Goal: Task Accomplishment & Management: Use online tool/utility

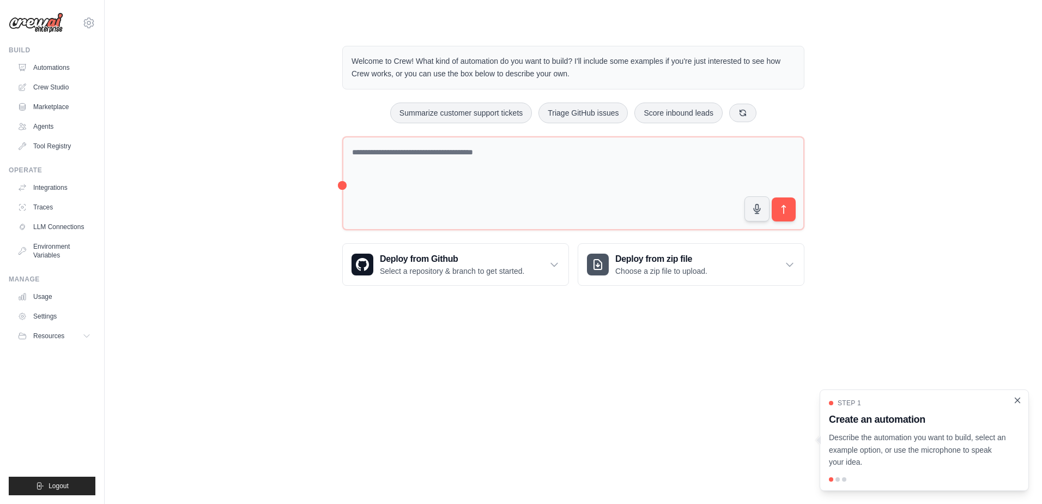
click at [1019, 400] on icon "Close walkthrough" at bounding box center [1018, 400] width 10 height 10
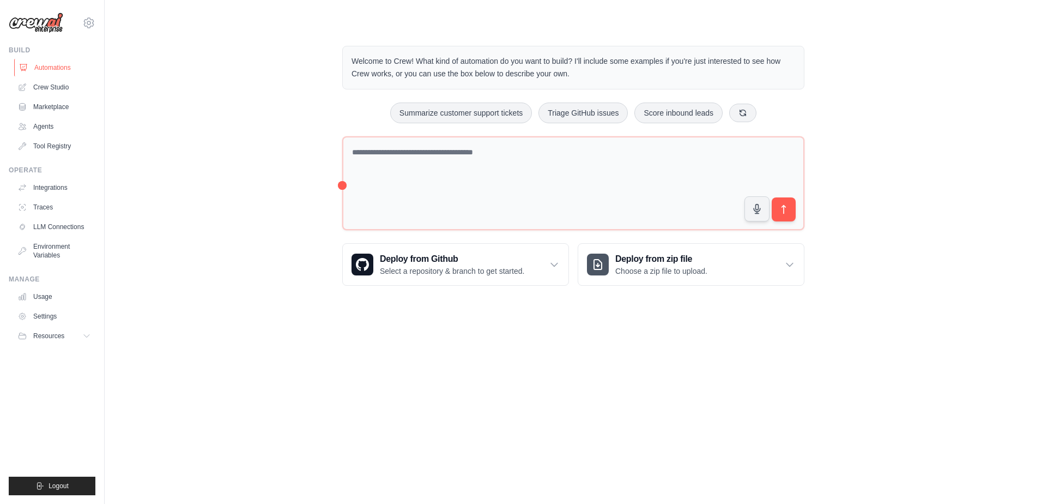
click at [51, 68] on link "Automations" at bounding box center [55, 67] width 82 height 17
click at [74, 68] on link "Automations" at bounding box center [55, 67] width 82 height 17
click at [57, 88] on link "Crew Studio" at bounding box center [55, 86] width 82 height 17
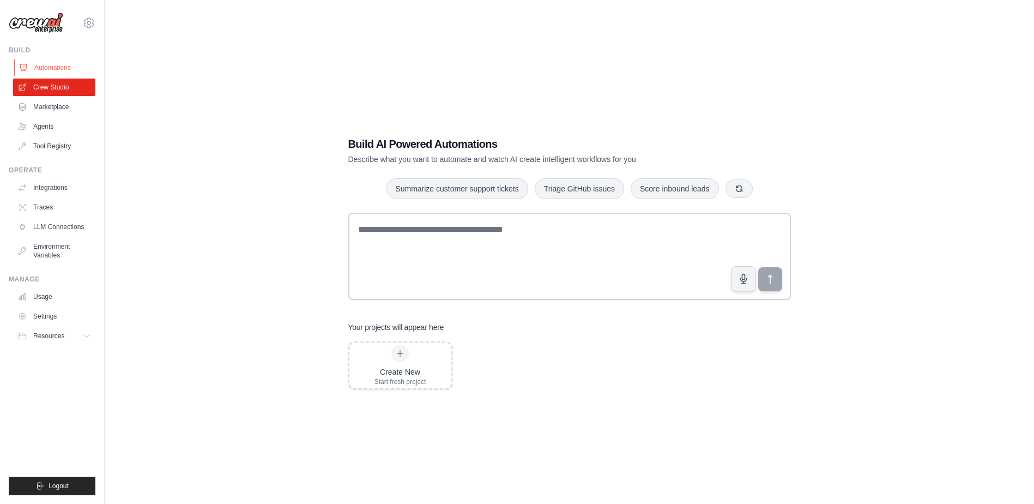
click at [44, 70] on link "Automations" at bounding box center [55, 67] width 82 height 17
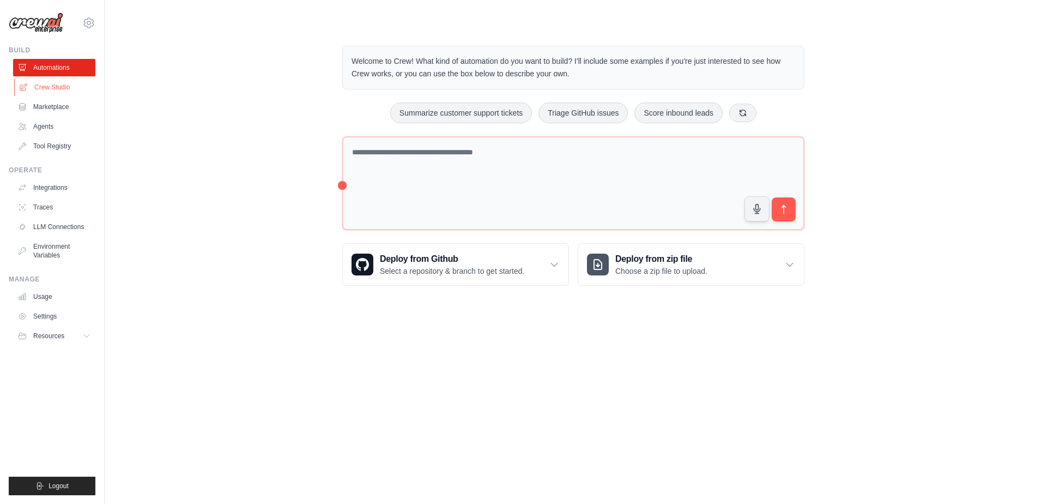
click at [55, 83] on link "Crew Studio" at bounding box center [55, 86] width 82 height 17
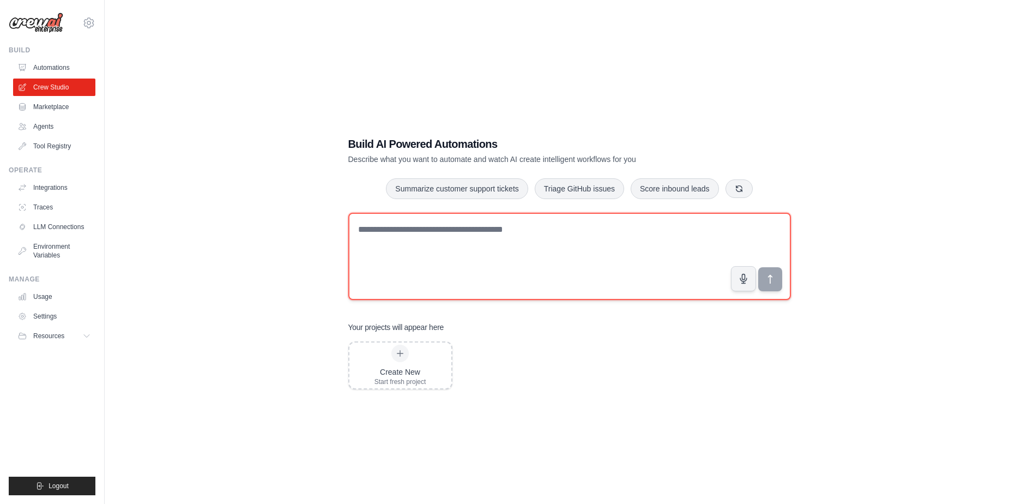
click at [396, 238] on textarea at bounding box center [569, 256] width 443 height 87
click at [383, 228] on textarea at bounding box center [569, 256] width 443 height 87
paste textarea "**********"
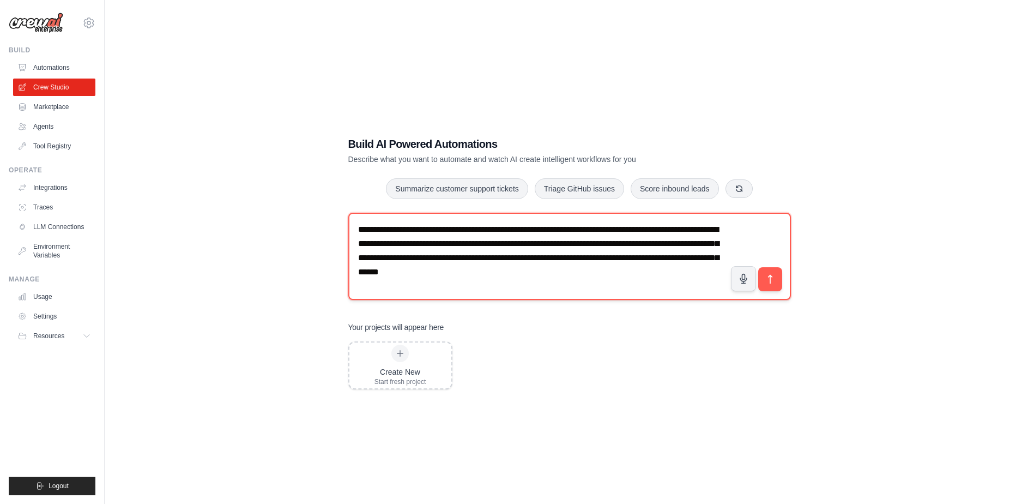
click at [611, 273] on textarea "**********" at bounding box center [569, 256] width 443 height 87
drag, startPoint x: 360, startPoint y: 228, endPoint x: 353, endPoint y: 227, distance: 7.2
click at [353, 227] on textarea "**********" at bounding box center [569, 256] width 443 height 87
type textarea "**********"
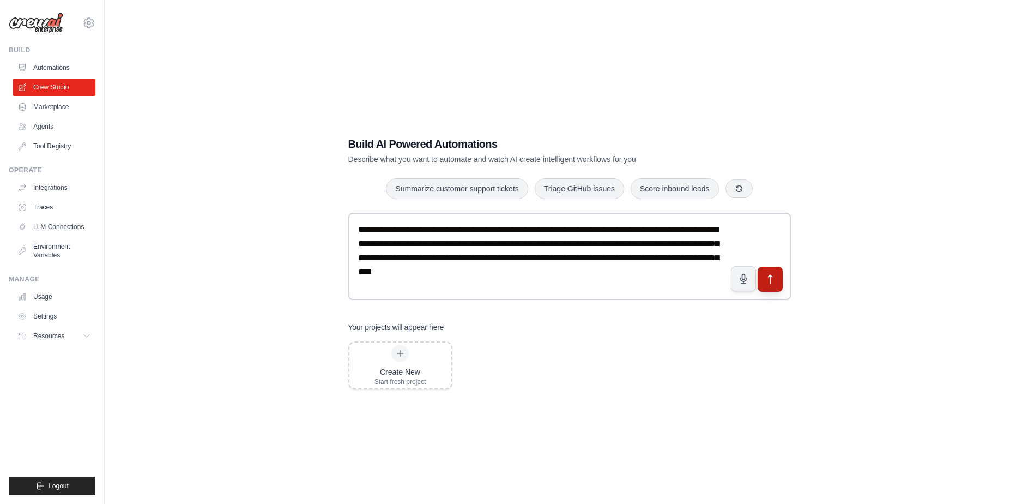
click at [774, 280] on icon "submit" at bounding box center [769, 279] width 11 height 11
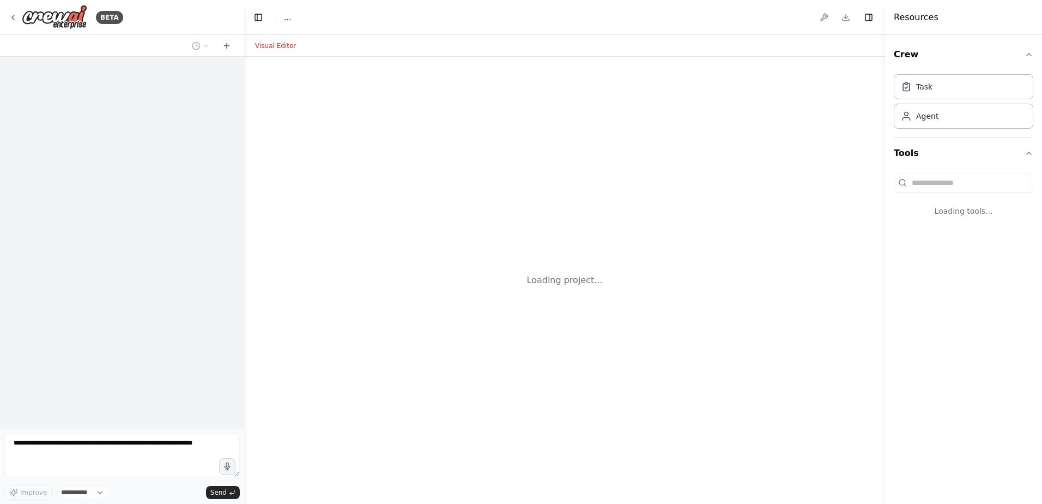
select select "****"
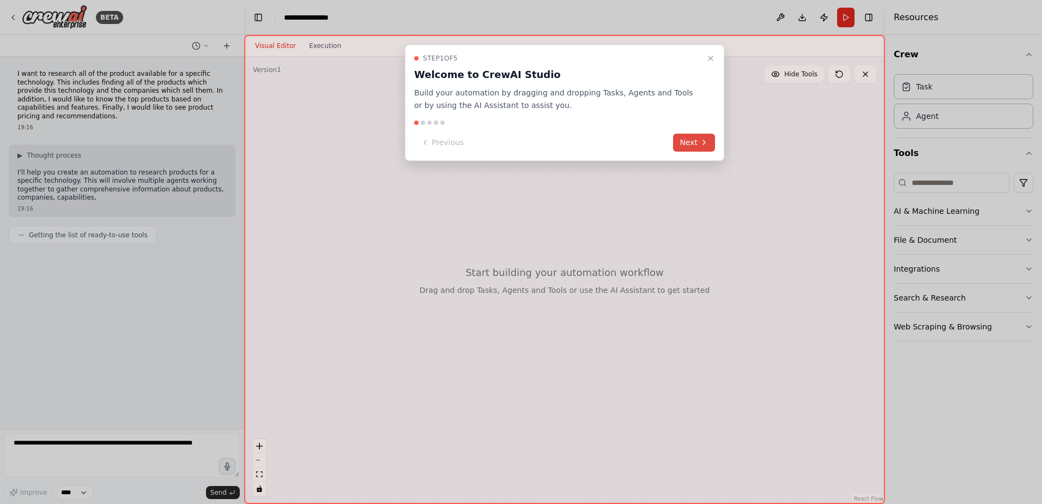
click at [691, 140] on button "Next" at bounding box center [694, 143] width 42 height 18
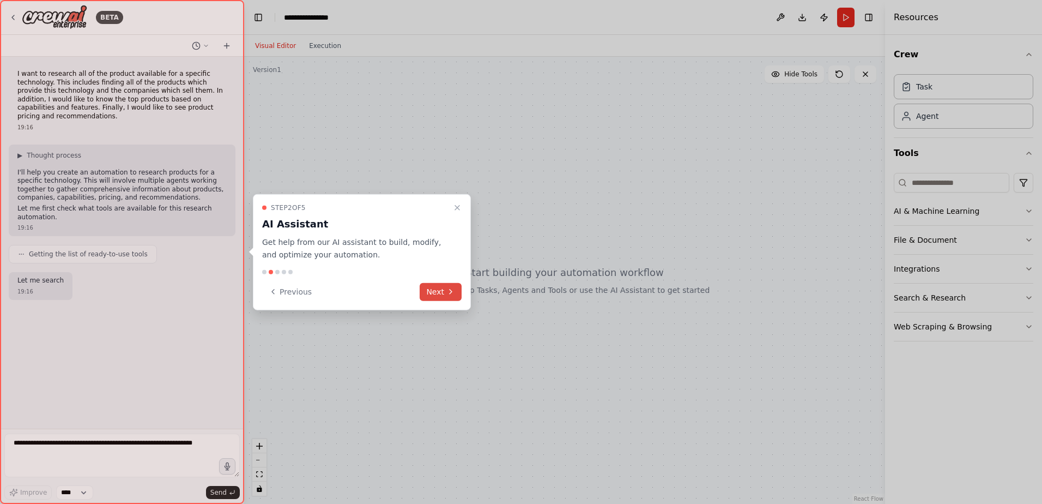
click at [441, 291] on button "Next" at bounding box center [441, 291] width 42 height 18
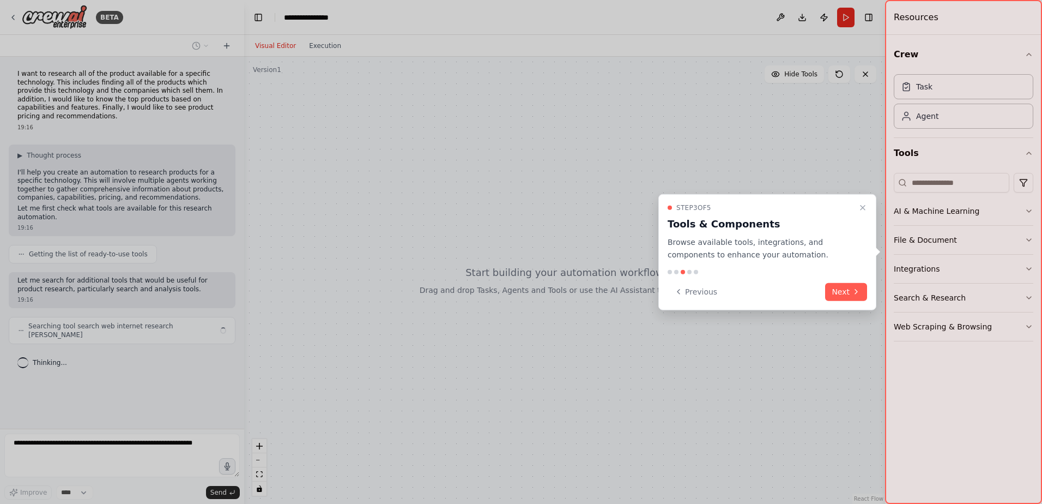
click at [837, 295] on button "Next" at bounding box center [846, 291] width 42 height 18
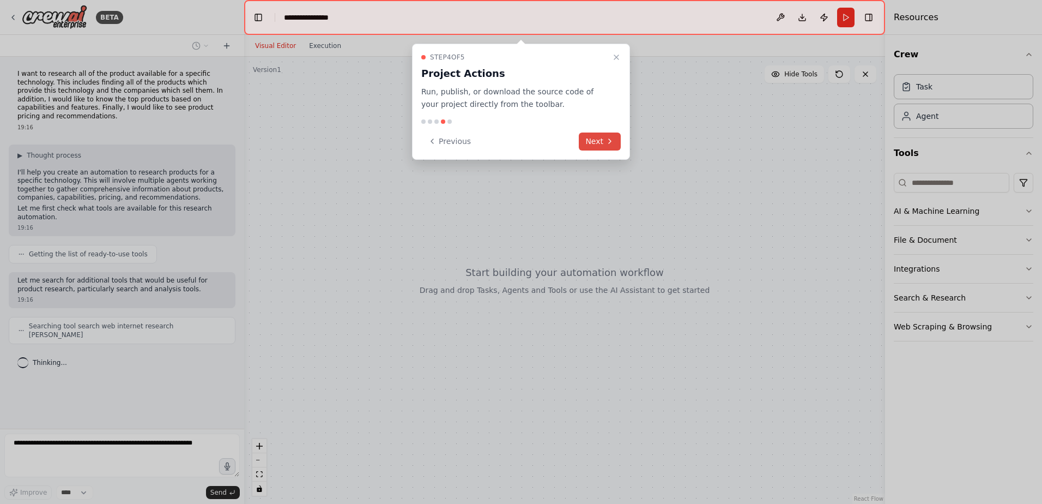
click at [604, 136] on button "Next" at bounding box center [600, 141] width 42 height 18
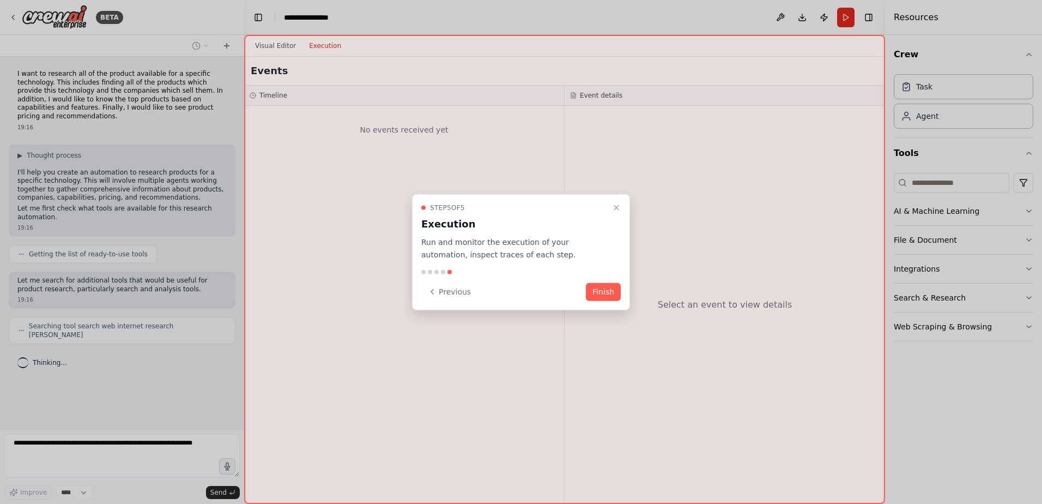
click at [608, 294] on button "Finish" at bounding box center [603, 291] width 35 height 18
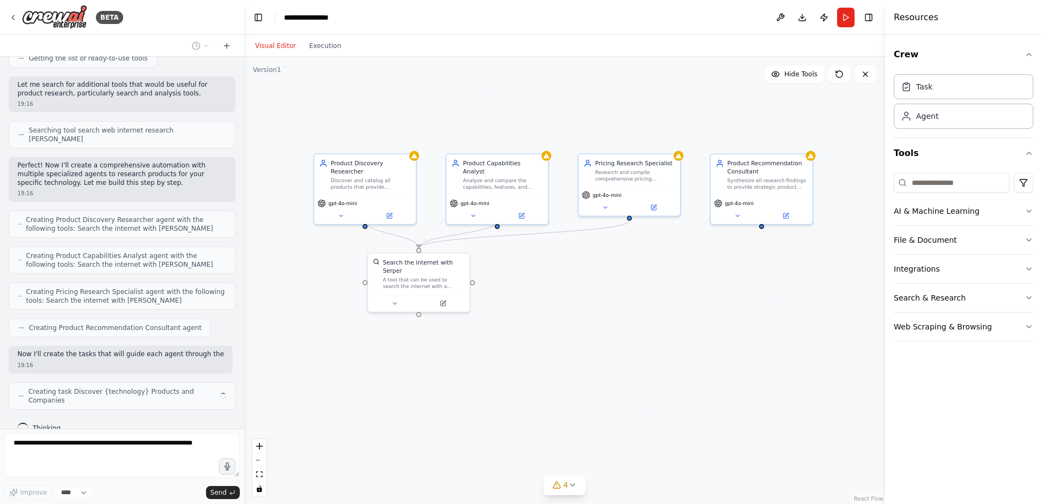
scroll to position [204, 0]
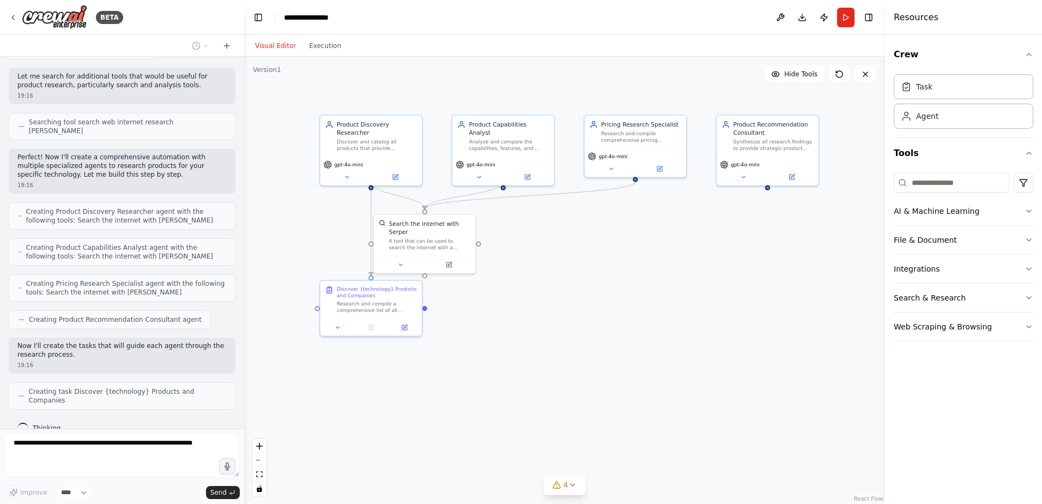
drag, startPoint x: 686, startPoint y: 312, endPoint x: 612, endPoint y: 263, distance: 89.4
click at [612, 263] on div ".deletable-edge-delete-btn { width: 20px; height: 20px; border: 0px solid #ffff…" at bounding box center [564, 280] width 641 height 447
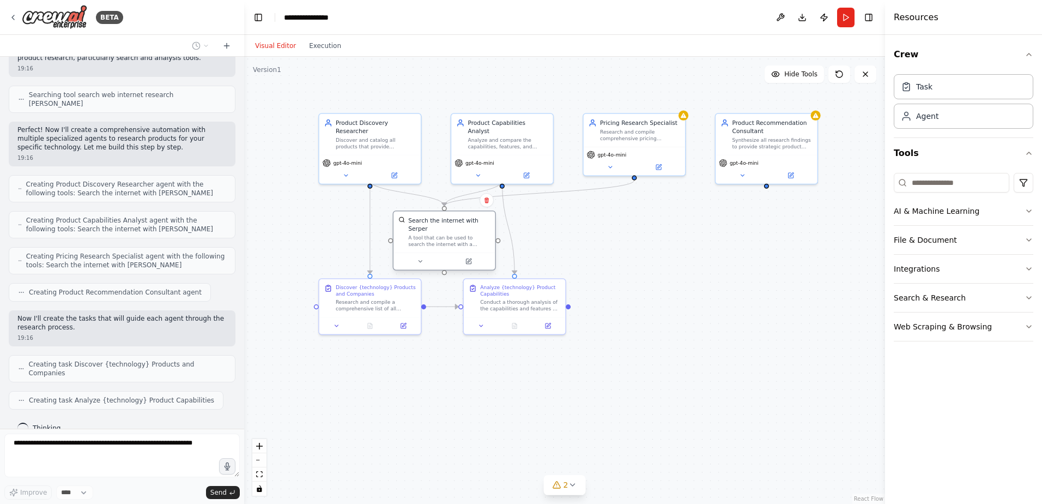
drag, startPoint x: 414, startPoint y: 234, endPoint x: 438, endPoint y: 238, distance: 24.8
click at [438, 238] on div "A tool that can be used to search the internet with a search_query. Supports di…" at bounding box center [449, 240] width 82 height 13
drag, startPoint x: 373, startPoint y: 303, endPoint x: 373, endPoint y: 381, distance: 77.4
click at [373, 381] on div "Research and compile a comprehensive list of all products that provide {technol…" at bounding box center [376, 378] width 80 height 13
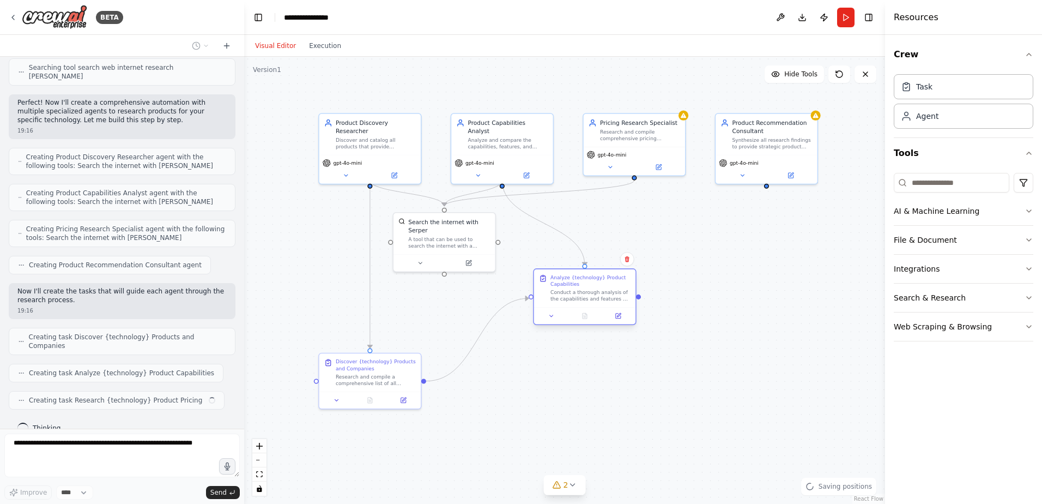
drag, startPoint x: 512, startPoint y: 318, endPoint x: 582, endPoint y: 309, distance: 69.9
click at [582, 309] on div at bounding box center [584, 315] width 101 height 17
drag, startPoint x: 460, startPoint y: 247, endPoint x: 452, endPoint y: 262, distance: 17.1
click at [452, 269] on div at bounding box center [435, 277] width 101 height 17
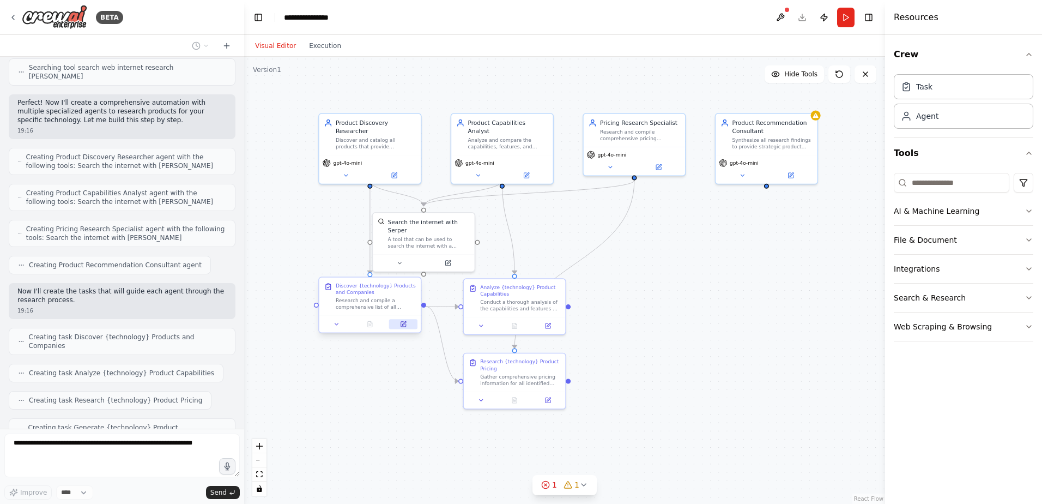
scroll to position [294, 0]
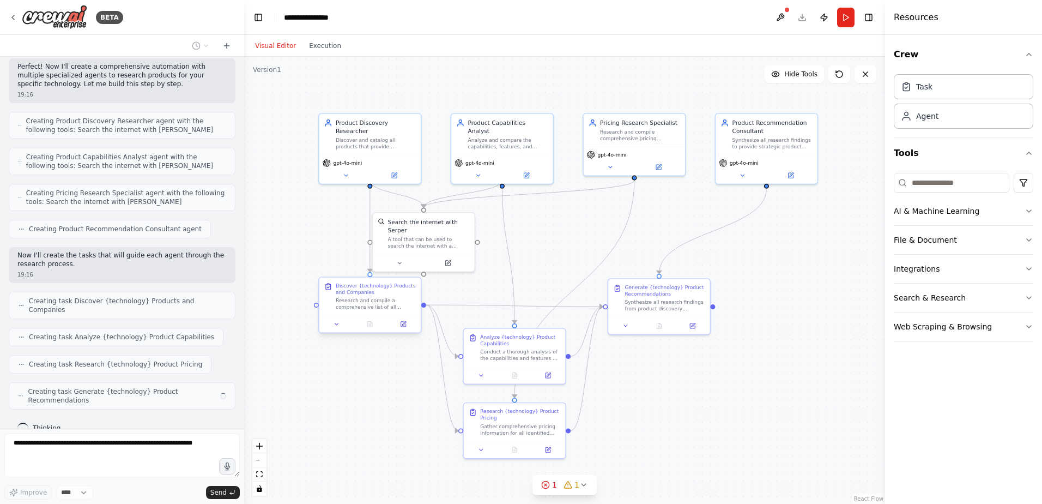
drag, startPoint x: 394, startPoint y: 313, endPoint x: 381, endPoint y: 379, distance: 66.7
click at [381, 379] on div ".deletable-edge-delete-btn { width: 20px; height: 20px; border: 0px solid #ffff…" at bounding box center [564, 280] width 641 height 447
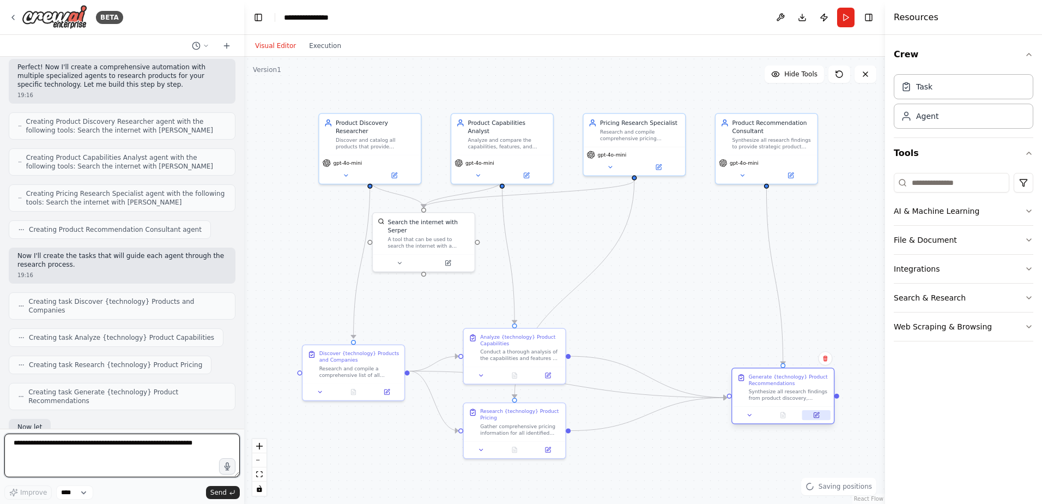
drag, startPoint x: 675, startPoint y: 316, endPoint x: 804, endPoint y: 411, distance: 160.2
click at [804, 411] on div "Generate {technology} Product Recommendations Synthesize all research findings …" at bounding box center [783, 395] width 103 height 57
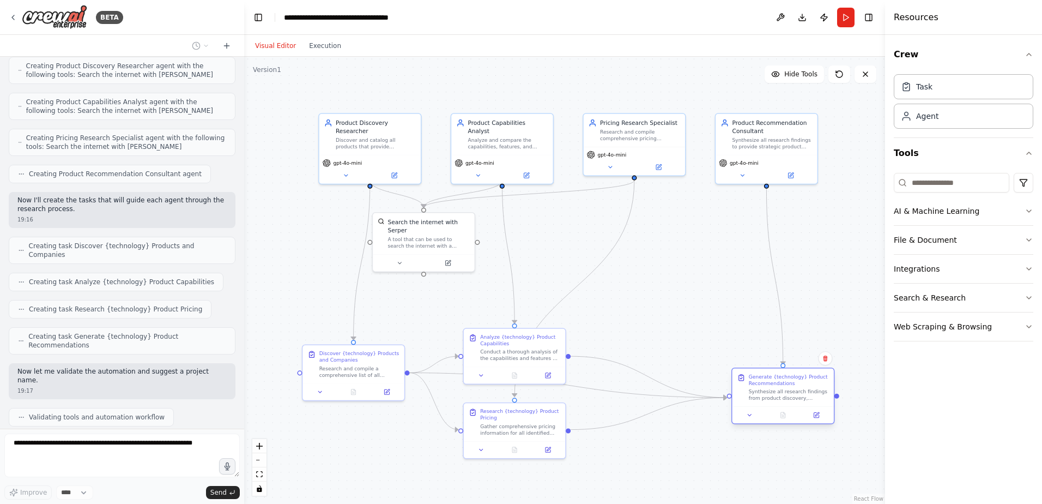
scroll to position [385, 0]
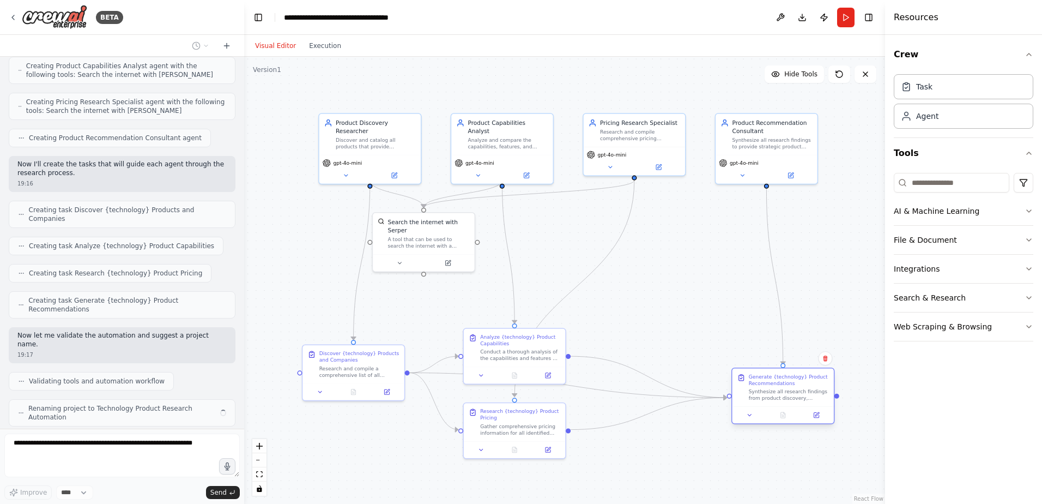
drag, startPoint x: 657, startPoint y: 310, endPoint x: 787, endPoint y: 403, distance: 159.4
click at [787, 403] on div "Generate {technology} Product Recommendations Synthesize all research findings …" at bounding box center [783, 388] width 101 height 38
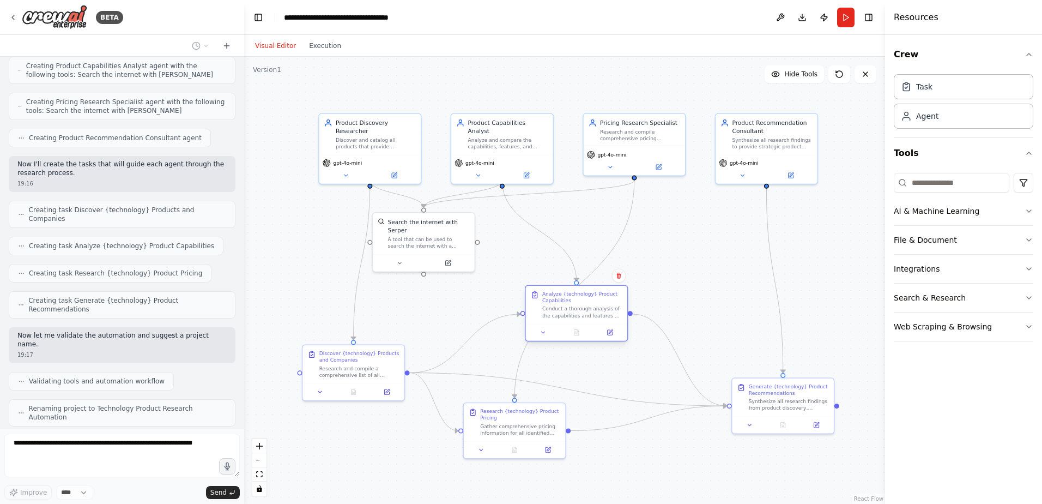
scroll to position [377, 0]
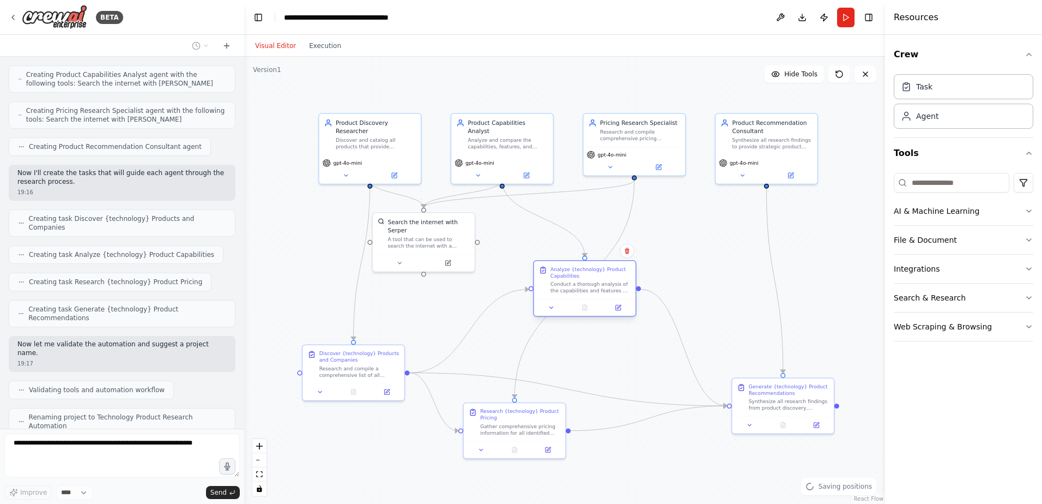
drag, startPoint x: 525, startPoint y: 345, endPoint x: 599, endPoint y: 280, distance: 98.2
click at [599, 280] on div "Analyze {technology} Product Capabilities Conduct a thorough analysis of the ca…" at bounding box center [591, 280] width 80 height 28
drag, startPoint x: 520, startPoint y: 439, endPoint x: 603, endPoint y: 383, distance: 100.7
click at [603, 382] on div "Research {technology} Product Pricing Gather comprehensive pricing information …" at bounding box center [601, 371] width 103 height 57
drag, startPoint x: 765, startPoint y: 404, endPoint x: 784, endPoint y: 390, distance: 24.1
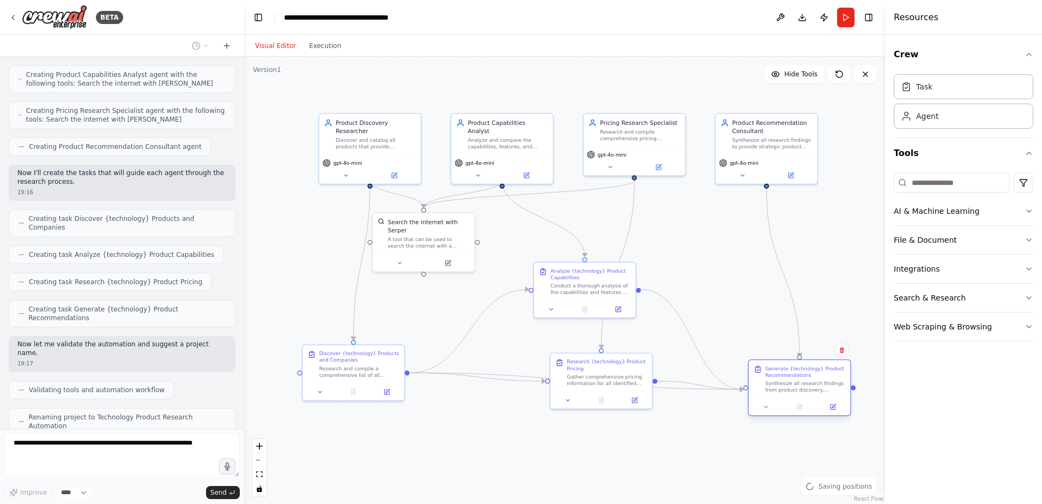
click at [784, 390] on div "Synthesize all research findings from product discovery, capabilities analysis,…" at bounding box center [805, 386] width 80 height 13
drag, startPoint x: 349, startPoint y: 376, endPoint x: 331, endPoint y: 375, distance: 18.0
click at [331, 375] on div "Research and compile a comprehensive list of all products that provide {technol…" at bounding box center [343, 369] width 80 height 13
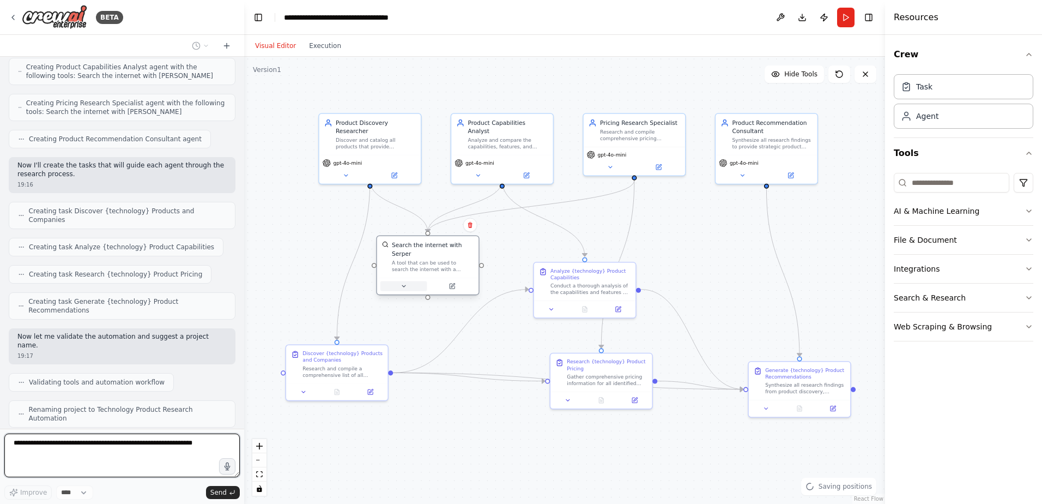
drag, startPoint x: 410, startPoint y: 256, endPoint x: 410, endPoint y: 279, distance: 22.9
click at [410, 281] on button at bounding box center [404, 286] width 47 height 10
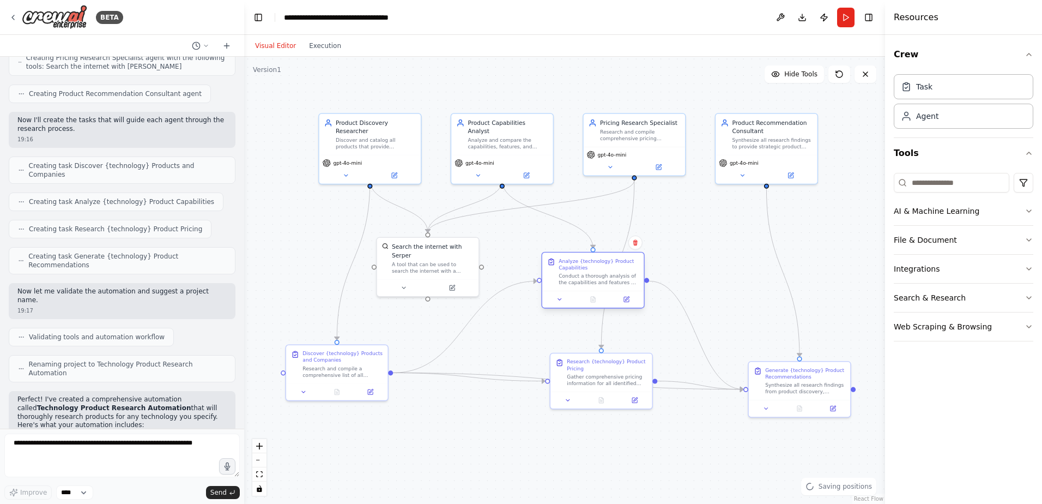
drag, startPoint x: 593, startPoint y: 282, endPoint x: 599, endPoint y: 273, distance: 11.0
click at [599, 273] on div "Conduct a thorough analysis of the capabilities and features of the discovered …" at bounding box center [599, 279] width 80 height 13
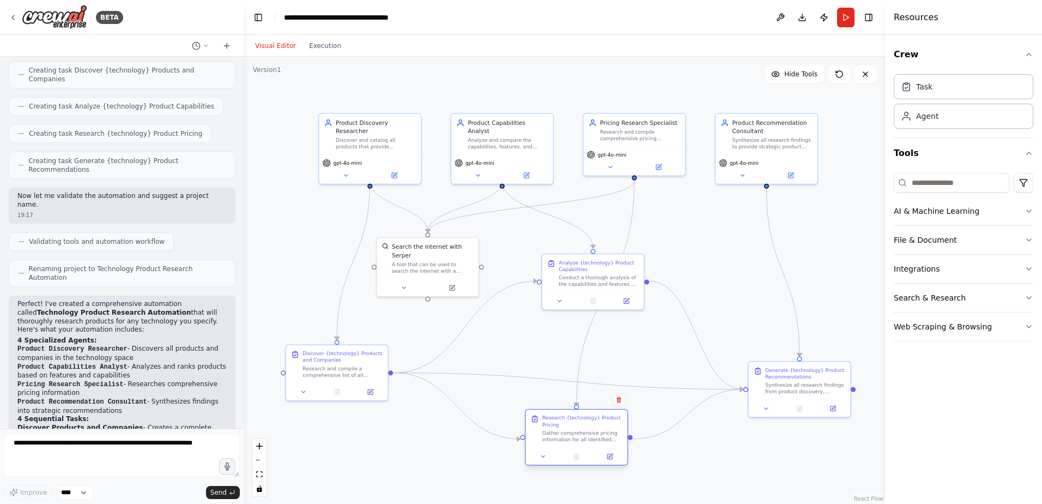
drag, startPoint x: 601, startPoint y: 382, endPoint x: 580, endPoint y: 436, distance: 58.3
click at [580, 436] on div "Gather comprehensive pricing information for all identified {technology} produc…" at bounding box center [582, 436] width 80 height 13
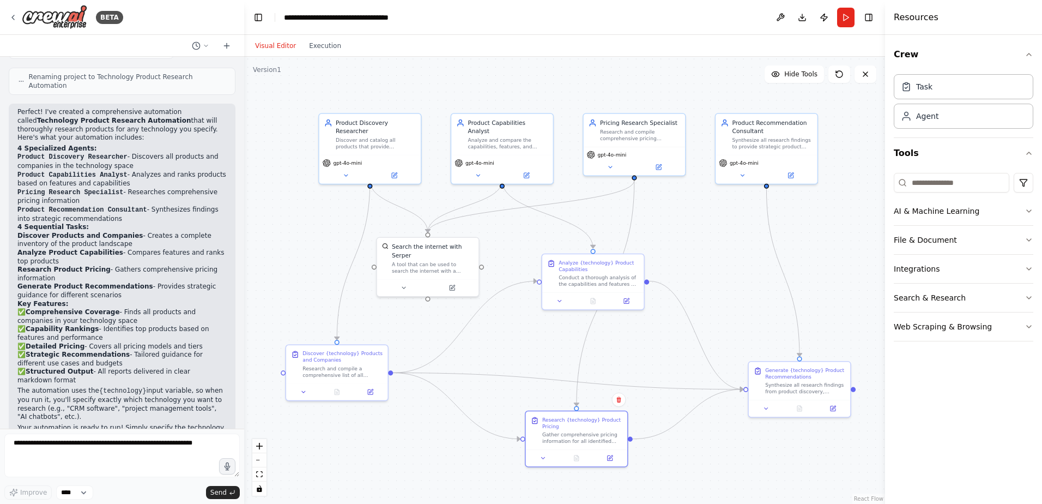
scroll to position [726, 0]
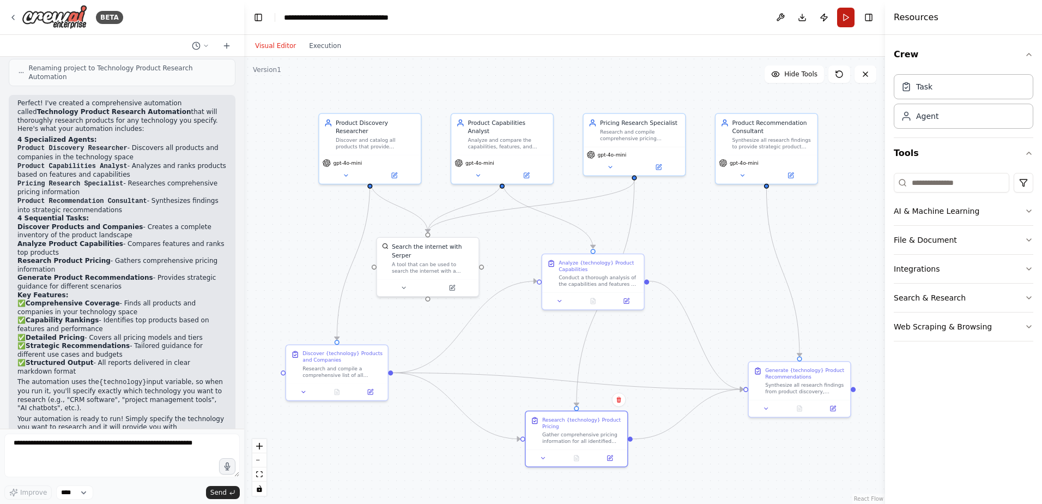
click at [844, 18] on button "Run" at bounding box center [845, 18] width 17 height 20
click at [328, 49] on button "Execution" at bounding box center [325, 45] width 45 height 13
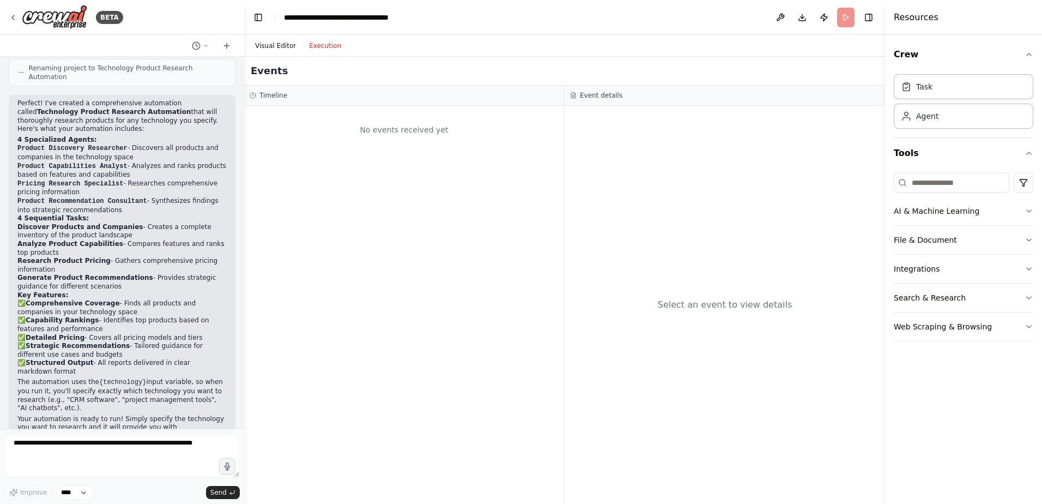
click at [268, 46] on button "Visual Editor" at bounding box center [276, 45] width 54 height 13
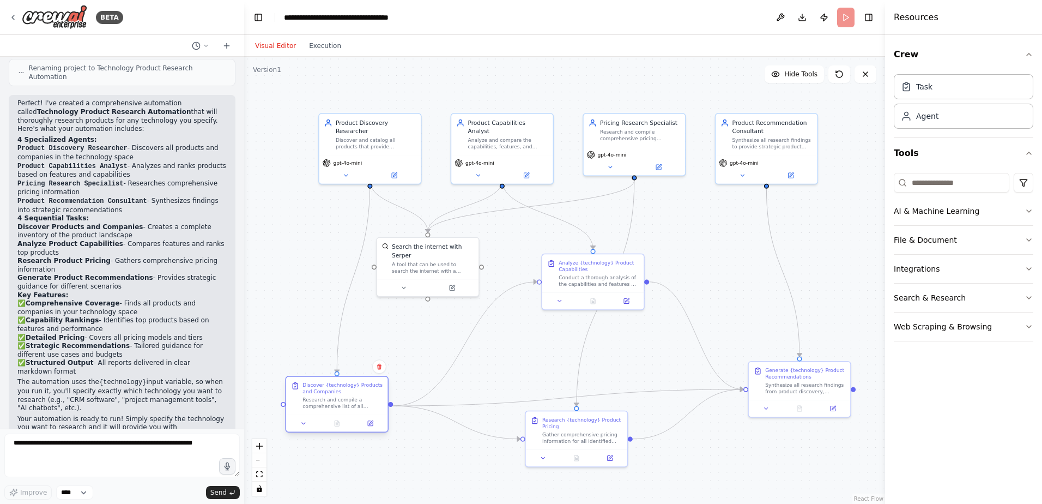
drag, startPoint x: 348, startPoint y: 373, endPoint x: 350, endPoint y: 406, distance: 32.2
click at [350, 406] on div "Research and compile a comprehensive list of all products that provide {technol…" at bounding box center [343, 402] width 80 height 13
click at [921, 96] on div "Task" at bounding box center [964, 86] width 140 height 25
click at [927, 120] on div "Agent" at bounding box center [927, 115] width 22 height 11
click at [769, 147] on div "Synthesize all research findings to provide strategic product recommendations f…" at bounding box center [773, 141] width 80 height 13
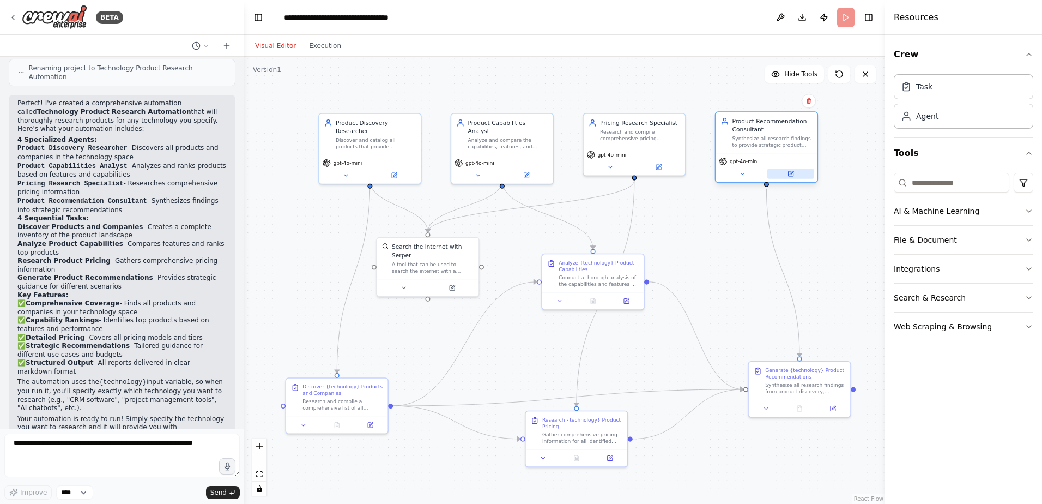
click at [790, 173] on icon at bounding box center [790, 173] width 5 height 5
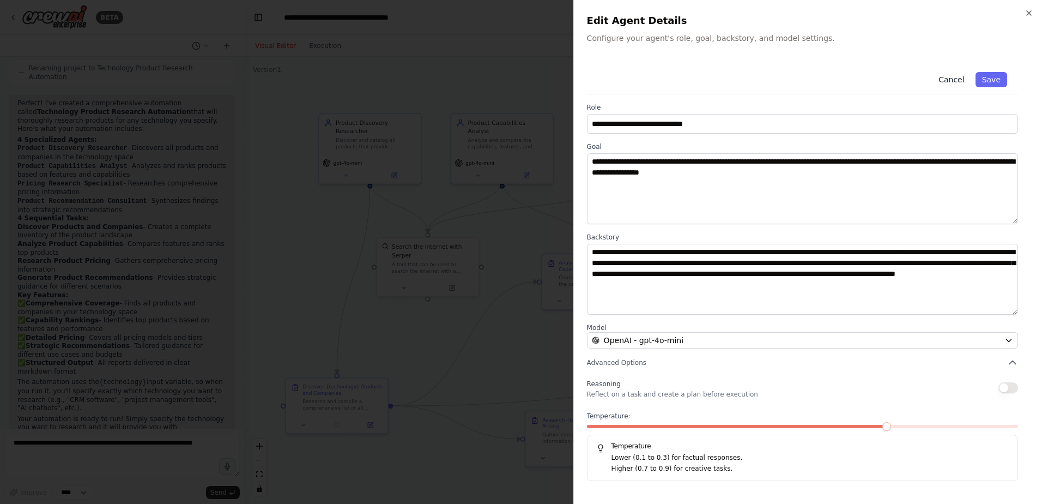
click at [958, 79] on button "Cancel" at bounding box center [951, 79] width 39 height 15
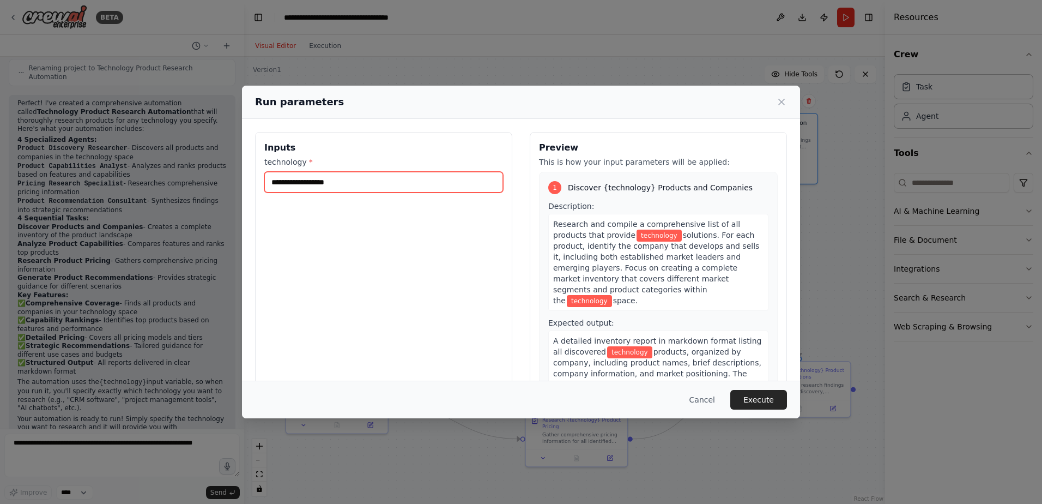
click at [303, 180] on input "technology *" at bounding box center [383, 182] width 239 height 21
click at [348, 183] on input "technology *" at bounding box center [383, 182] width 239 height 21
type input "***"
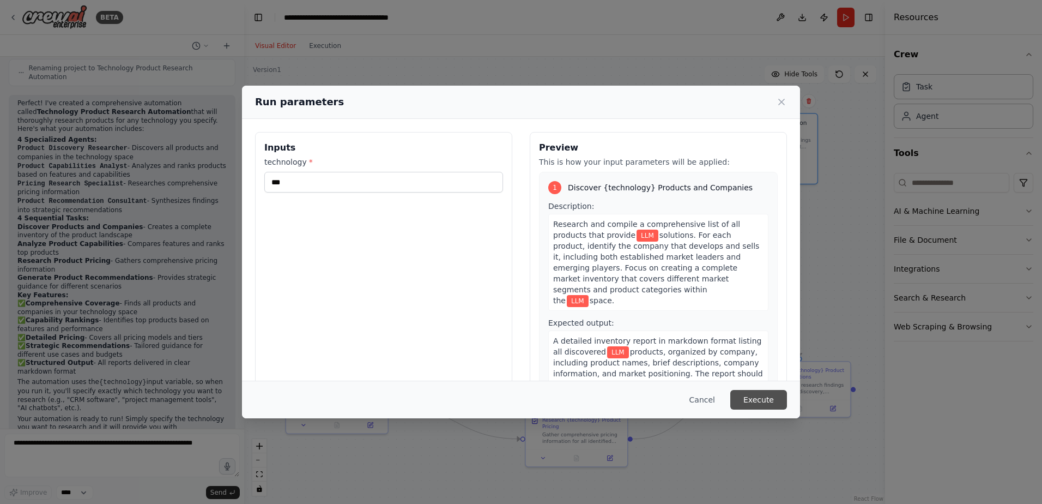
click at [759, 400] on button "Execute" at bounding box center [758, 400] width 57 height 20
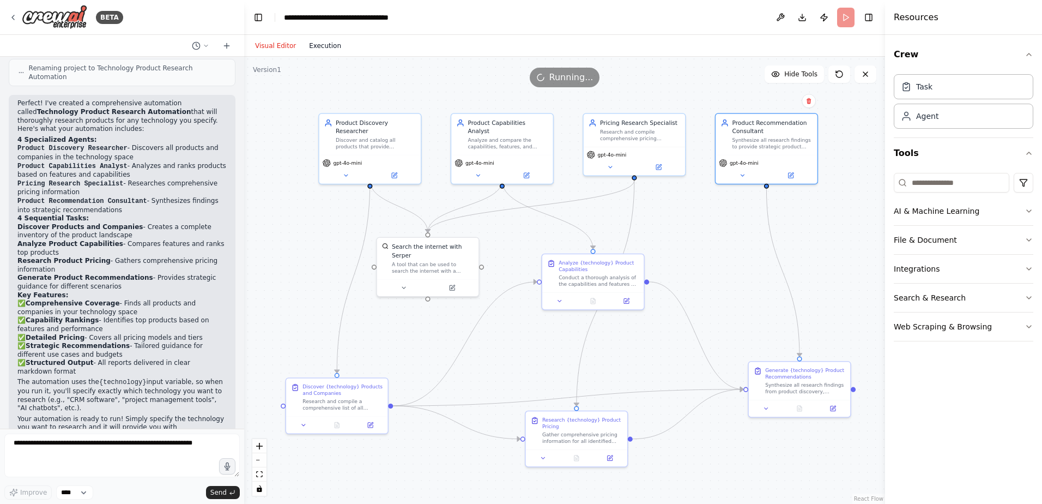
click at [310, 50] on button "Execution" at bounding box center [325, 45] width 45 height 13
click at [266, 44] on button "Visual Editor" at bounding box center [276, 45] width 54 height 13
click at [321, 45] on button "Execution" at bounding box center [325, 45] width 45 height 13
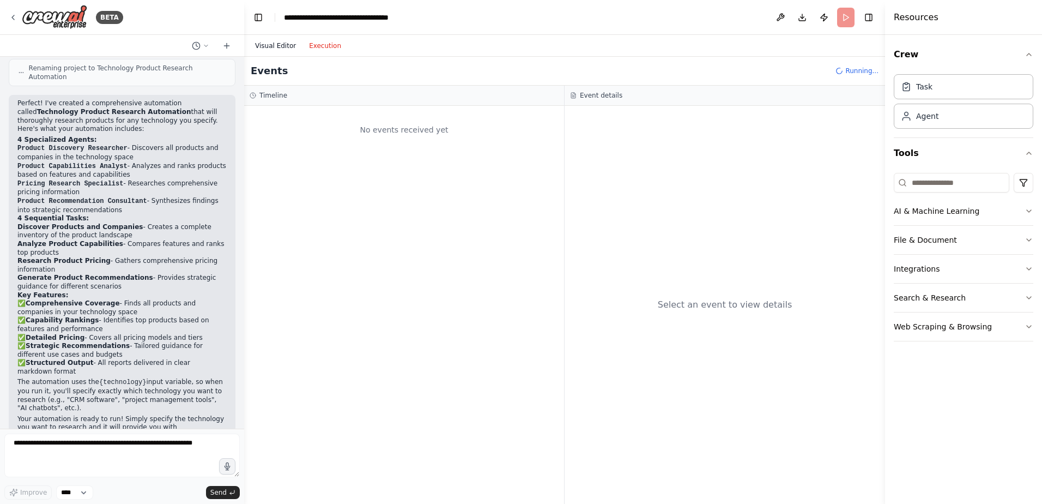
click at [267, 47] on button "Visual Editor" at bounding box center [276, 45] width 54 height 13
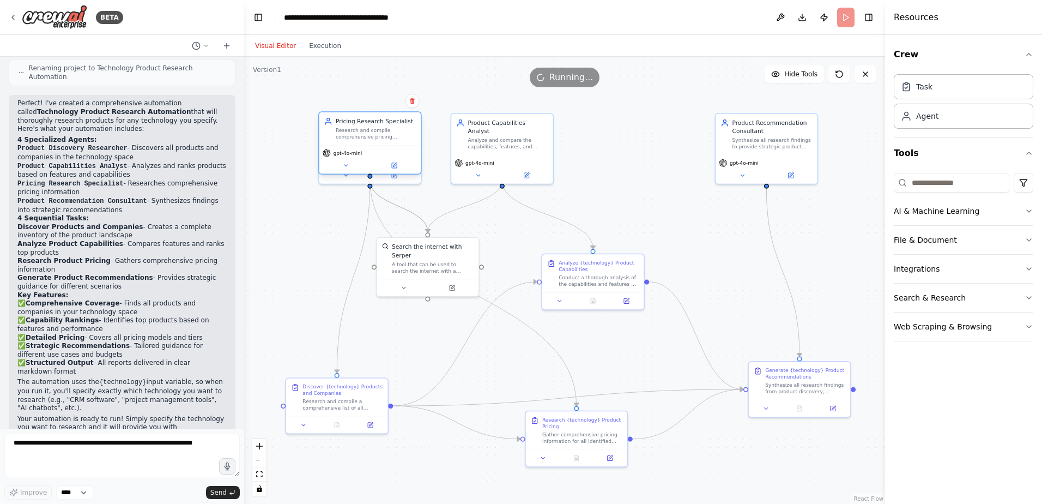
drag, startPoint x: 631, startPoint y: 150, endPoint x: 364, endPoint y: 146, distance: 267.1
click at [364, 146] on div "gpt-4o-mini" at bounding box center [369, 159] width 101 height 28
drag, startPoint x: 402, startPoint y: 141, endPoint x: 345, endPoint y: 158, distance: 59.5
click at [345, 158] on div "Pricing Research Specialist Research and compile comprehensive pricing informat…" at bounding box center [312, 145] width 101 height 33
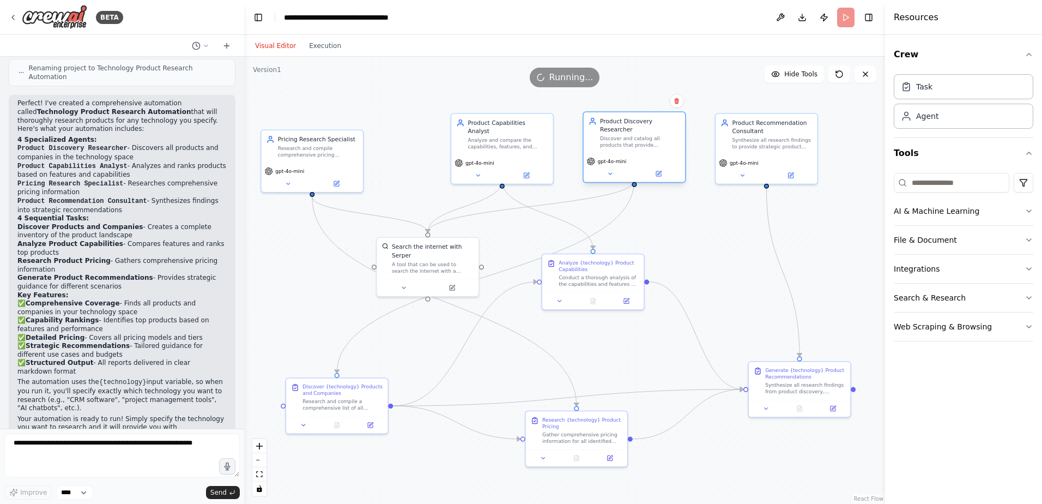
drag, startPoint x: 395, startPoint y: 138, endPoint x: 658, endPoint y: 142, distance: 263.3
click at [658, 142] on div "Product Discovery Researcher Discover and catalog all products that provide {te…" at bounding box center [634, 132] width 101 height 41
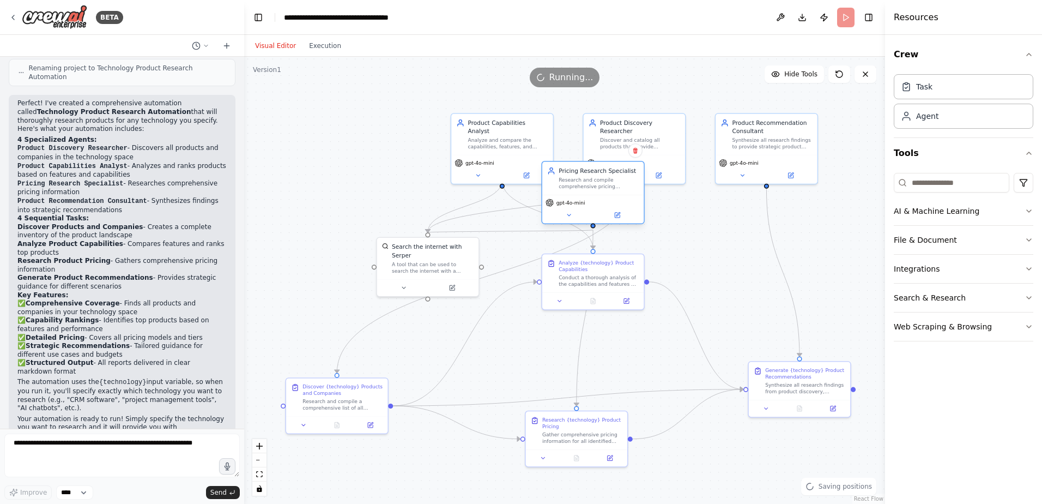
drag, startPoint x: 330, startPoint y: 161, endPoint x: 603, endPoint y: 197, distance: 275.4
click at [603, 197] on div "gpt-4o-mini" at bounding box center [592, 209] width 101 height 28
drag, startPoint x: 594, startPoint y: 132, endPoint x: 325, endPoint y: 125, distance: 268.9
click at [325, 127] on div "Discover and catalog all products that provide {technology}, identifying the co…" at bounding box center [343, 133] width 80 height 13
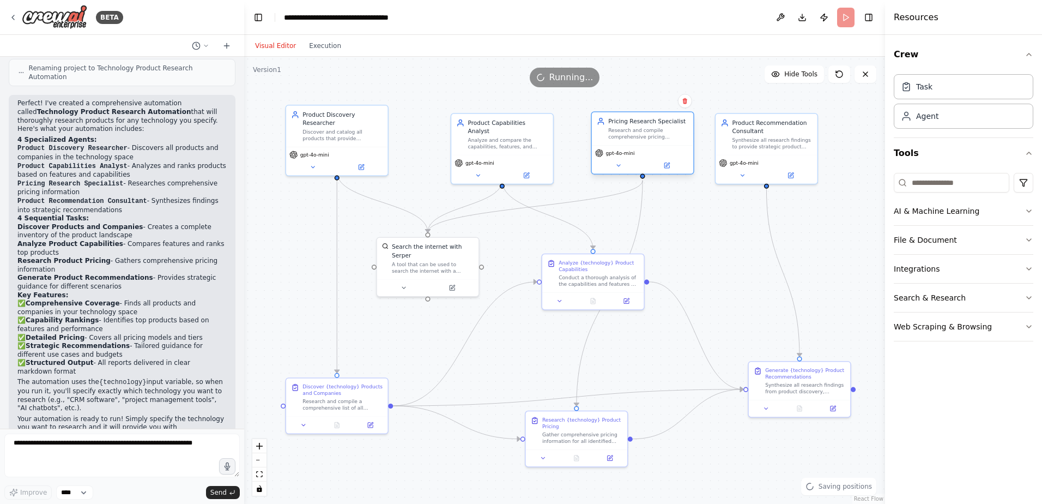
drag, startPoint x: 586, startPoint y: 190, endPoint x: 637, endPoint y: 141, distance: 70.5
click at [637, 141] on div "Pricing Research Specialist Research and compile comprehensive pricing informat…" at bounding box center [642, 128] width 101 height 33
drag, startPoint x: 758, startPoint y: 144, endPoint x: 793, endPoint y: 150, distance: 34.8
click at [793, 150] on div "Synthesize all research findings to provide strategic product recommendations f…" at bounding box center [805, 149] width 80 height 13
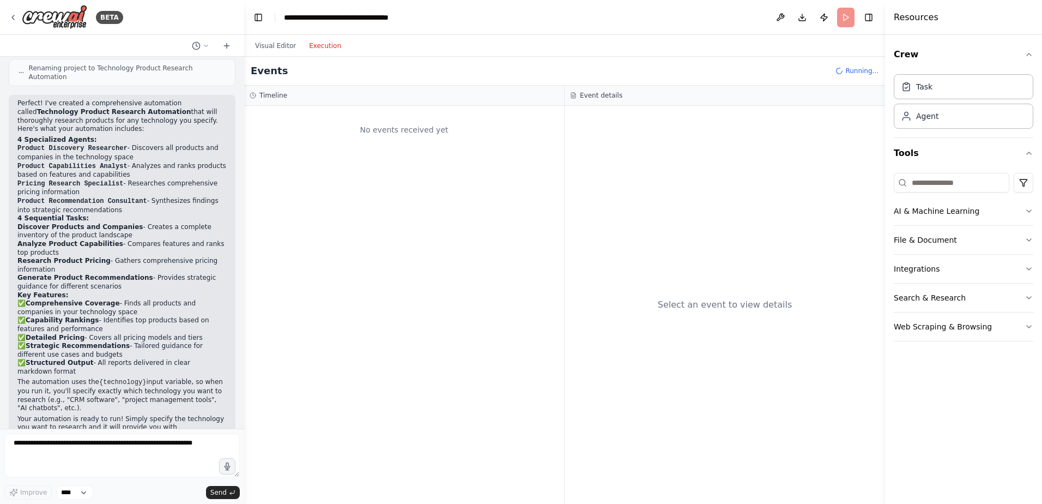
click at [316, 50] on button "Execution" at bounding box center [325, 45] width 45 height 13
click at [268, 42] on button "Visual Editor" at bounding box center [276, 45] width 54 height 13
click at [310, 50] on button "Execution" at bounding box center [325, 45] width 45 height 13
click at [270, 44] on button "Visual Editor" at bounding box center [276, 45] width 54 height 13
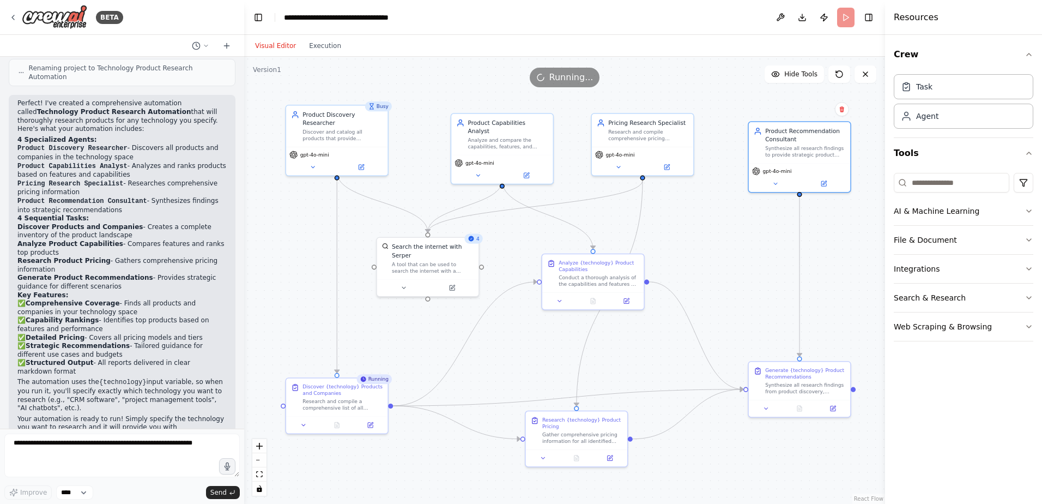
click at [320, 52] on div "Visual Editor Execution" at bounding box center [298, 46] width 99 height 22
click at [321, 46] on button "Execution" at bounding box center [325, 45] width 45 height 13
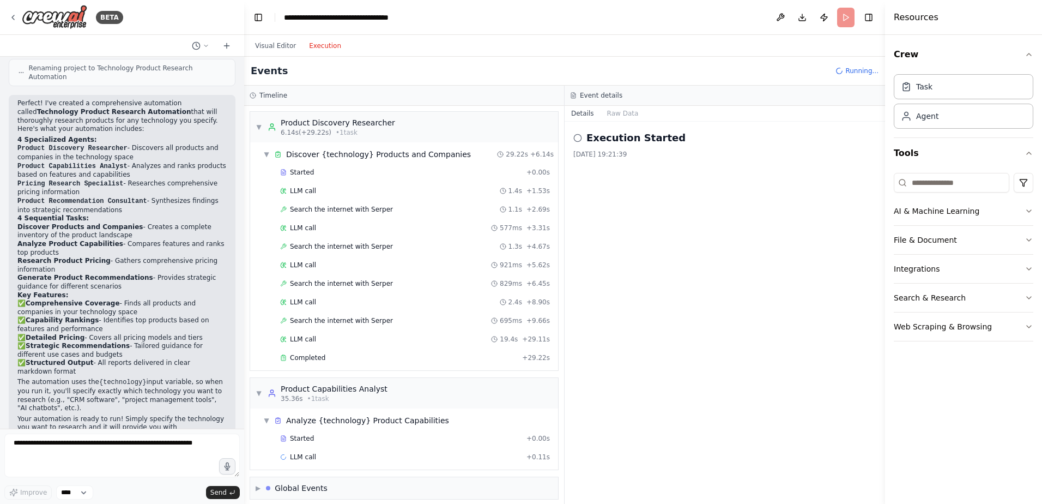
scroll to position [8, 0]
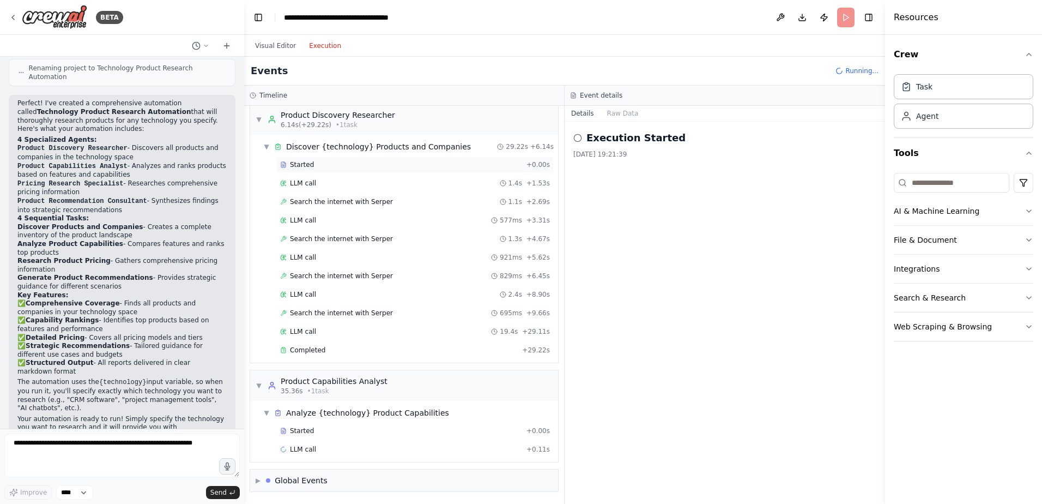
click at [298, 160] on span "Started" at bounding box center [302, 164] width 24 height 9
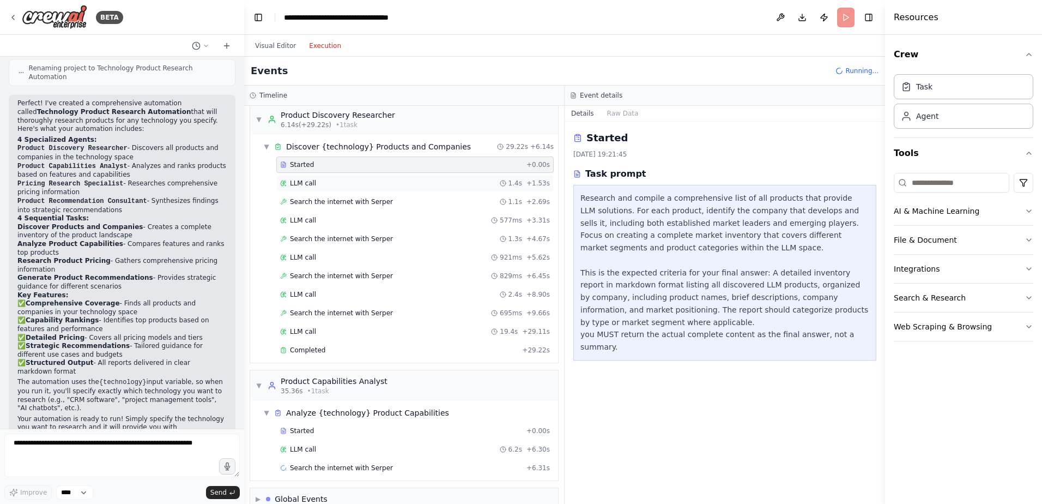
click at [295, 180] on span "LLM call" at bounding box center [303, 183] width 26 height 9
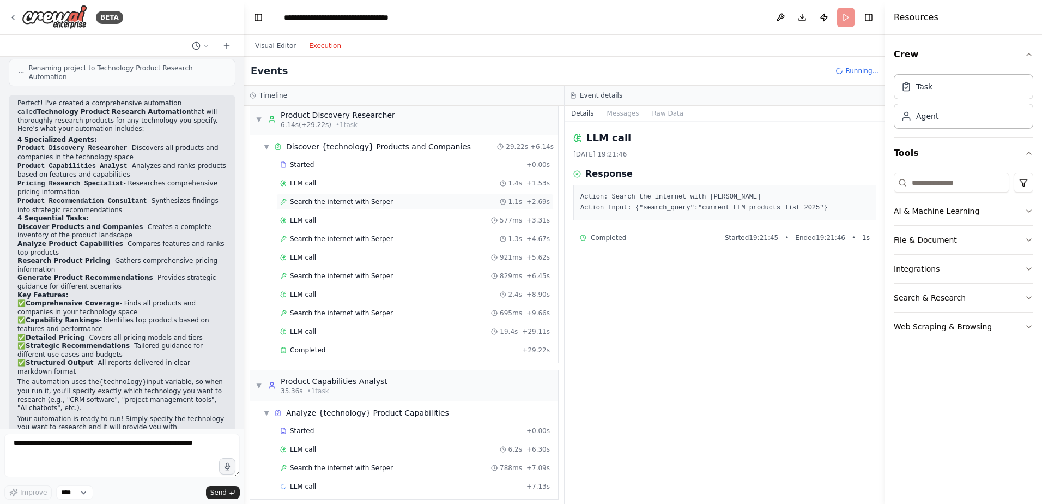
click at [301, 198] on span "Search the internet with Serper" at bounding box center [341, 201] width 103 height 9
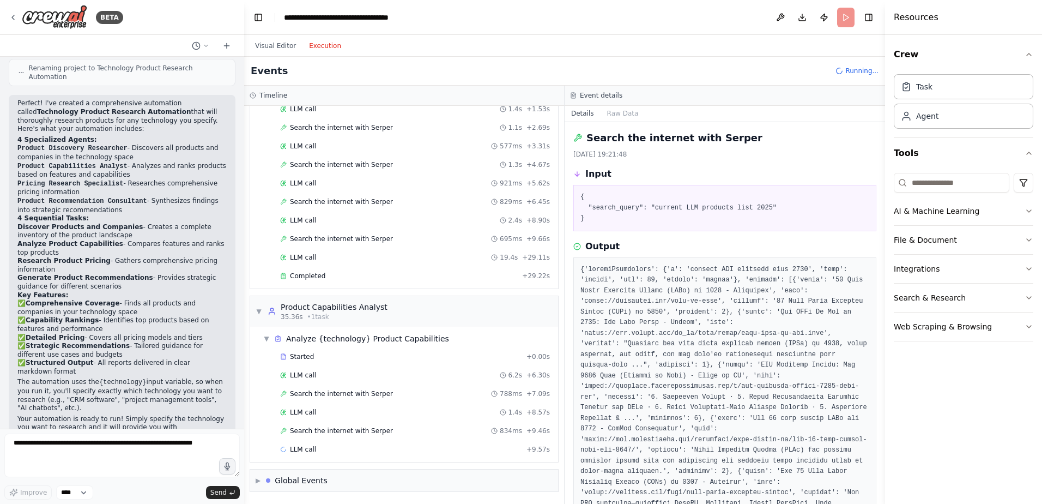
scroll to position [0, 0]
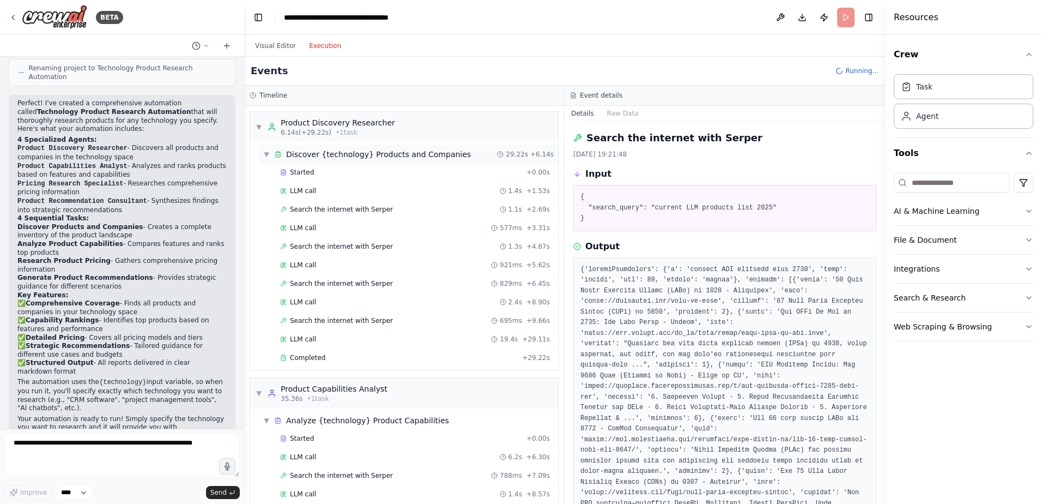
click at [267, 155] on span "▼" at bounding box center [266, 154] width 7 height 9
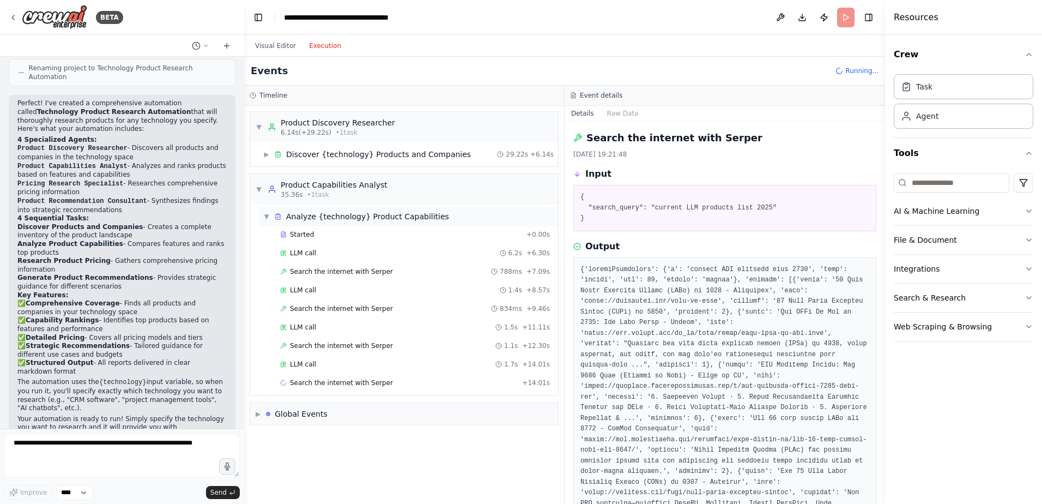
click at [265, 215] on span "▼" at bounding box center [266, 216] width 7 height 9
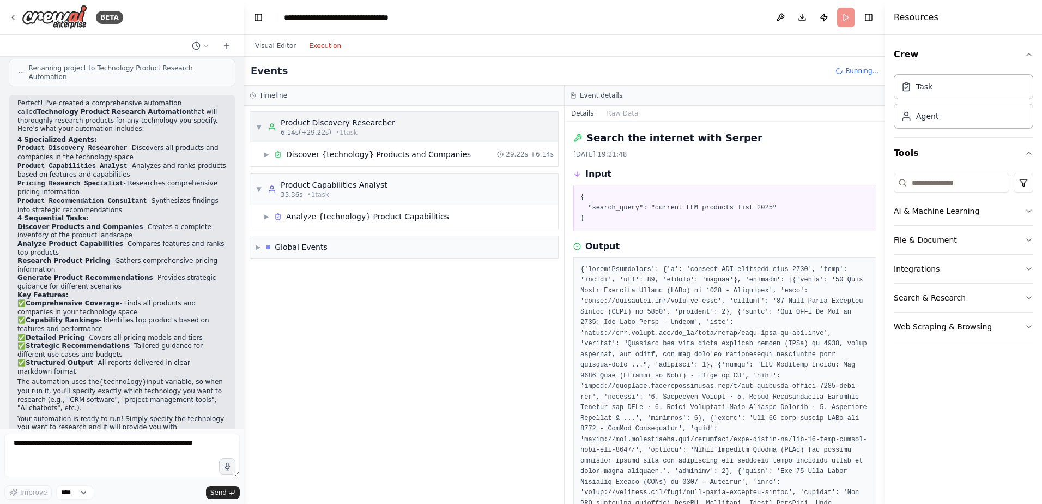
click at [258, 125] on span "▼" at bounding box center [259, 127] width 7 height 9
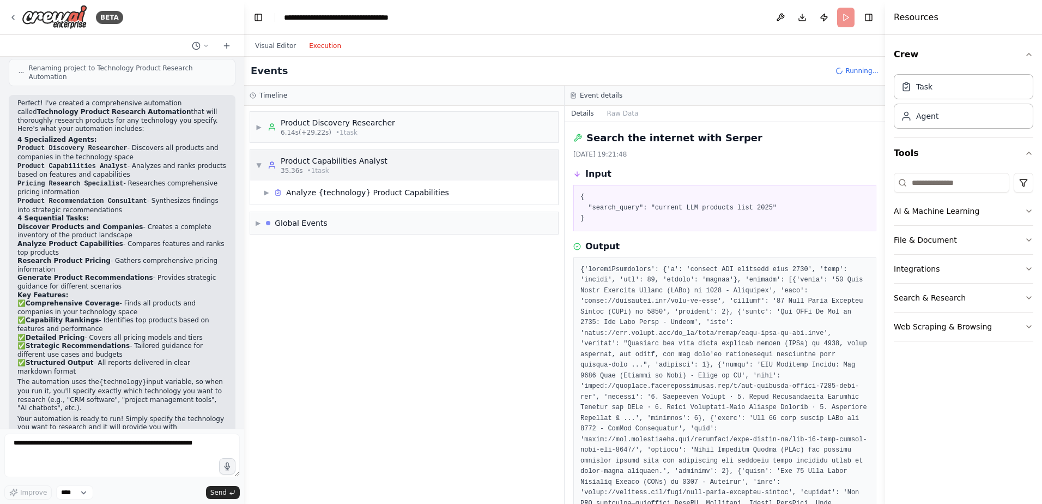
click at [260, 166] on span "▼" at bounding box center [259, 165] width 7 height 9
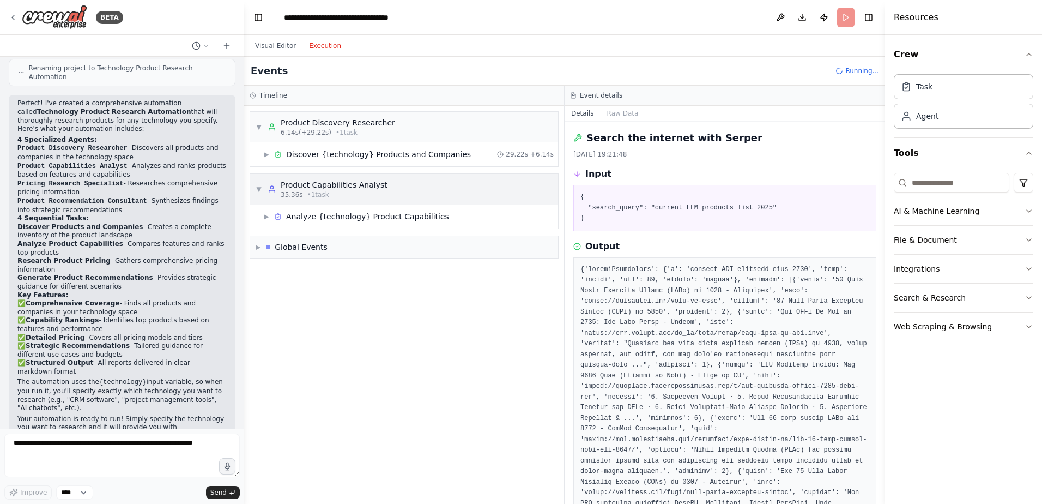
click at [259, 188] on span "▼" at bounding box center [259, 189] width 7 height 9
click at [260, 246] on span "▶" at bounding box center [258, 247] width 5 height 9
click at [270, 208] on div "▶ Analyze {technology} Product Capabilities" at bounding box center [408, 217] width 299 height 20
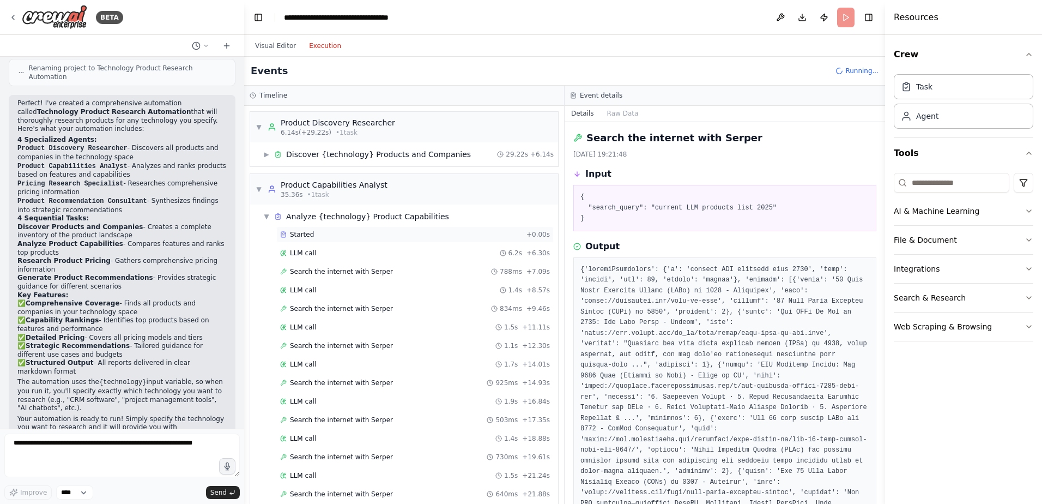
click at [300, 229] on div "Started + 0.00s" at bounding box center [414, 234] width 277 height 16
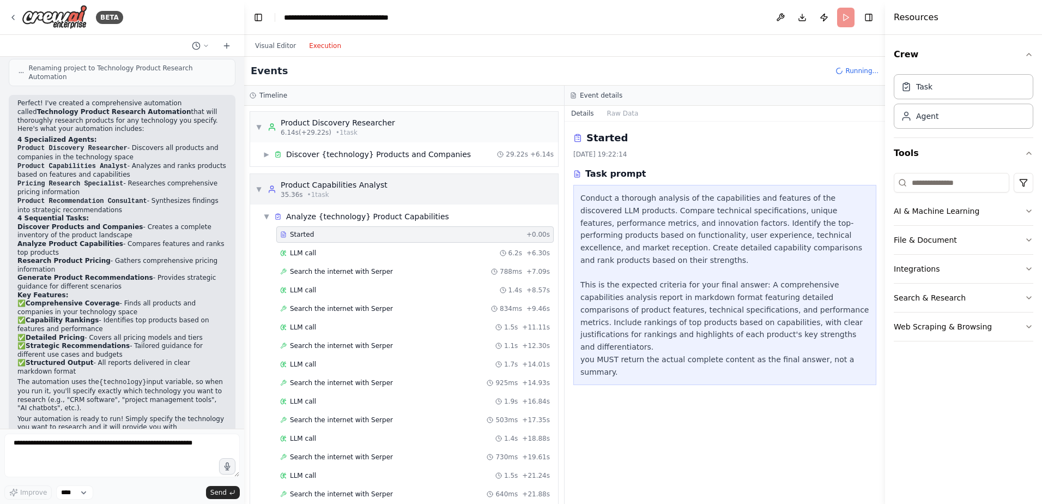
click at [258, 188] on span "▼" at bounding box center [259, 189] width 7 height 9
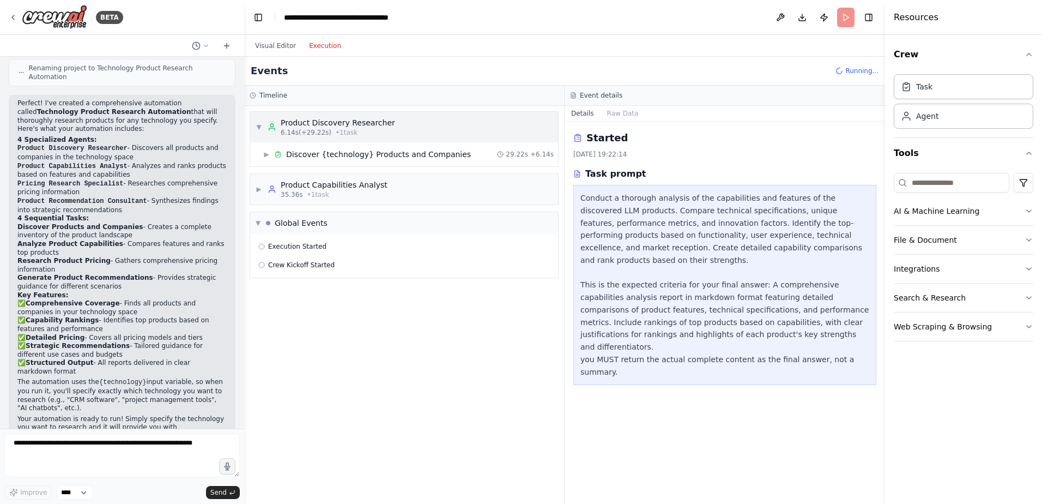
click at [259, 124] on span "▼" at bounding box center [259, 127] width 7 height 9
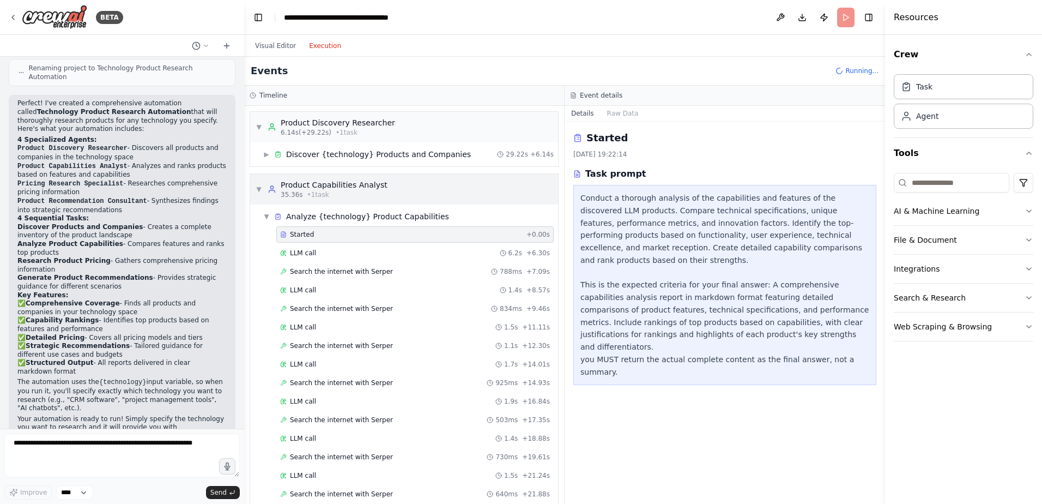
click at [262, 188] on div "▼ Product Capabilities Analyst 35.36s • 1 task" at bounding box center [322, 189] width 132 height 20
click at [262, 217] on div "▼ Analyze {technology} Product Capabilities" at bounding box center [408, 217] width 299 height 20
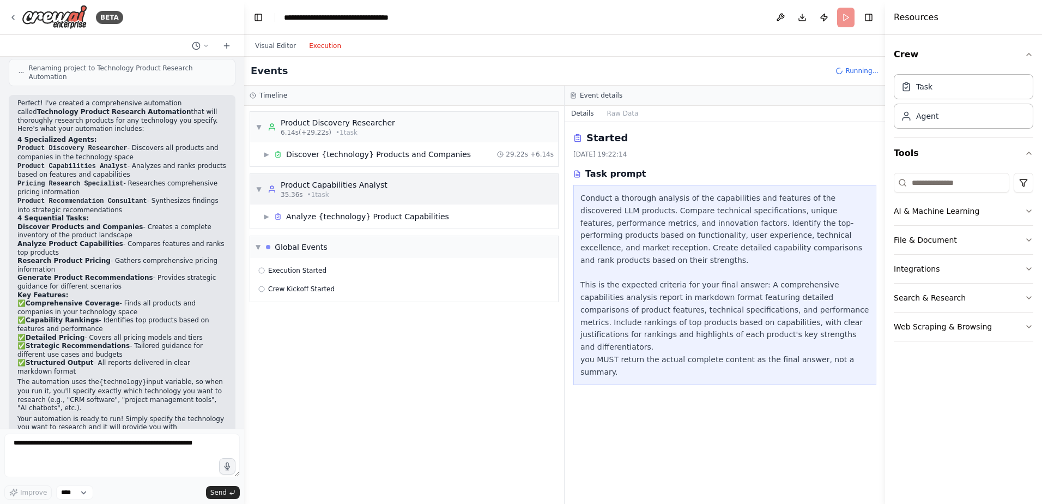
click at [258, 186] on span "▼" at bounding box center [259, 189] width 7 height 9
click at [260, 124] on span "▼" at bounding box center [259, 127] width 7 height 9
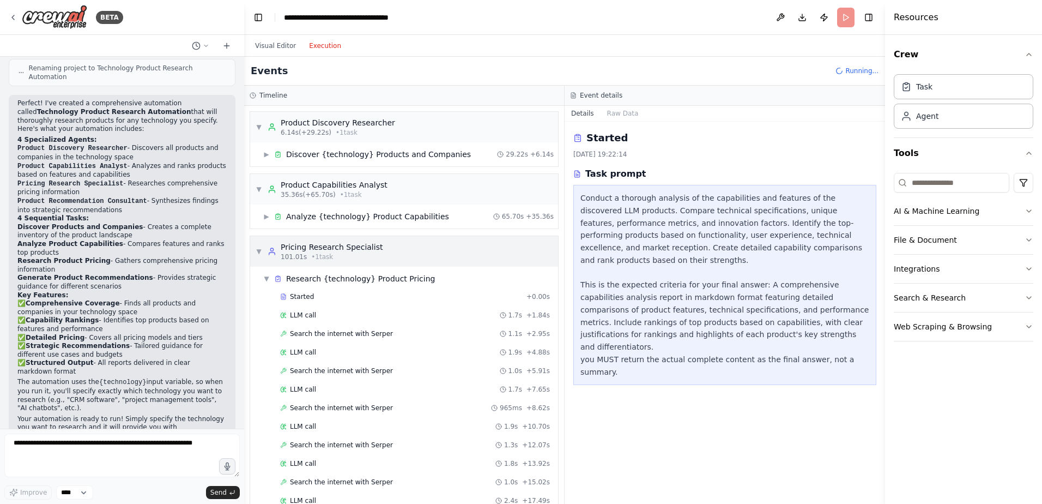
click at [259, 250] on span "▼" at bounding box center [259, 251] width 7 height 9
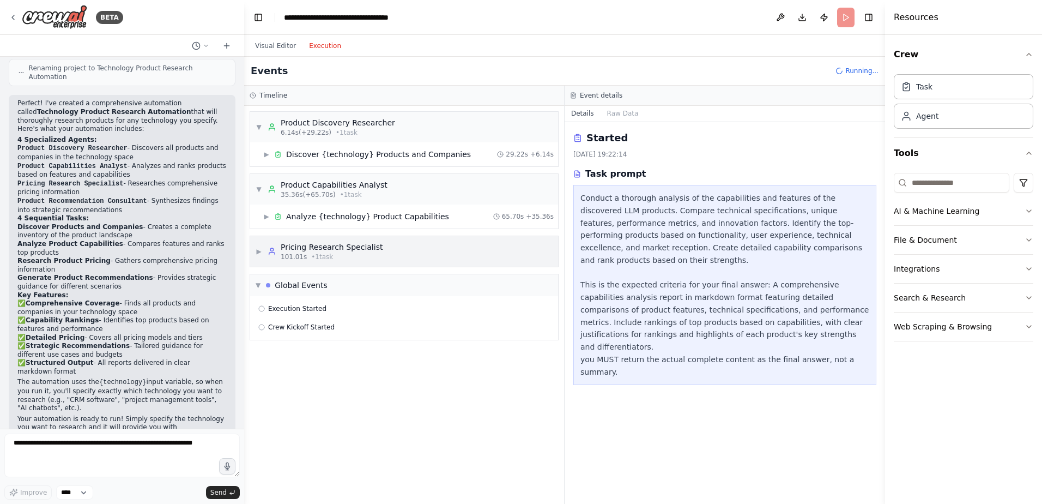
click at [259, 250] on span "▶" at bounding box center [259, 251] width 7 height 9
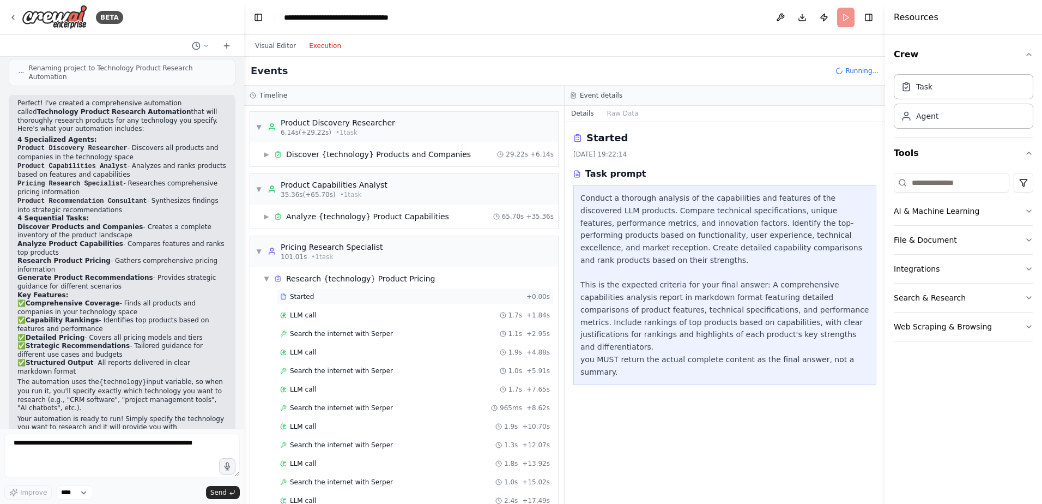
click at [306, 295] on span "Started" at bounding box center [302, 296] width 24 height 9
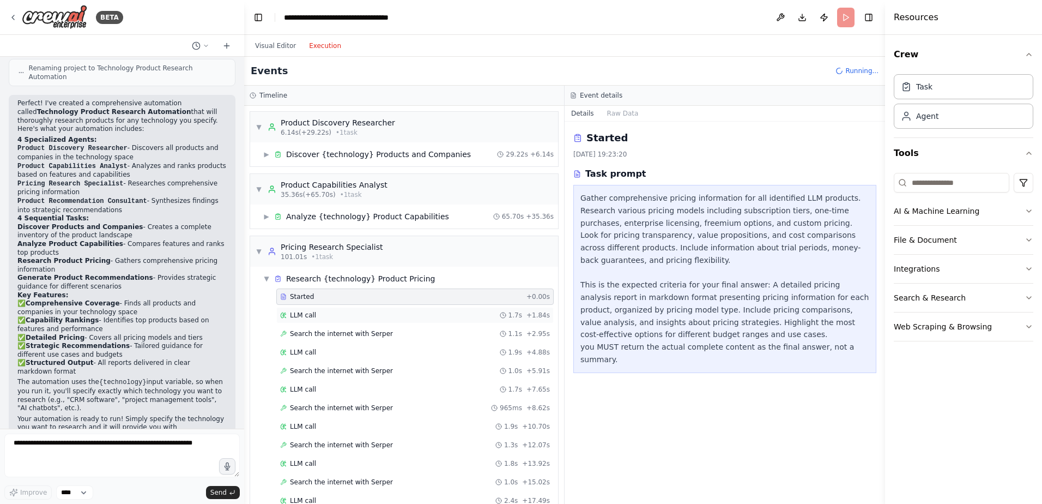
click at [298, 313] on span "LLM call" at bounding box center [303, 315] width 26 height 9
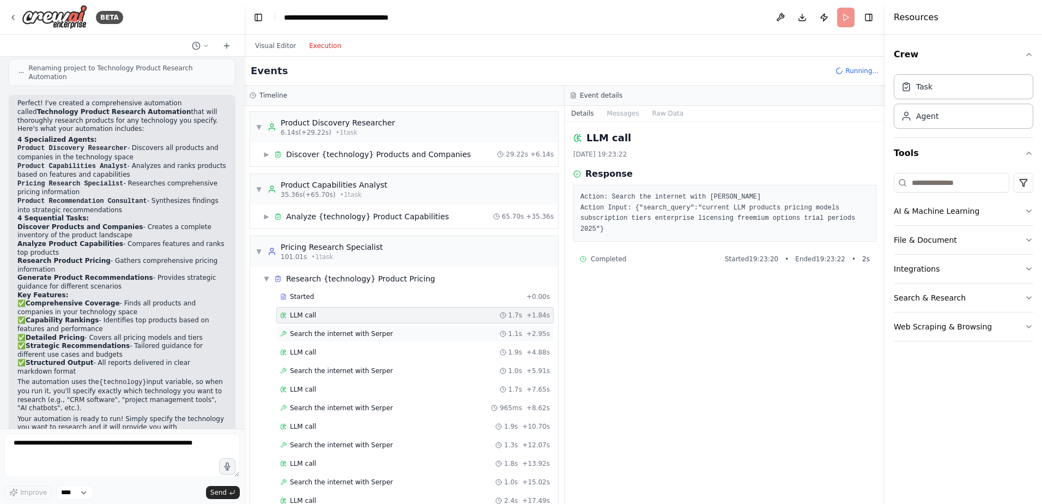
click at [308, 334] on span "Search the internet with Serper" at bounding box center [341, 333] width 103 height 9
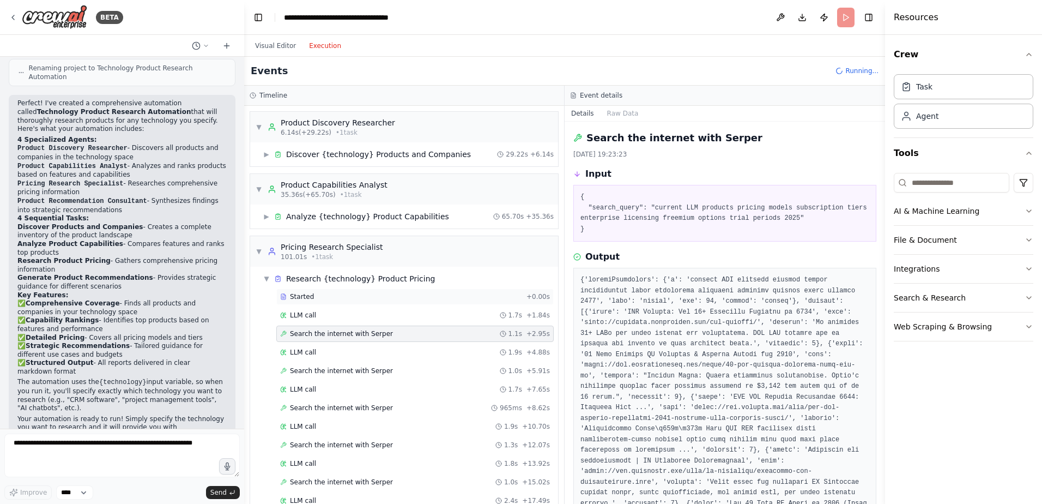
click at [290, 299] on span "Started" at bounding box center [302, 296] width 24 height 9
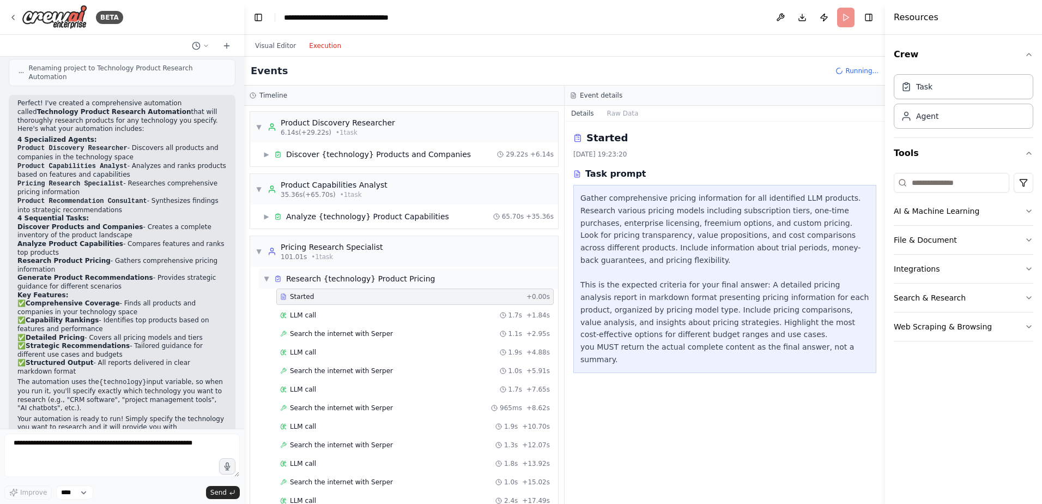
click at [265, 279] on span "▼" at bounding box center [266, 278] width 7 height 9
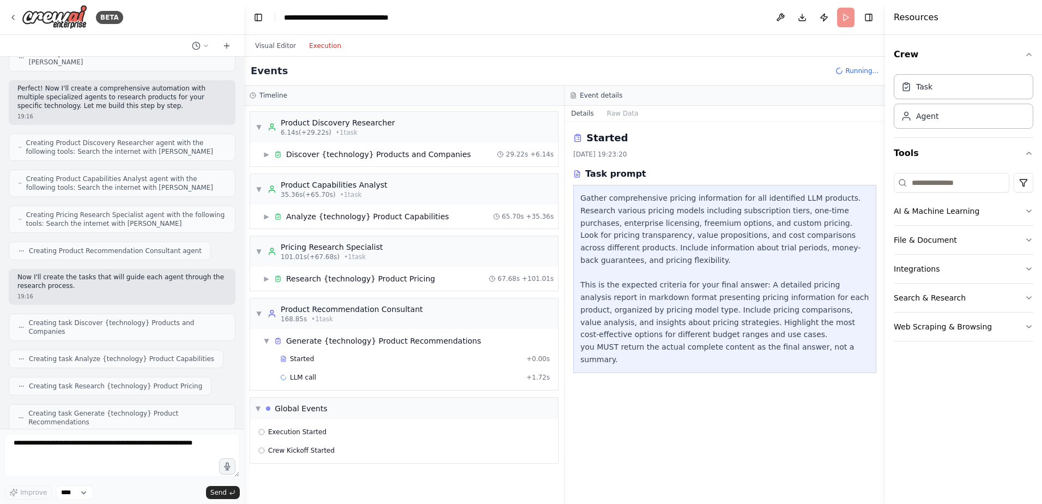
scroll to position [545, 0]
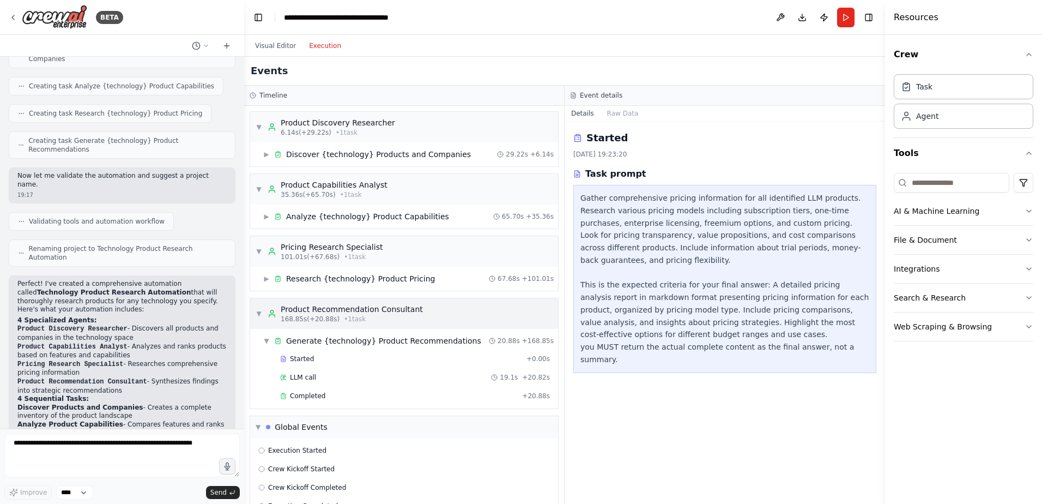
click at [258, 313] on span "▼" at bounding box center [259, 313] width 7 height 9
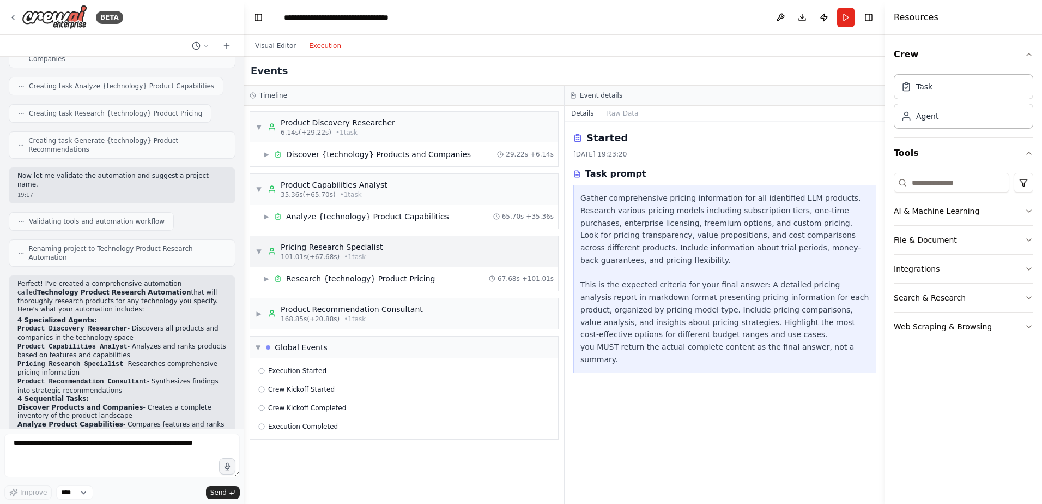
click at [260, 252] on span "▼" at bounding box center [259, 251] width 7 height 9
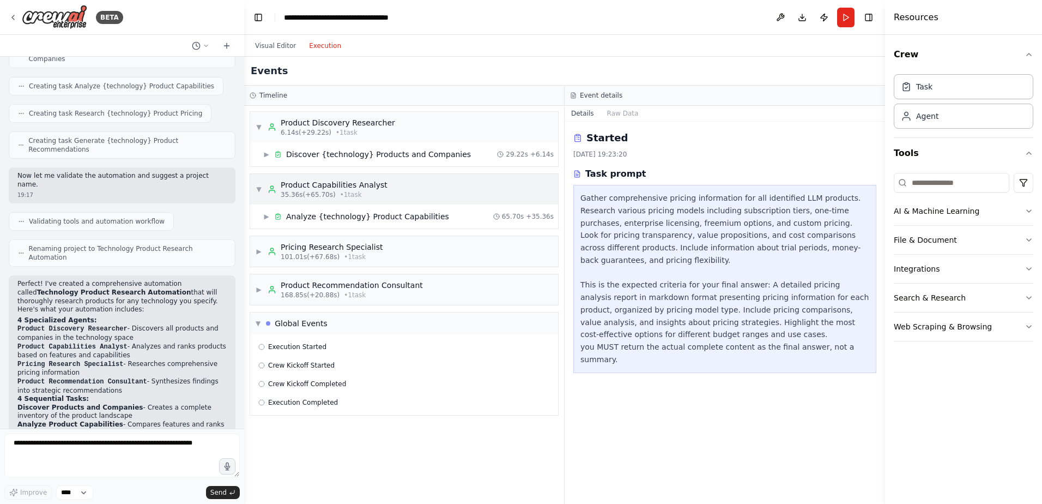
click at [259, 189] on span "▼" at bounding box center [259, 189] width 7 height 9
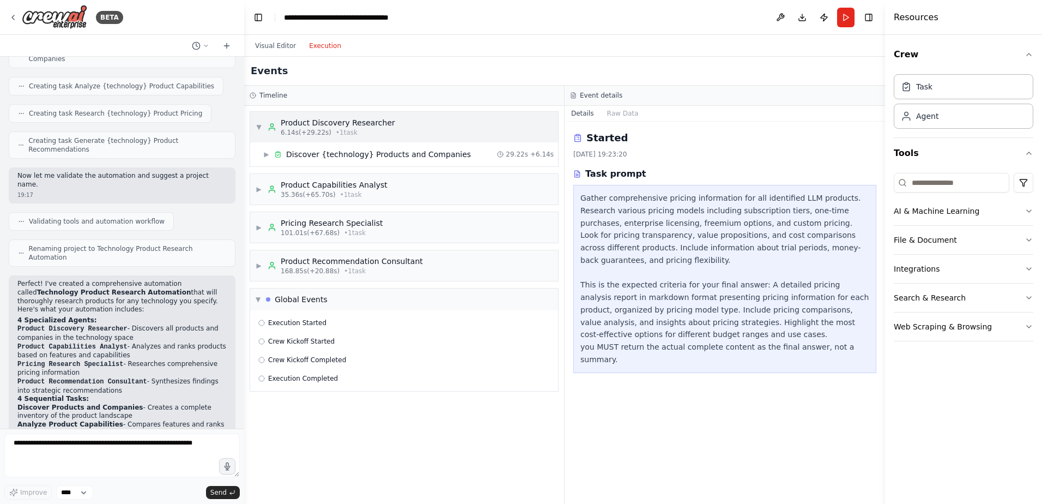
click at [258, 124] on span "▼" at bounding box center [259, 127] width 7 height 9
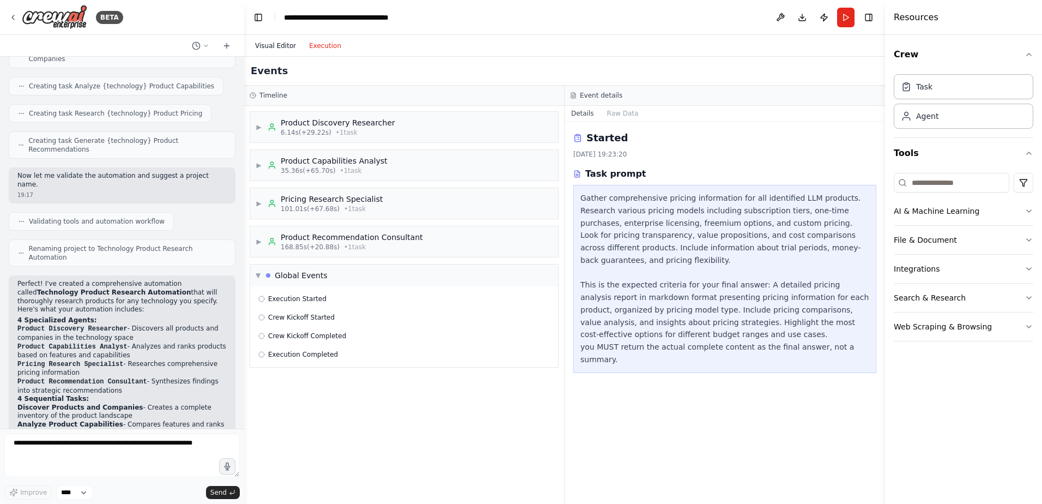
click at [273, 45] on button "Visual Editor" at bounding box center [276, 45] width 54 height 13
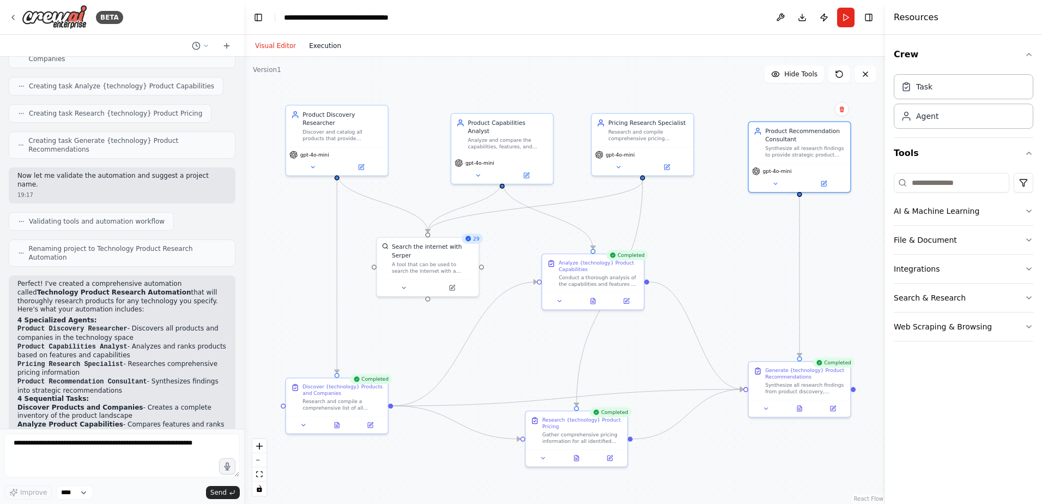
click at [319, 47] on button "Execution" at bounding box center [325, 45] width 45 height 13
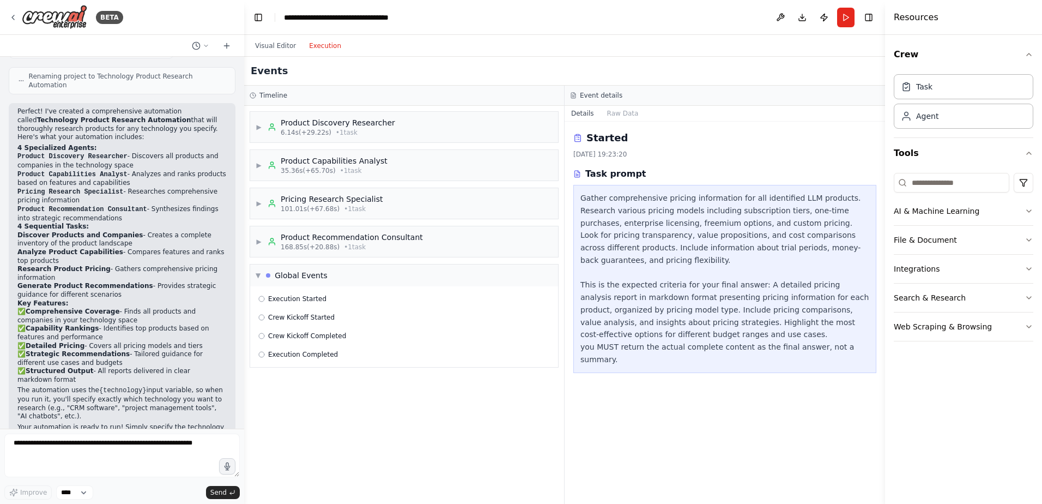
scroll to position [726, 0]
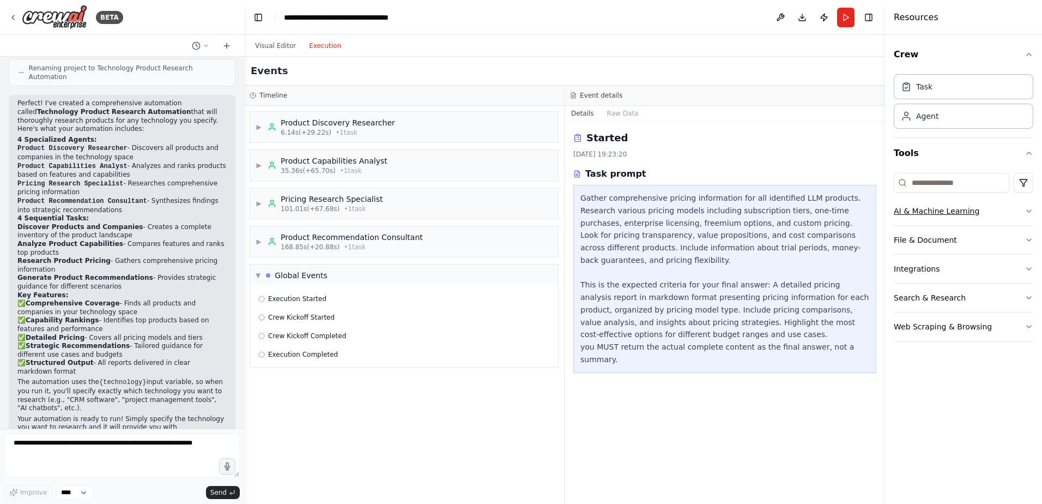
click at [919, 209] on button "AI & Machine Learning" at bounding box center [964, 211] width 140 height 28
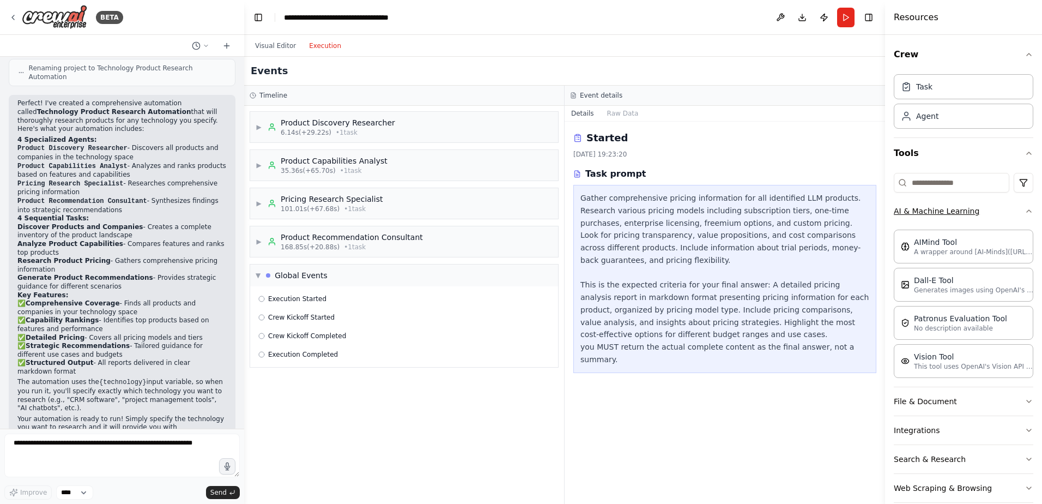
click at [919, 209] on button "AI & Machine Learning" at bounding box center [964, 211] width 140 height 28
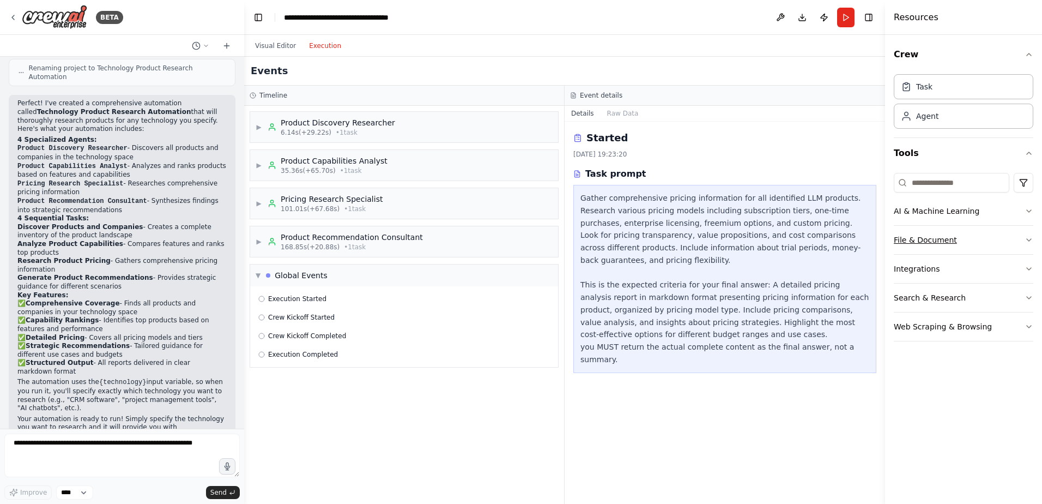
click at [925, 239] on button "File & Document" at bounding box center [964, 240] width 140 height 28
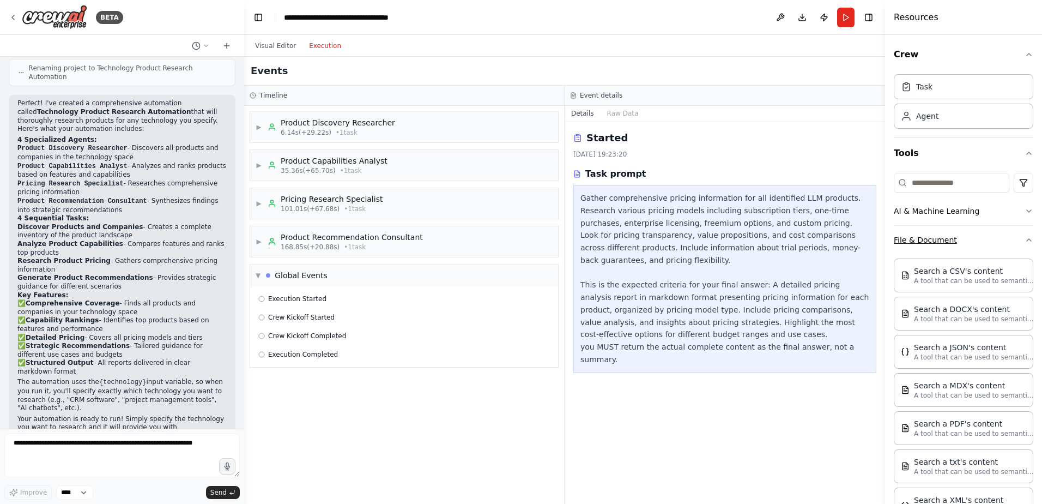
click at [925, 239] on button "File & Document" at bounding box center [964, 240] width 140 height 28
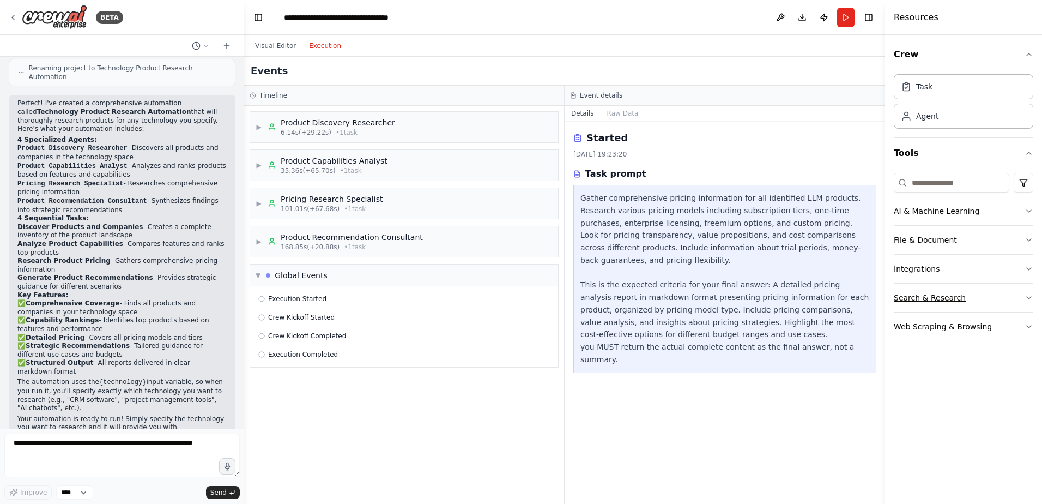
click at [916, 297] on button "Search & Research" at bounding box center [964, 297] width 140 height 28
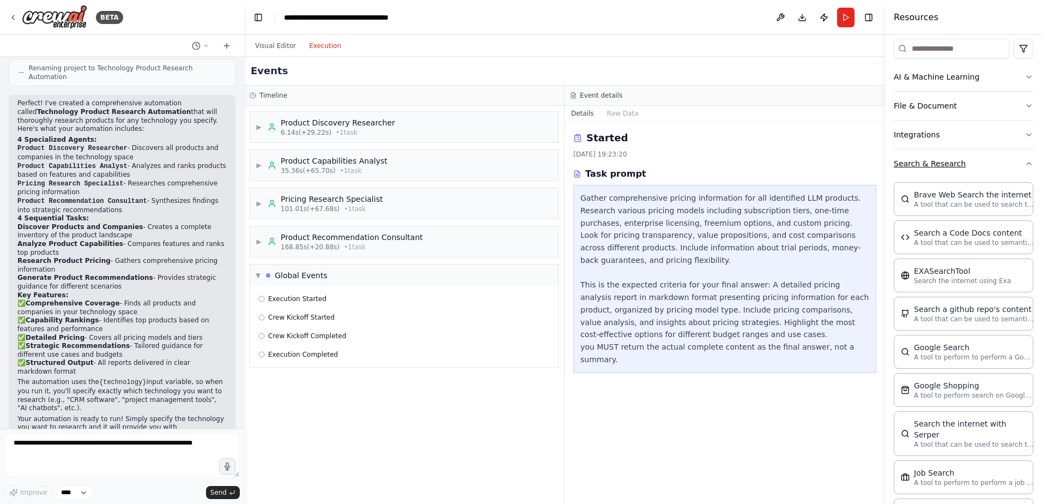
scroll to position [164, 0]
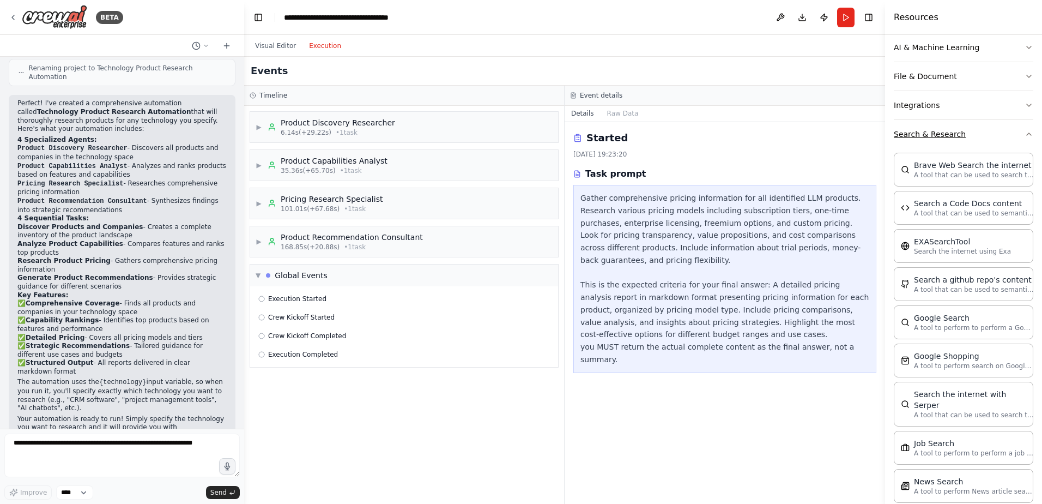
click at [914, 136] on button "Search & Research" at bounding box center [964, 134] width 140 height 28
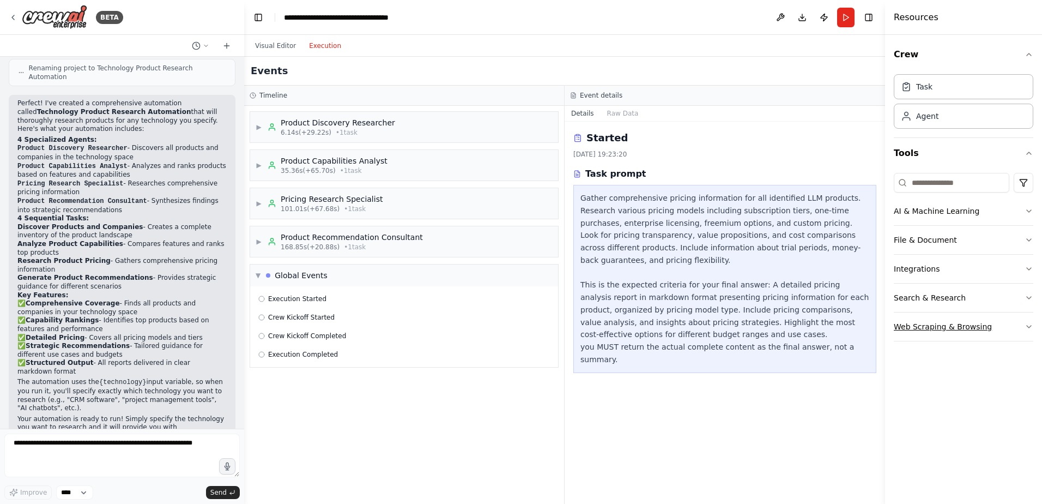
click at [908, 327] on button "Web Scraping & Browsing" at bounding box center [964, 326] width 140 height 28
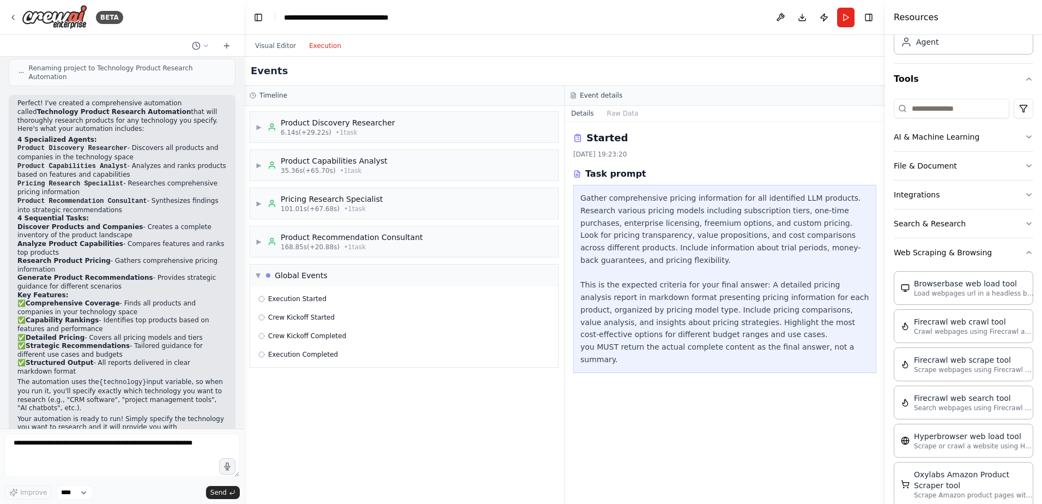
scroll to position [164, 0]
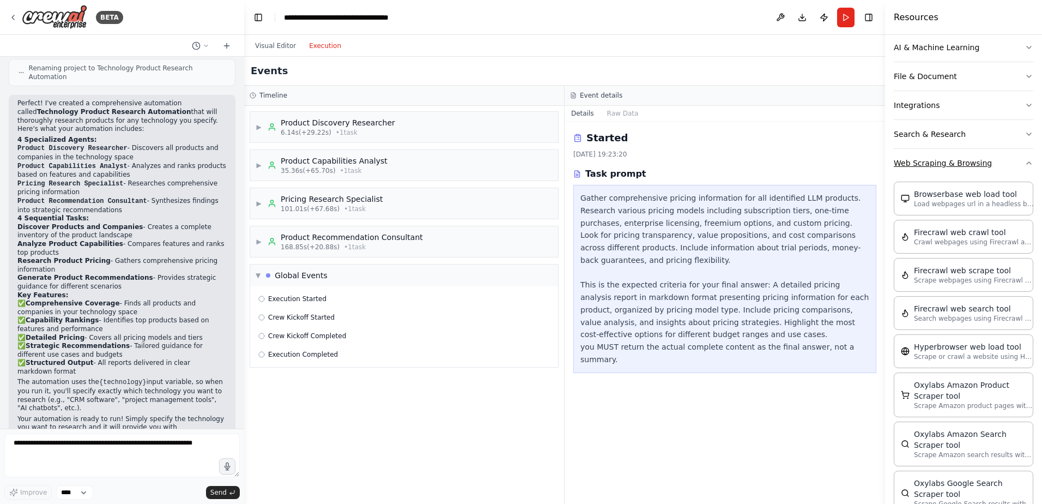
click at [912, 161] on button "Web Scraping & Browsing" at bounding box center [964, 163] width 140 height 28
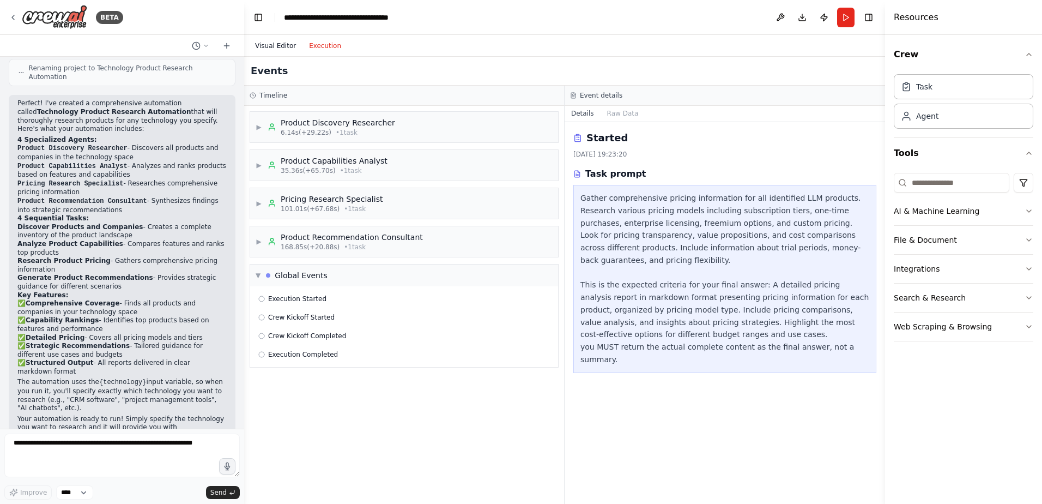
click at [265, 44] on button "Visual Editor" at bounding box center [276, 45] width 54 height 13
click at [315, 46] on button "Execution" at bounding box center [325, 45] width 45 height 13
click at [801, 15] on button "Download" at bounding box center [802, 18] width 17 height 20
click at [802, 14] on button "Download" at bounding box center [802, 18] width 17 height 20
click at [824, 15] on button "Publish" at bounding box center [824, 18] width 17 height 20
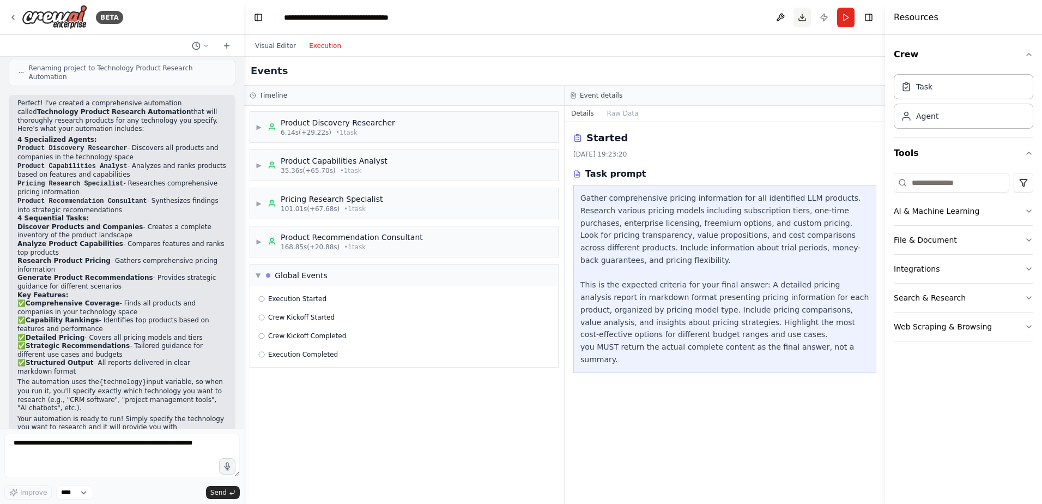
click at [802, 20] on button "Download" at bounding box center [802, 18] width 17 height 20
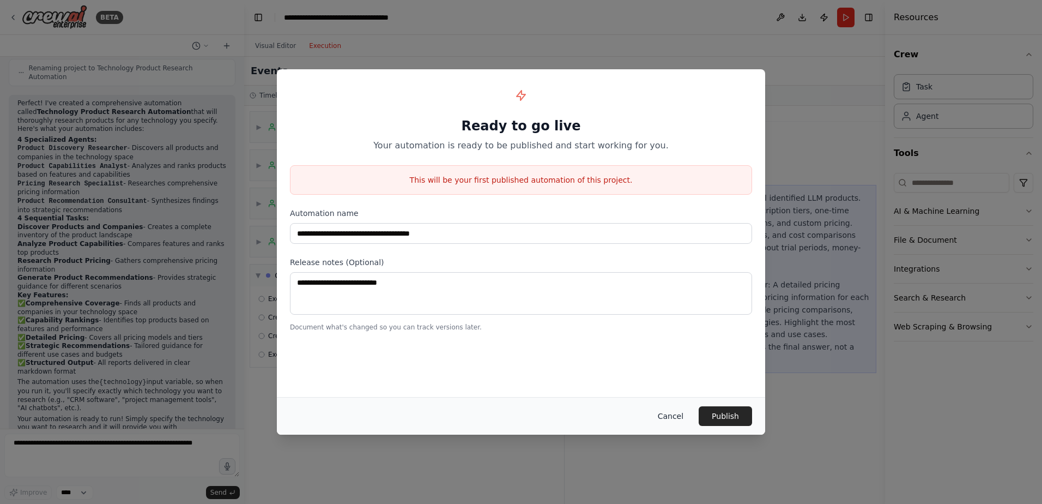
click at [674, 417] on button "Cancel" at bounding box center [670, 416] width 43 height 20
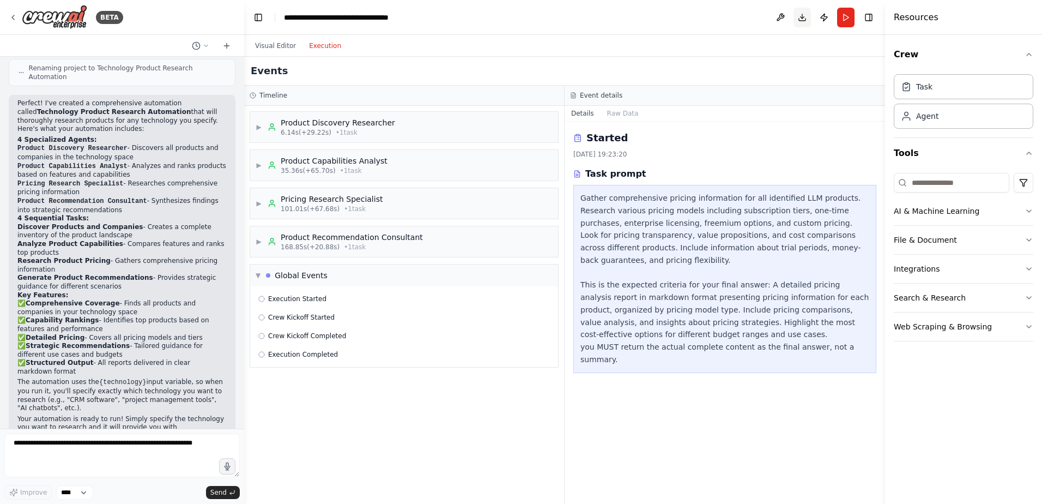
click at [802, 21] on button "Download" at bounding box center [802, 18] width 17 height 20
click at [612, 113] on button "Raw Data" at bounding box center [623, 113] width 45 height 15
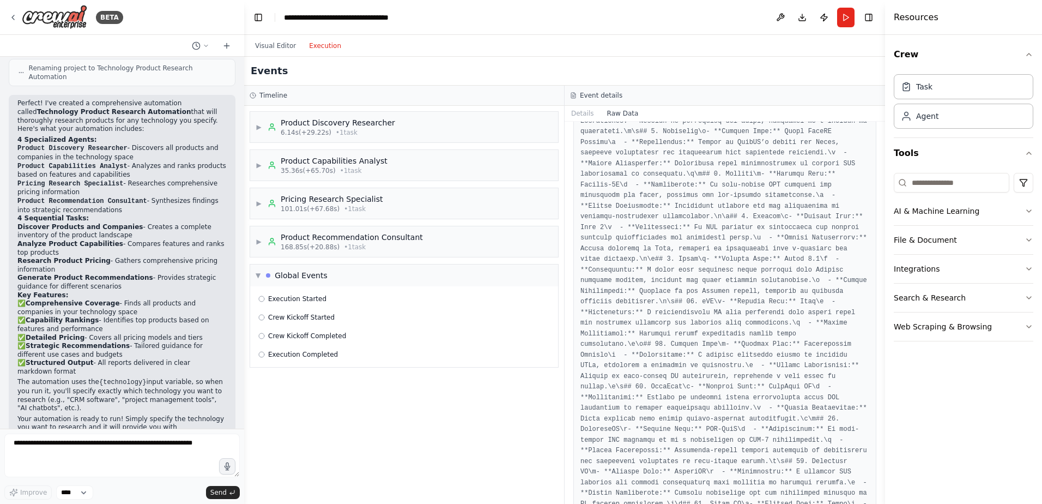
scroll to position [1553, 0]
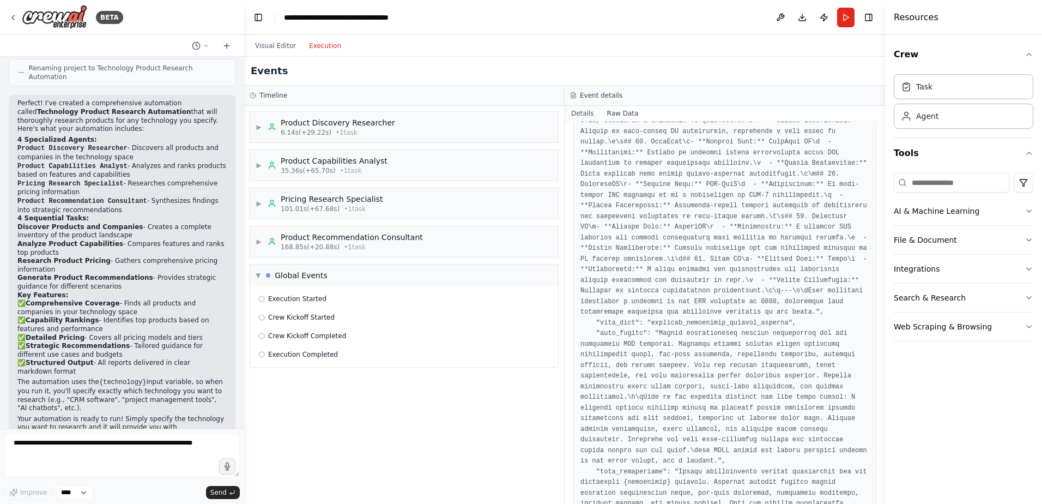
click at [577, 112] on button "Details" at bounding box center [583, 113] width 36 height 15
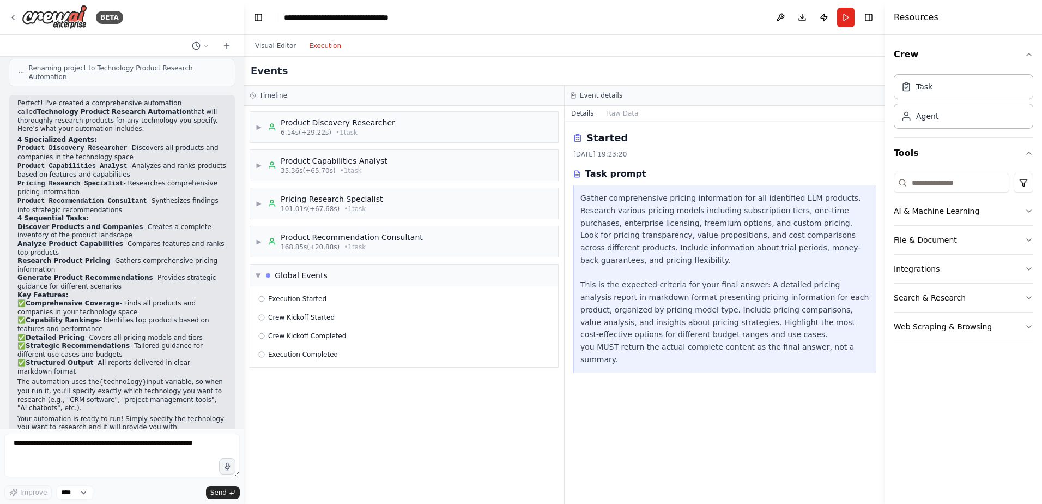
click at [597, 93] on h3 "Event details" at bounding box center [601, 95] width 43 height 9
click at [266, 46] on button "Visual Editor" at bounding box center [276, 45] width 54 height 13
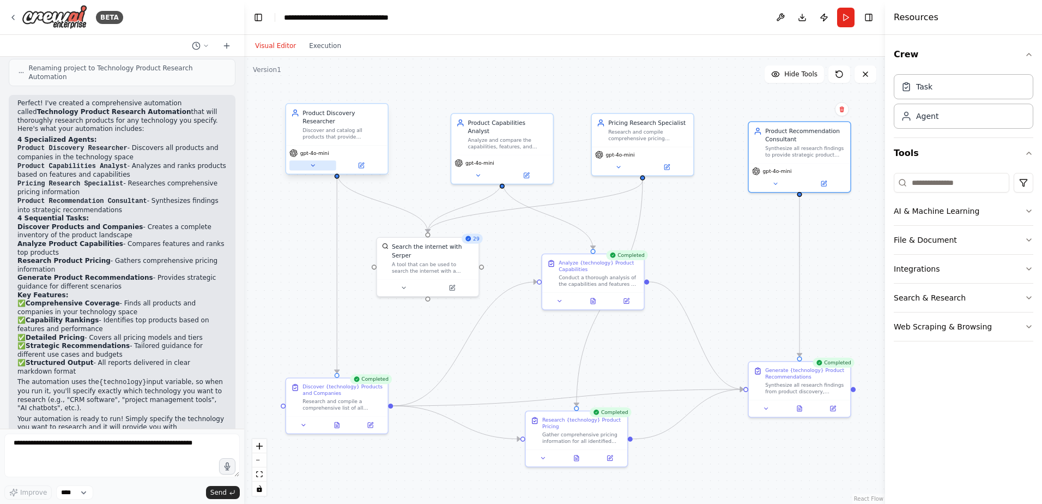
click at [311, 162] on icon at bounding box center [313, 165] width 7 height 7
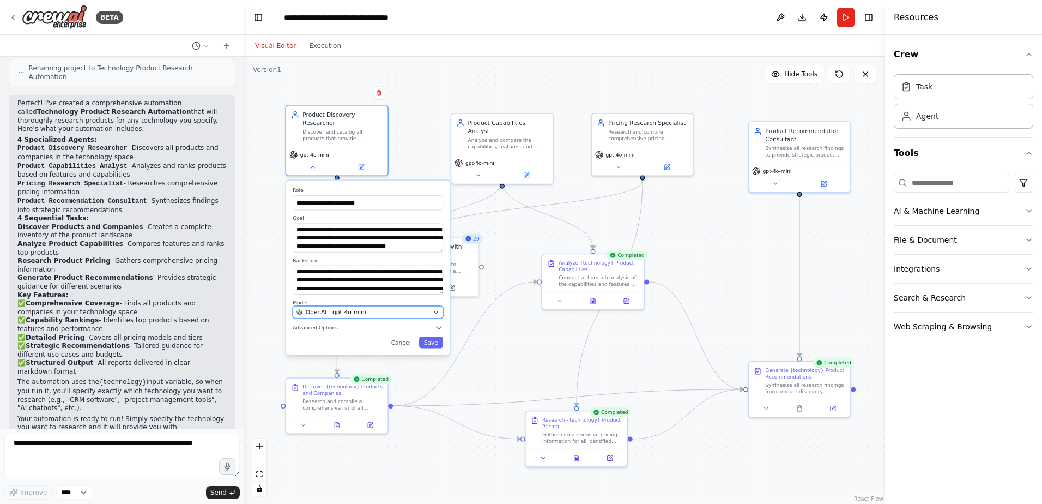
click at [436, 311] on icon "button" at bounding box center [436, 312] width 4 height 2
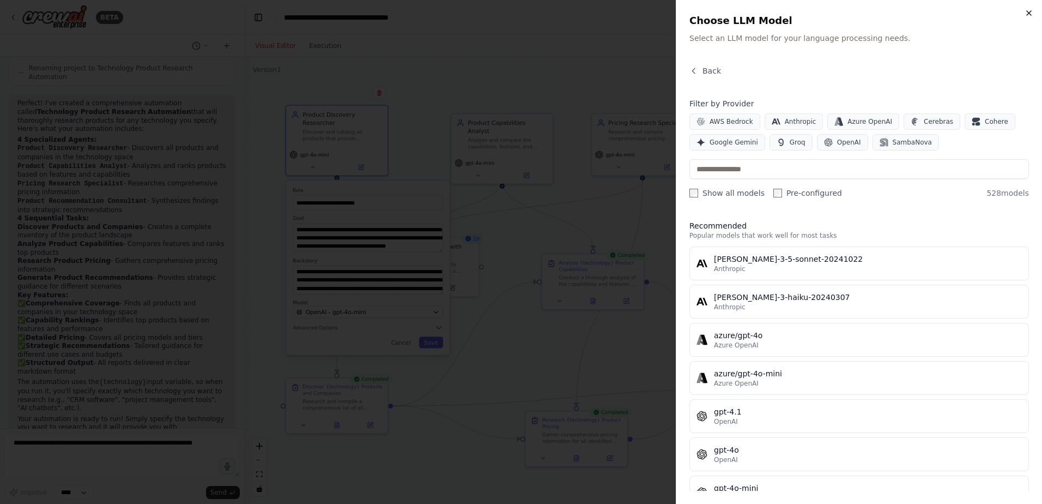
click at [1030, 13] on icon "button" at bounding box center [1029, 13] width 4 height 4
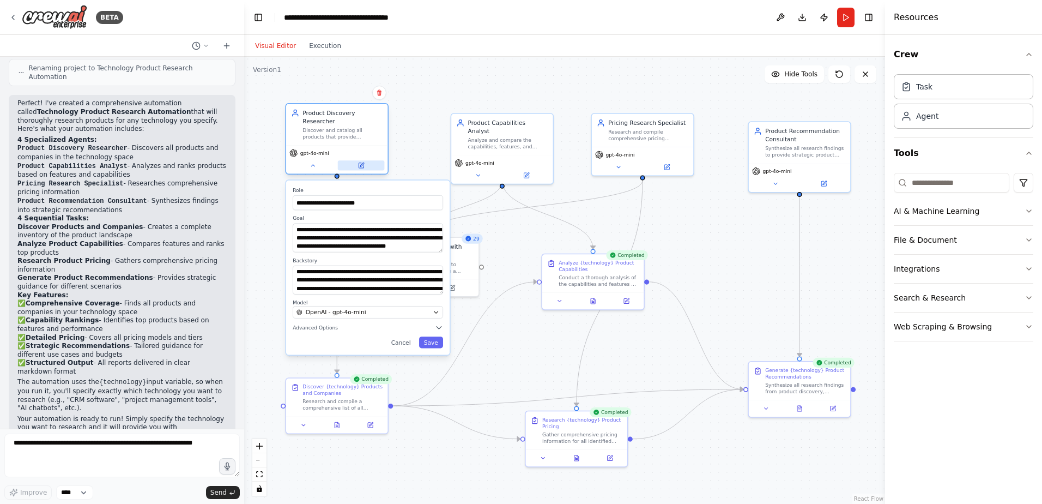
click at [361, 162] on icon at bounding box center [361, 165] width 7 height 7
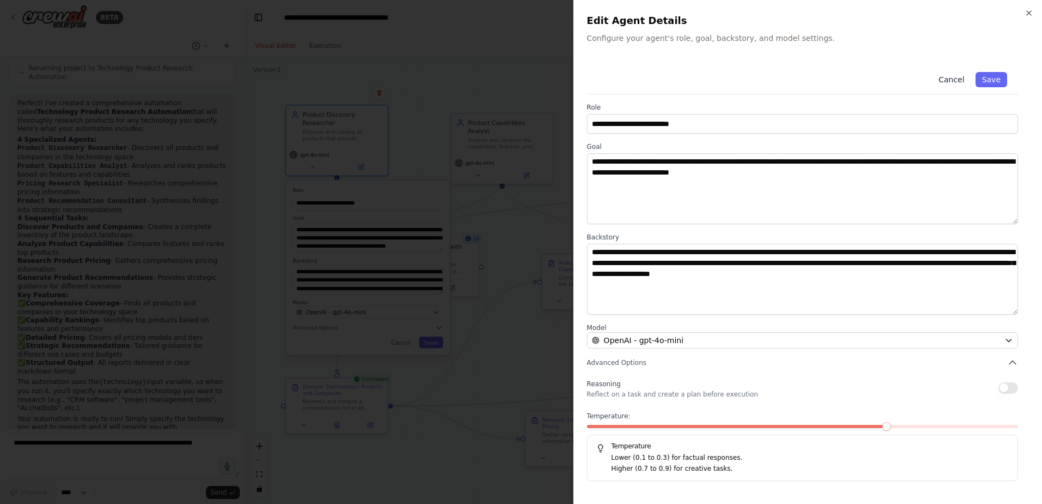
click at [962, 81] on button "Cancel" at bounding box center [951, 79] width 39 height 15
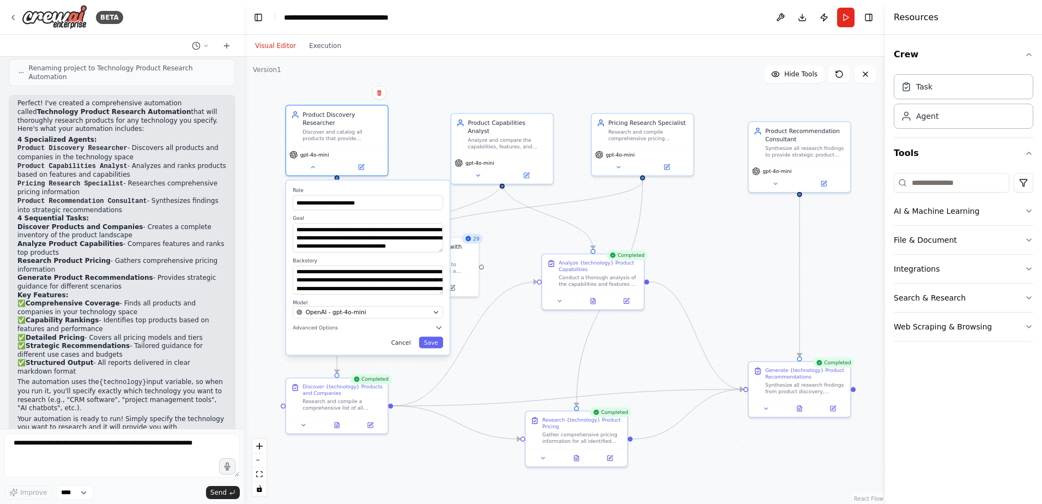
click at [404, 336] on button "Cancel" at bounding box center [400, 341] width 29 height 11
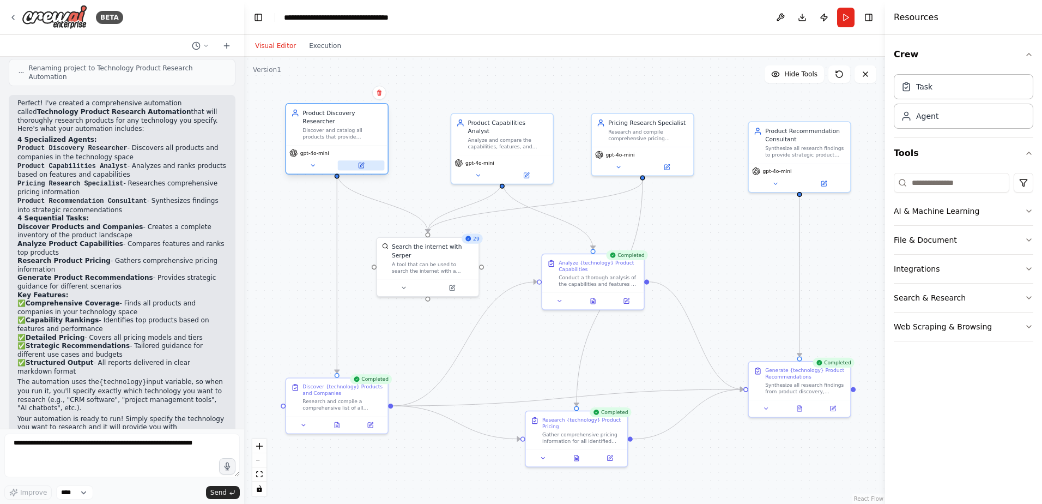
click at [359, 163] on icon at bounding box center [361, 165] width 5 height 5
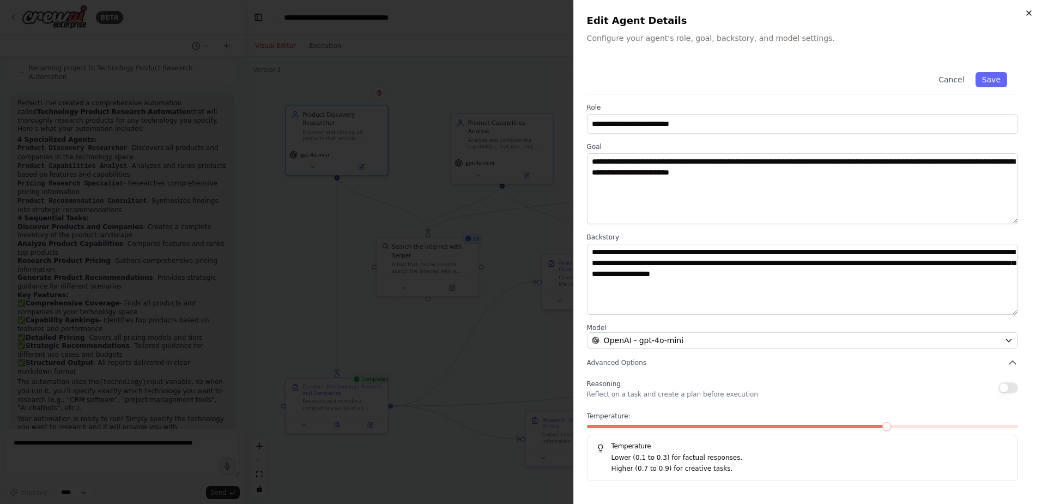
click at [1029, 14] on icon "button" at bounding box center [1029, 13] width 4 height 4
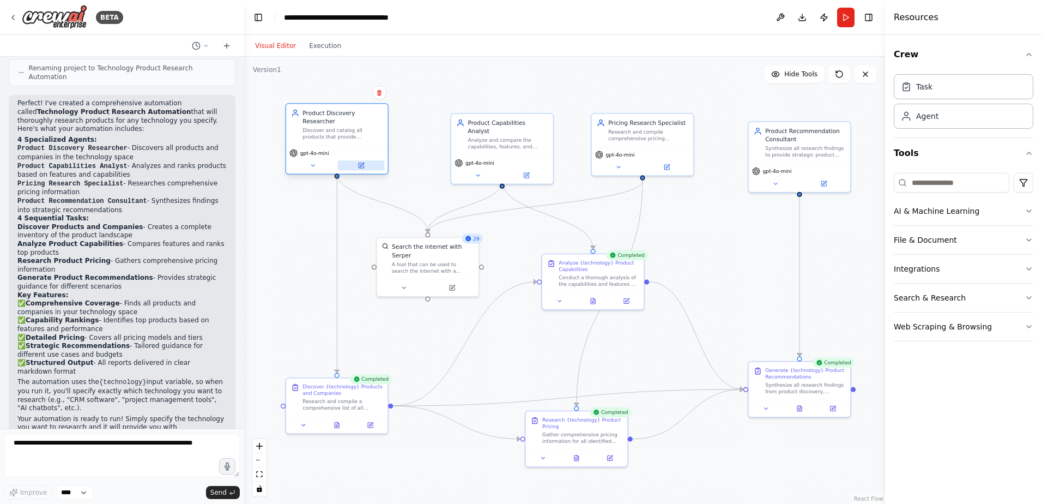
click at [364, 162] on icon at bounding box center [361, 165] width 7 height 7
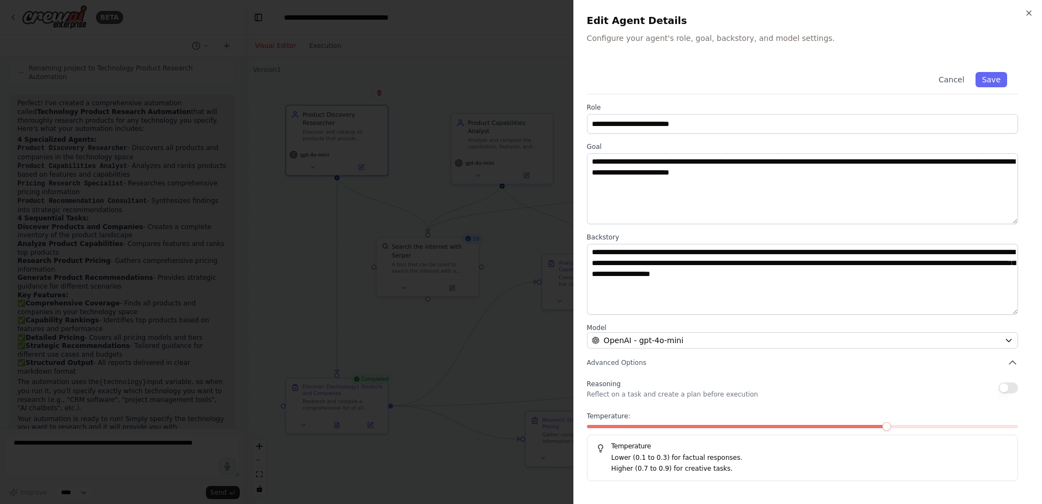
click at [1028, 8] on div "**********" at bounding box center [807, 252] width 469 height 504
click at [1034, 10] on div "**********" at bounding box center [807, 252] width 469 height 504
click at [1028, 12] on icon "button" at bounding box center [1029, 13] width 4 height 4
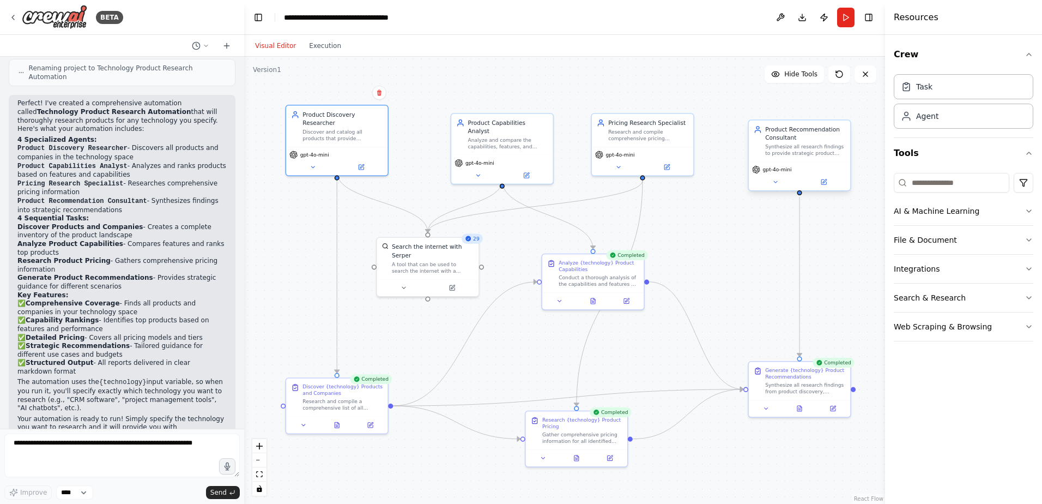
click at [782, 149] on div "Synthesize all research findings to provide strategic product recommendations f…" at bounding box center [805, 149] width 80 height 13
click at [824, 180] on icon at bounding box center [824, 181] width 5 height 5
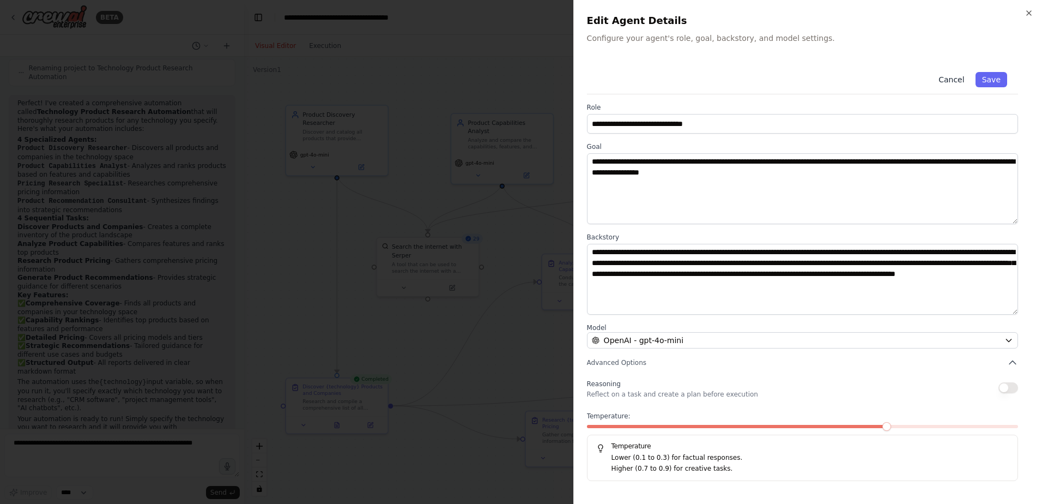
click at [959, 78] on button "Cancel" at bounding box center [951, 79] width 39 height 15
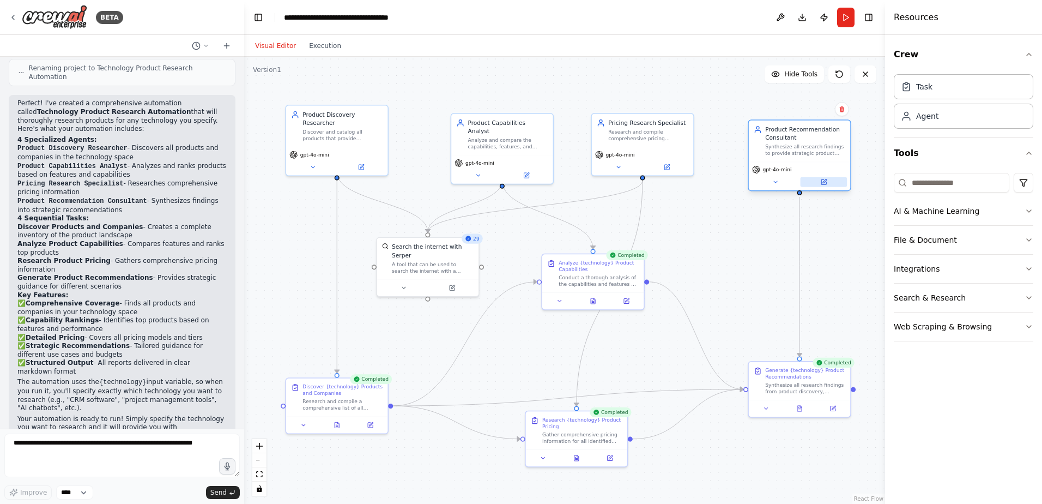
click at [820, 183] on icon at bounding box center [823, 182] width 7 height 7
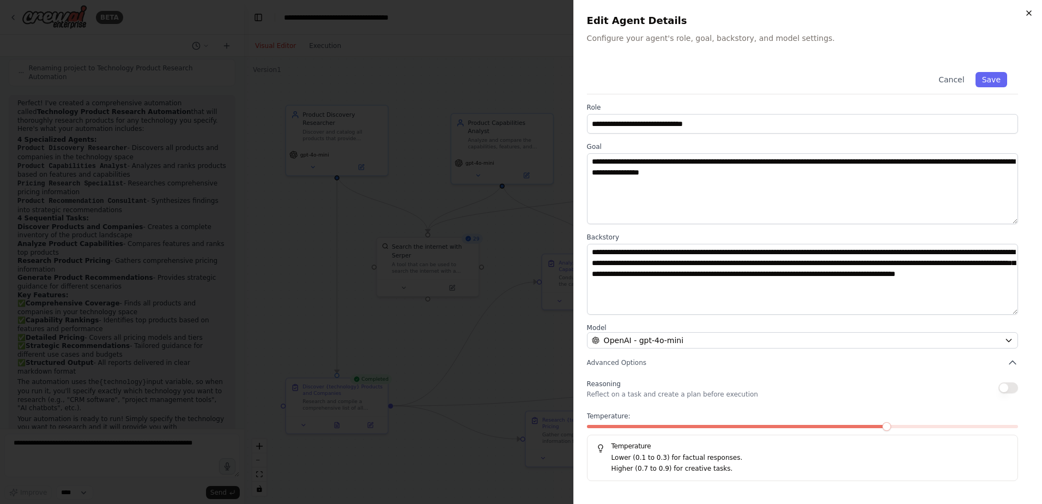
click at [1027, 13] on icon "button" at bounding box center [1029, 13] width 9 height 9
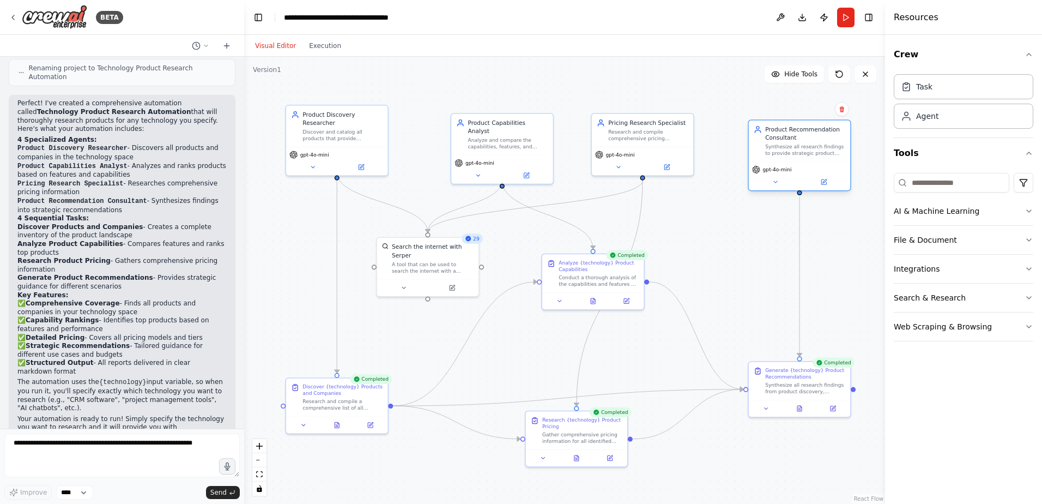
click at [775, 189] on div "gpt-4o-mini" at bounding box center [799, 176] width 101 height 28
click at [776, 183] on icon at bounding box center [775, 182] width 7 height 7
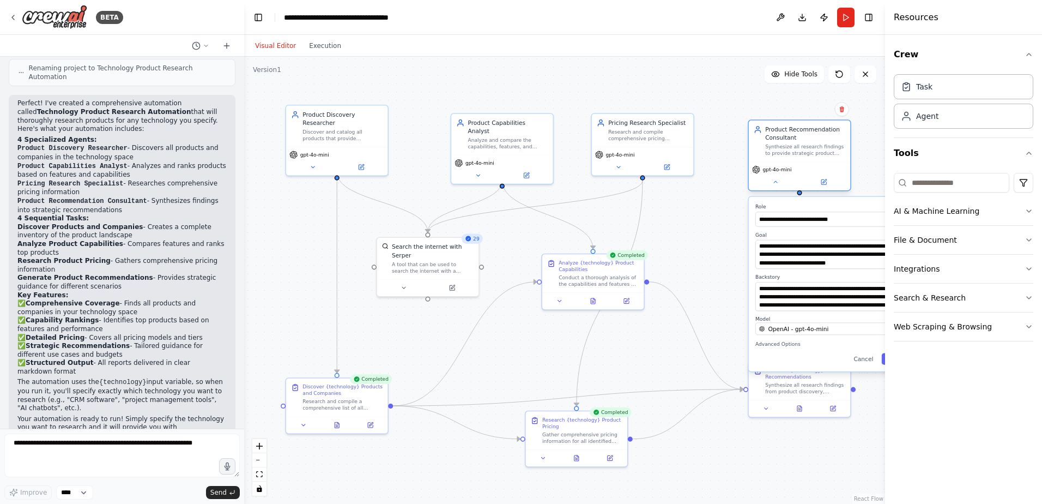
click at [787, 151] on div "Synthesize all research findings to provide strategic product recommendations f…" at bounding box center [805, 149] width 80 height 13
click at [777, 186] on button at bounding box center [775, 182] width 47 height 10
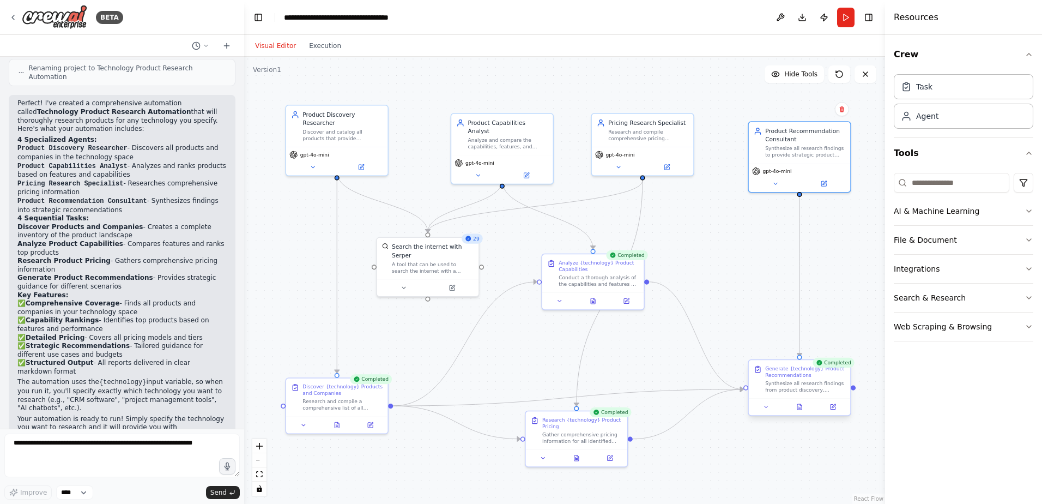
click at [792, 378] on div "Generate {technology} Product Recommendations" at bounding box center [805, 371] width 80 height 13
click at [799, 407] on icon at bounding box center [800, 407] width 2 height 0
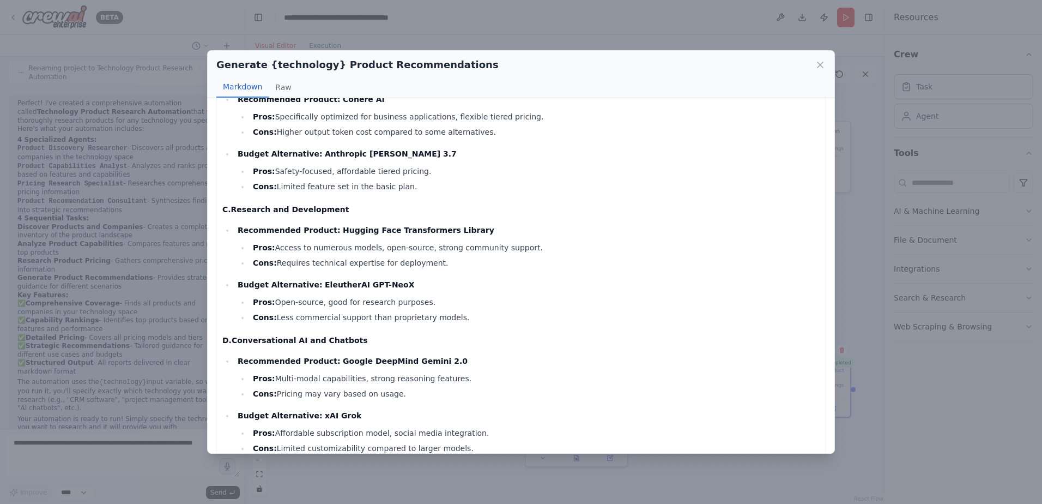
scroll to position [32, 0]
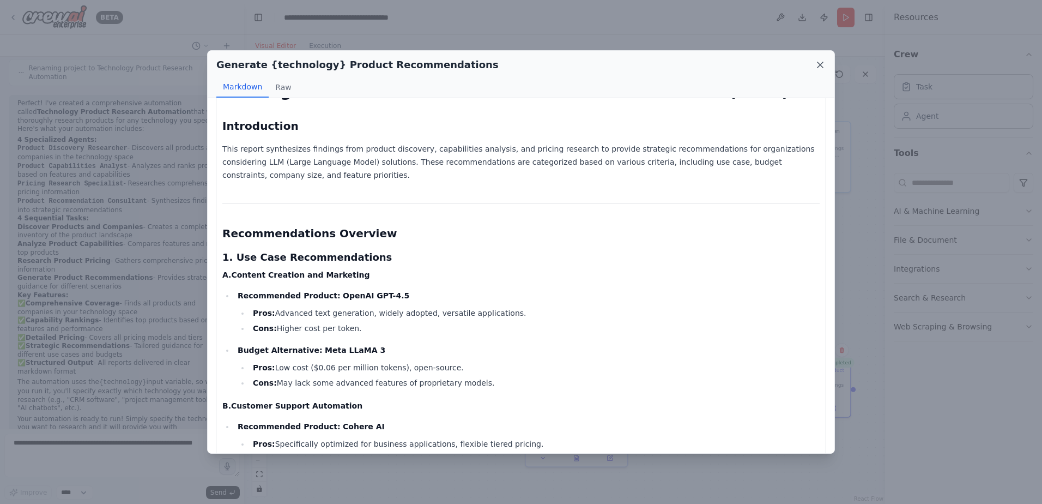
click at [819, 64] on icon at bounding box center [820, 64] width 11 height 11
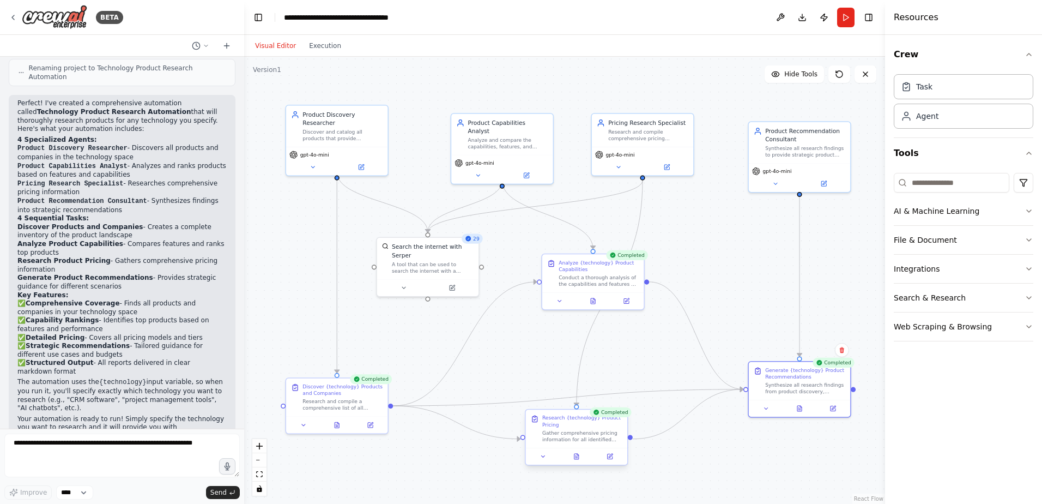
click at [561, 430] on div "Gather comprehensive pricing information for all identified {technology} produc…" at bounding box center [582, 436] width 80 height 13
click at [576, 455] on icon at bounding box center [576, 455] width 1 height 0
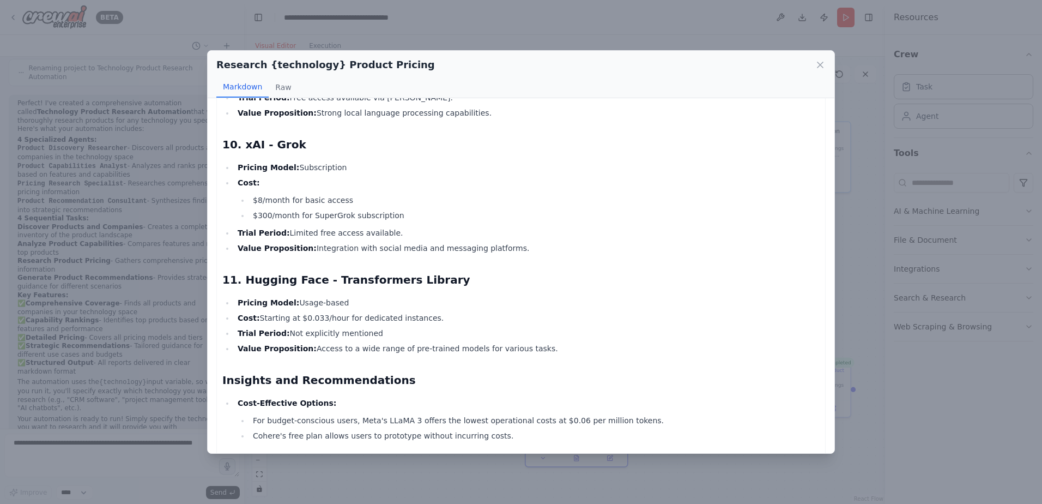
scroll to position [1249, 0]
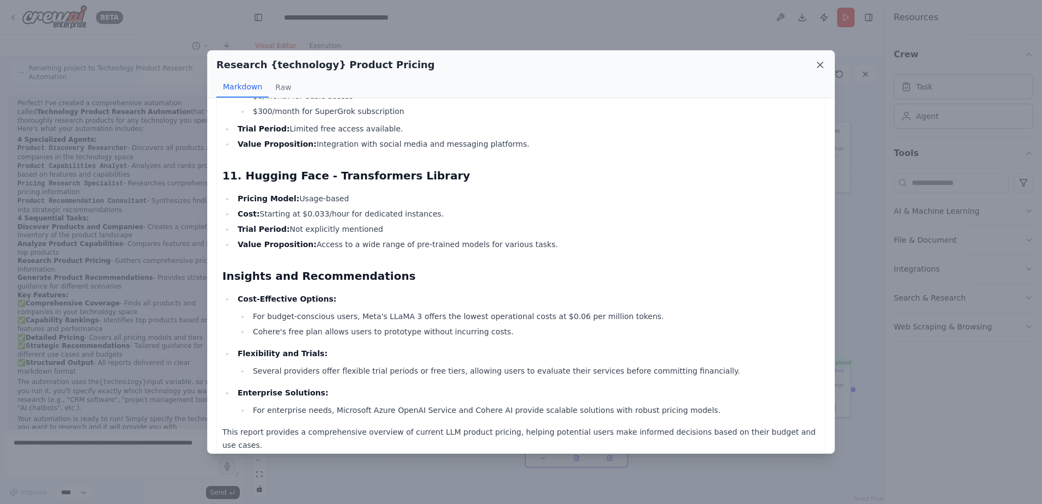
click at [819, 61] on icon at bounding box center [820, 64] width 11 height 11
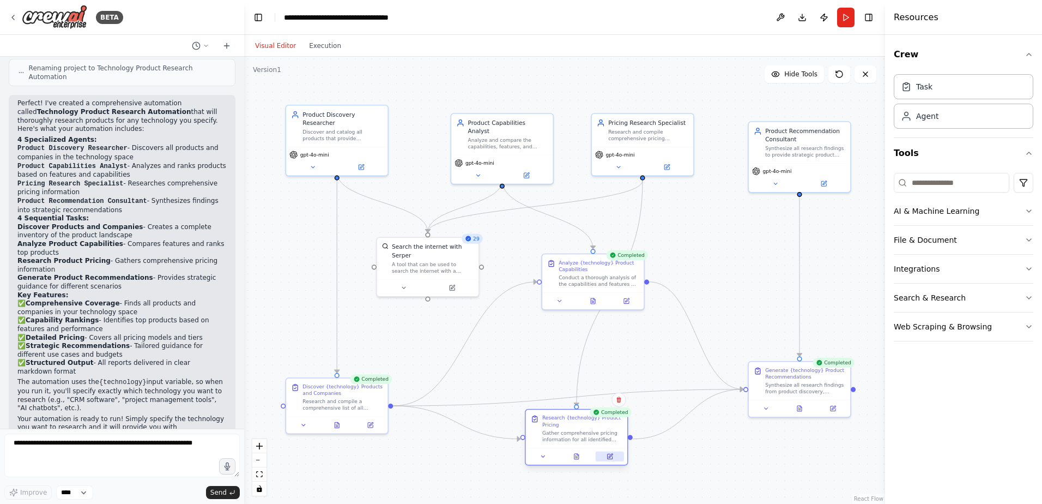
click at [611, 456] on icon at bounding box center [611, 456] width 4 height 4
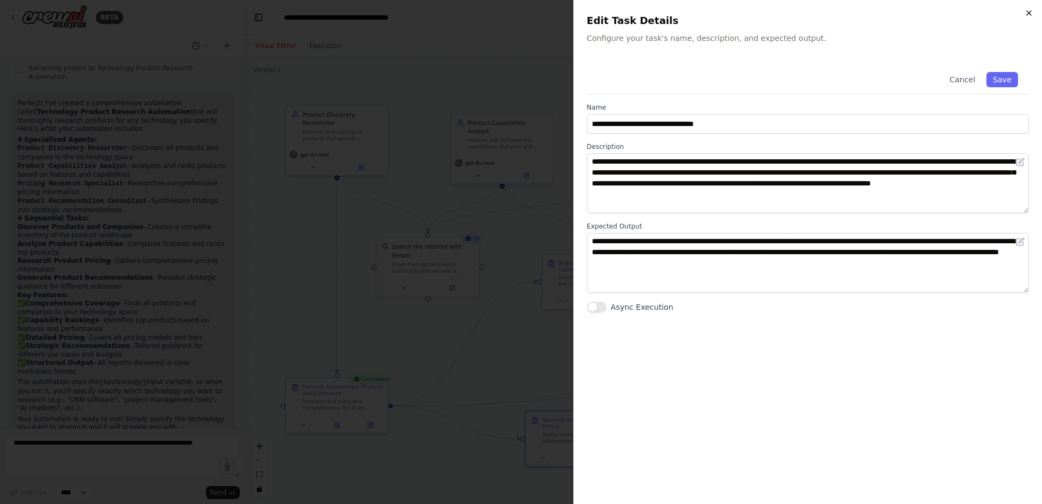
click at [1028, 13] on icon "button" at bounding box center [1029, 13] width 9 height 9
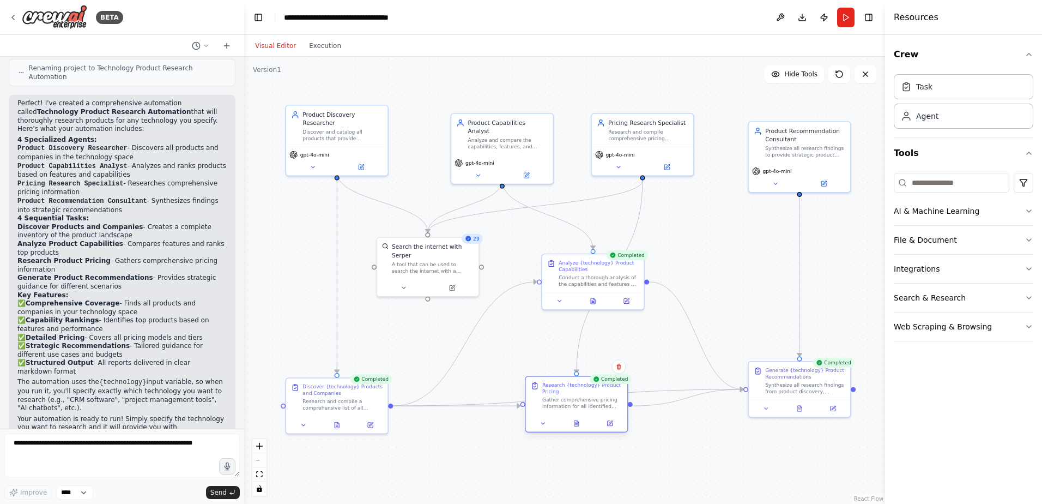
drag, startPoint x: 554, startPoint y: 434, endPoint x: 551, endPoint y: 402, distance: 31.7
click at [551, 402] on div "Gather comprehensive pricing information for all identified {technology} produc…" at bounding box center [582, 402] width 80 height 13
drag, startPoint x: 592, startPoint y: 280, endPoint x: 580, endPoint y: 280, distance: 12.0
click at [580, 280] on div "Conduct a thorough analysis of the capabilities and features of the discovered …" at bounding box center [591, 279] width 80 height 13
click at [586, 299] on icon at bounding box center [585, 299] width 2 height 0
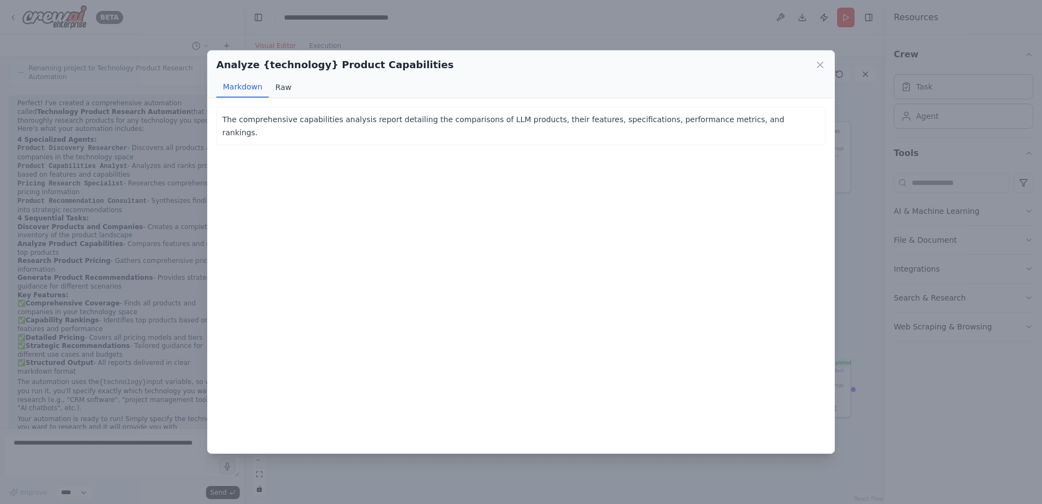
click at [286, 85] on button "Raw" at bounding box center [283, 87] width 29 height 21
click at [240, 85] on button "Markdown" at bounding box center [242, 87] width 52 height 21
click at [817, 63] on icon at bounding box center [820, 64] width 11 height 11
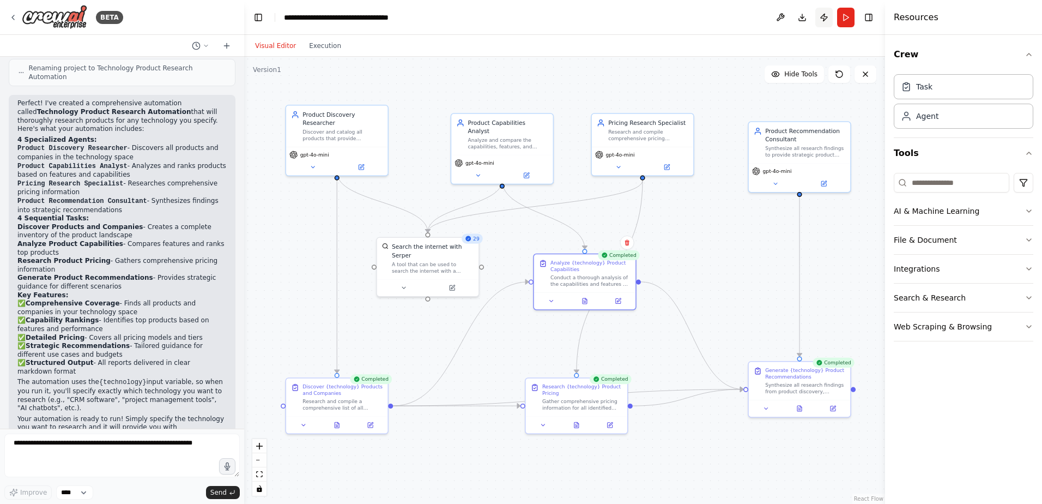
click at [826, 18] on button "Publish" at bounding box center [824, 18] width 17 height 20
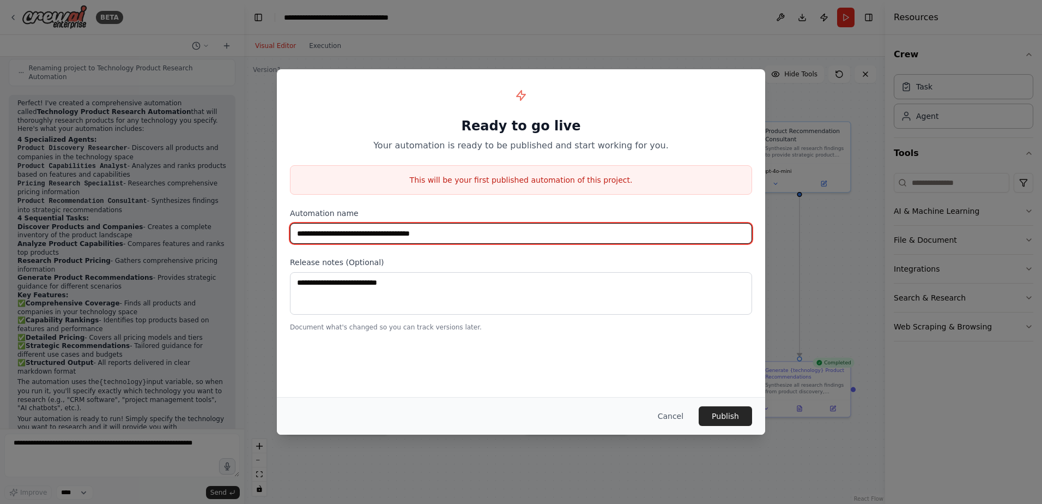
click at [296, 231] on input "**********" at bounding box center [521, 233] width 462 height 21
type input "**********"
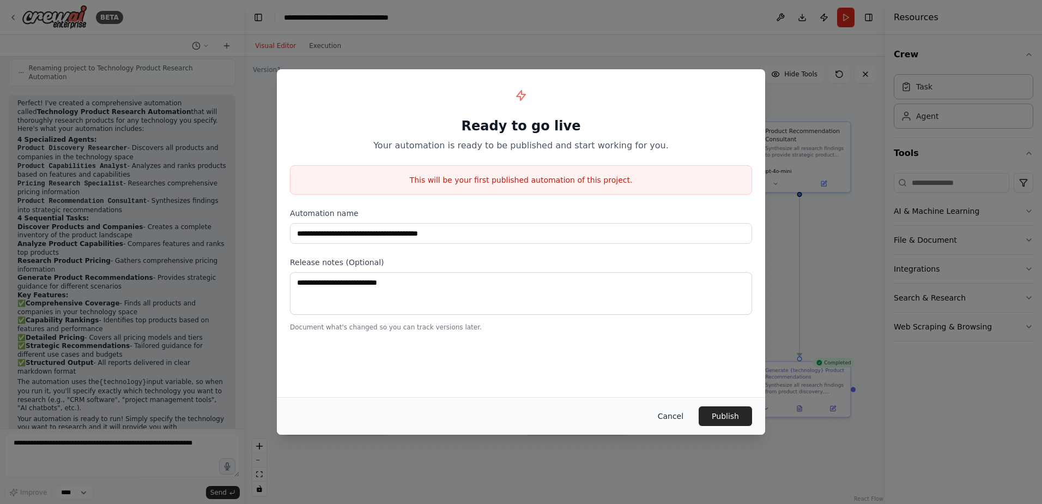
click at [668, 419] on button "Cancel" at bounding box center [670, 416] width 43 height 20
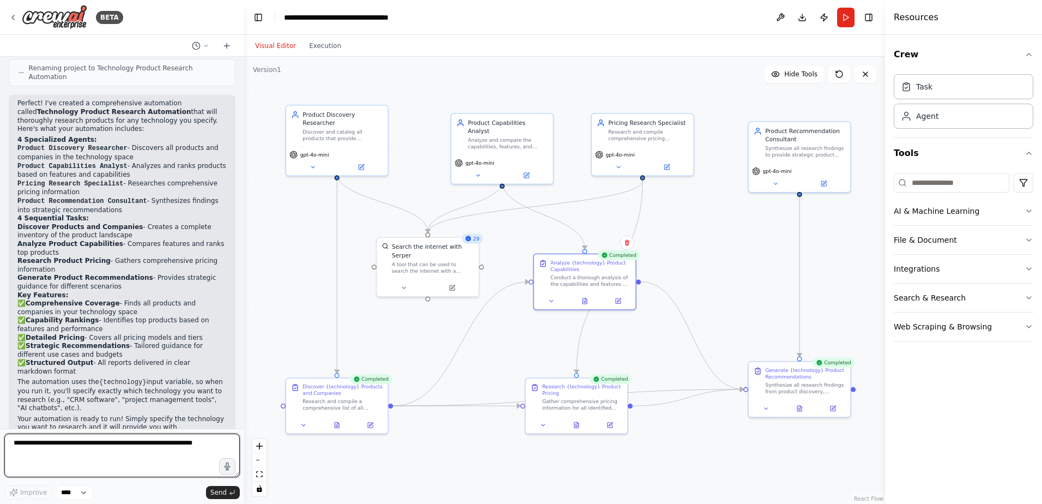
click at [61, 441] on textarea at bounding box center [121, 455] width 235 height 44
type textarea "**********"
click at [216, 493] on span "Send" at bounding box center [218, 492] width 16 height 9
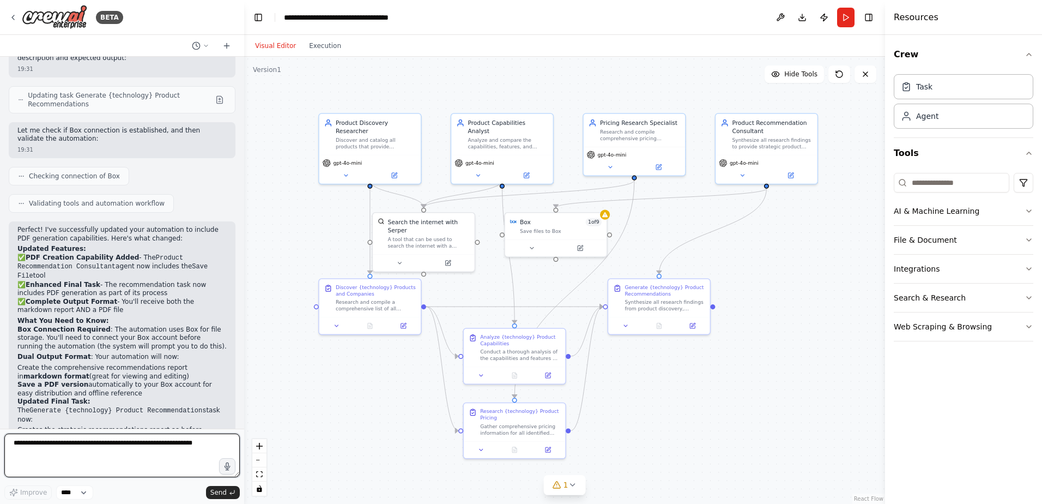
scroll to position [1896, 0]
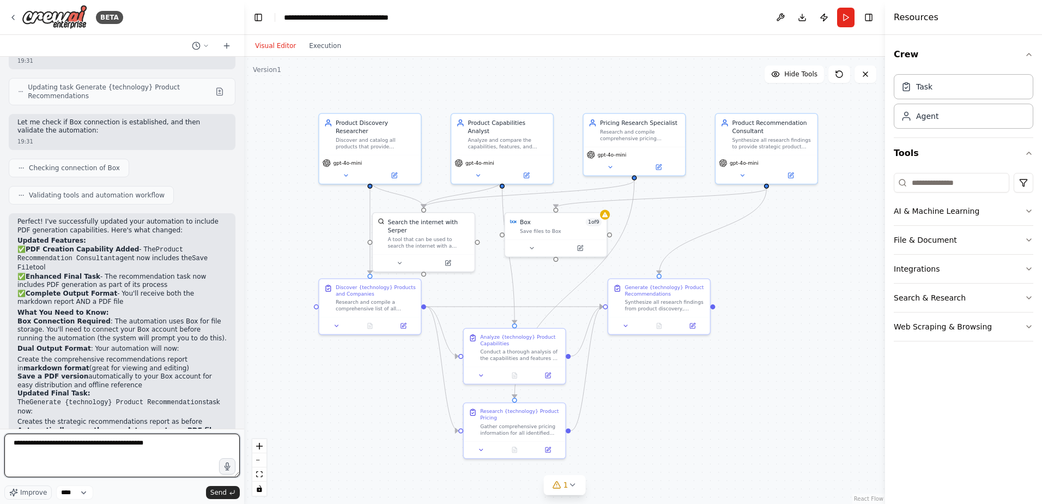
type textarea "**********"
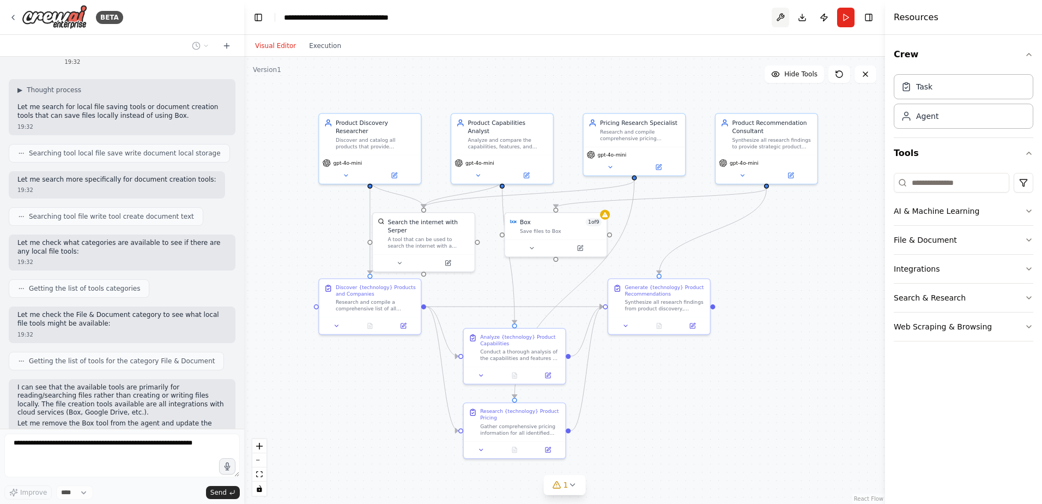
scroll to position [2377, 0]
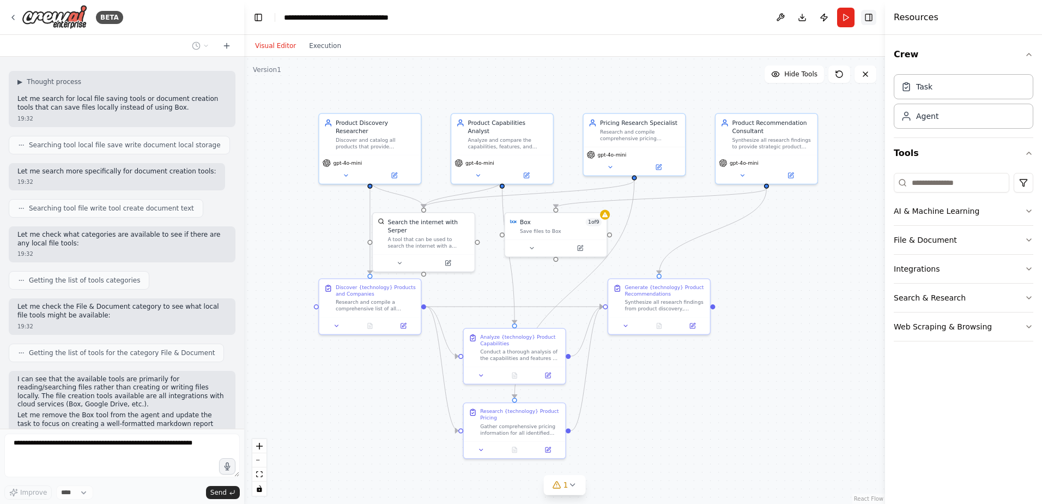
click at [868, 16] on button "Toggle Right Sidebar" at bounding box center [868, 17] width 15 height 15
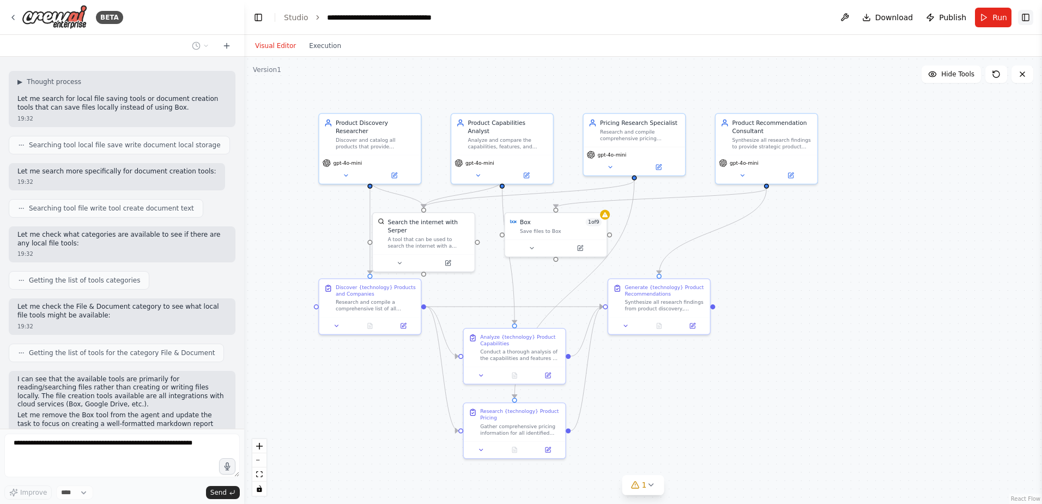
click at [1026, 14] on button "Toggle Right Sidebar" at bounding box center [1025, 17] width 15 height 15
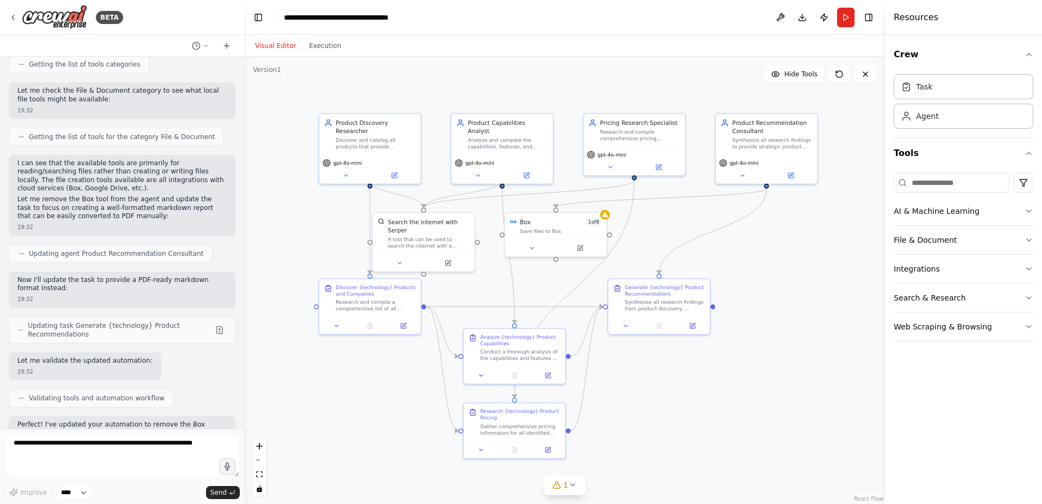
scroll to position [2655, 0]
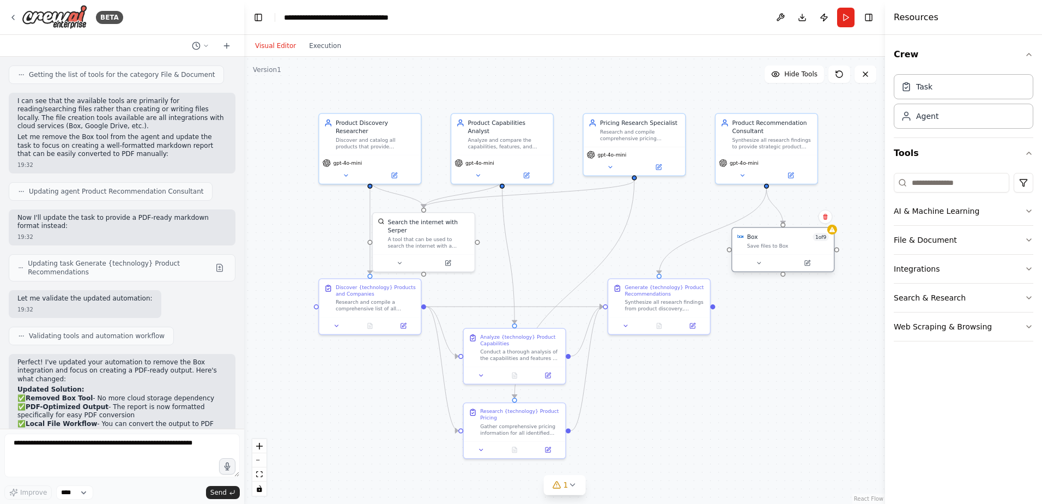
drag, startPoint x: 570, startPoint y: 230, endPoint x: 808, endPoint y: 244, distance: 238.6
click at [788, 249] on div "Save files to Box" at bounding box center [788, 246] width 82 height 7
click at [825, 217] on icon at bounding box center [825, 217] width 4 height 6
click at [794, 221] on button "Confirm" at bounding box center [794, 216] width 39 height 13
click at [794, 214] on button "Confirm" at bounding box center [795, 216] width 39 height 13
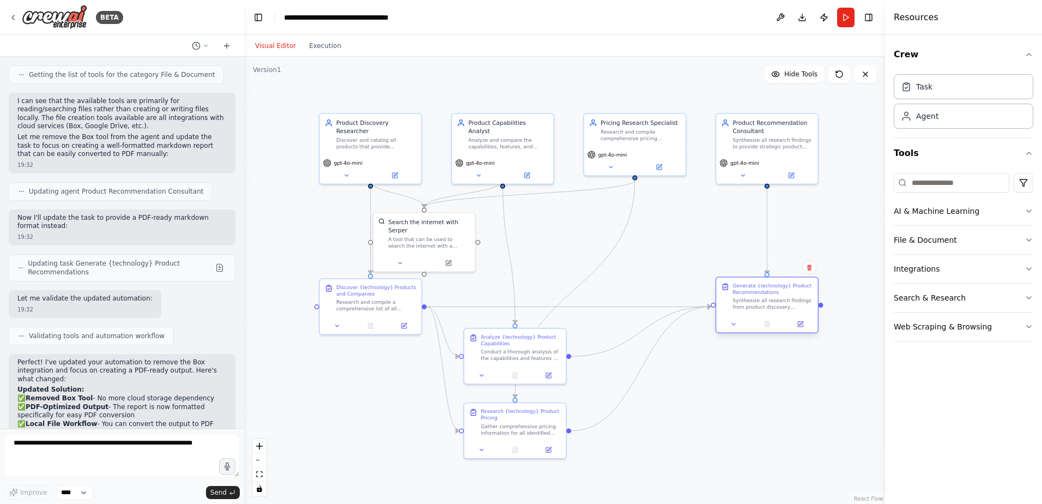
drag, startPoint x: 665, startPoint y: 304, endPoint x: 772, endPoint y: 307, distance: 107.4
click at [772, 307] on div "Synthesize all research findings from product discovery, capabilities analysis,…" at bounding box center [773, 303] width 80 height 13
drag, startPoint x: 529, startPoint y: 353, endPoint x: 596, endPoint y: 256, distance: 117.2
click at [596, 256] on div "Conduct a thorough analysis of the capabilities and features of the discovered …" at bounding box center [583, 262] width 80 height 13
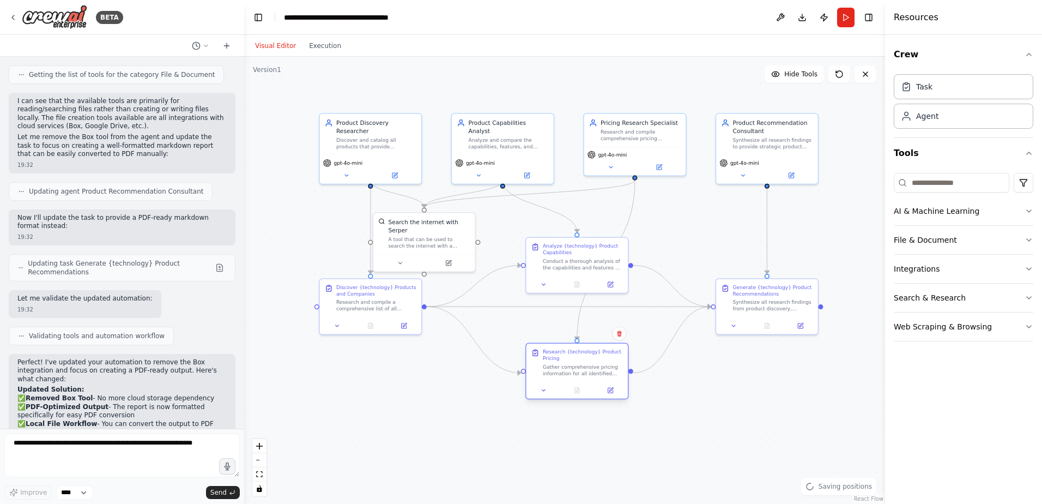
drag, startPoint x: 532, startPoint y: 425, endPoint x: 595, endPoint y: 368, distance: 85.7
click at [595, 368] on div "Gather comprehensive pricing information for all identified {technology} produc…" at bounding box center [583, 369] width 80 height 13
drag, startPoint x: 401, startPoint y: 321, endPoint x: 393, endPoint y: 400, distance: 79.4
click at [393, 400] on icon at bounding box center [395, 398] width 7 height 7
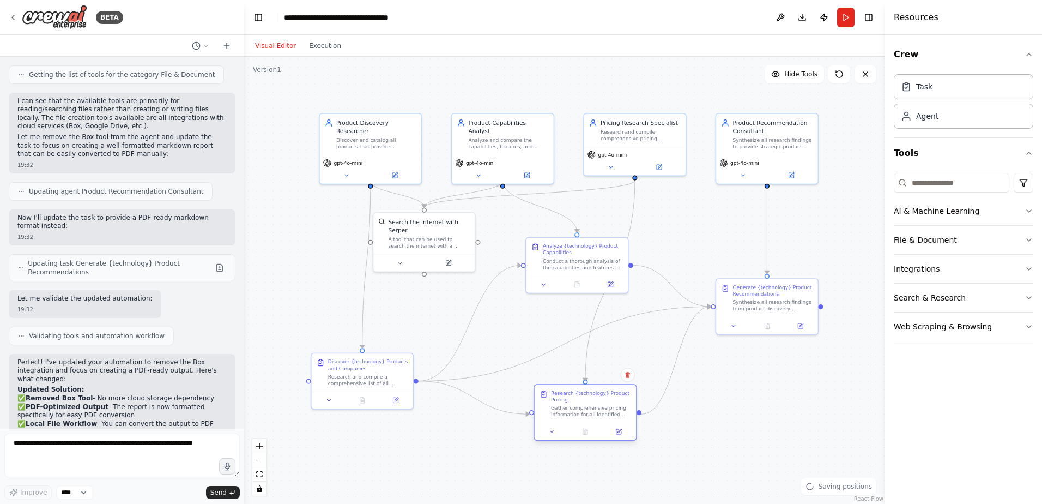
drag, startPoint x: 582, startPoint y: 380, endPoint x: 588, endPoint y: 424, distance: 44.6
click at [588, 424] on div "Research {technology} Product Pricing Gather comprehensive pricing information …" at bounding box center [585, 412] width 103 height 57
drag, startPoint x: 768, startPoint y: 312, endPoint x: 782, endPoint y: 354, distance: 43.6
click at [782, 354] on div "Generate {technology} Product Recommendations Synthesize all research findings …" at bounding box center [783, 338] width 101 height 38
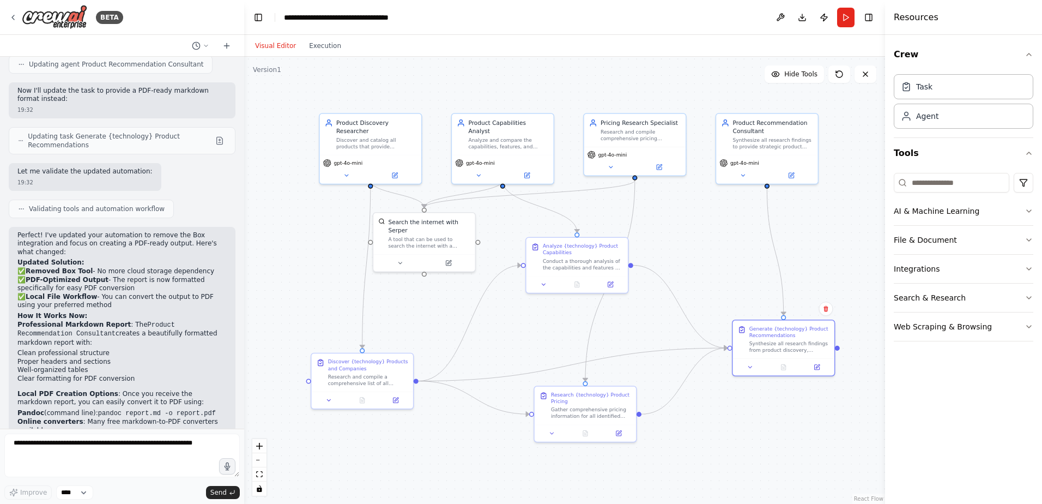
scroll to position [2818, 0]
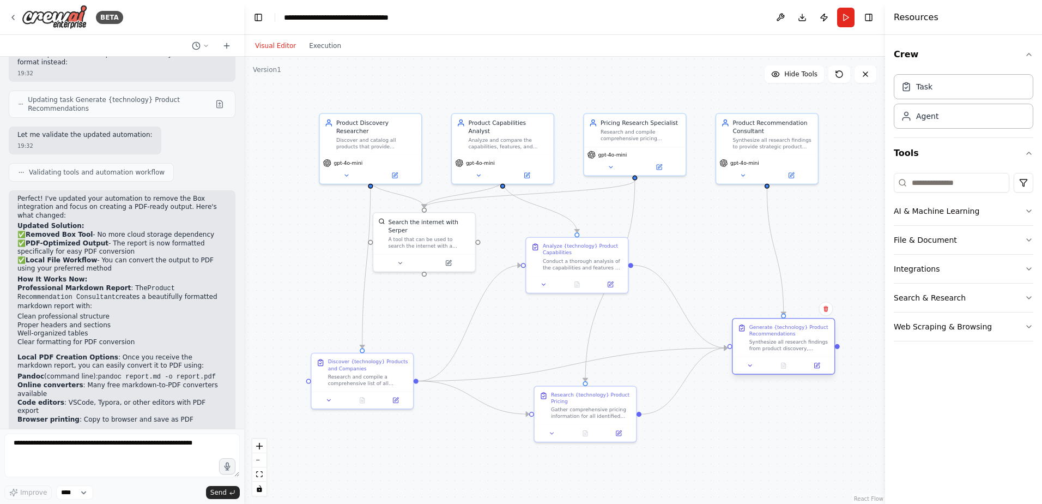
click at [785, 340] on div "Synthesize all research findings from product discovery, capabilities analysis,…" at bounding box center [790, 345] width 80 height 13
click at [782, 333] on div "Generate {technology} Product Recommendations" at bounding box center [790, 330] width 80 height 13
click at [817, 365] on icon at bounding box center [818, 365] width 4 height 4
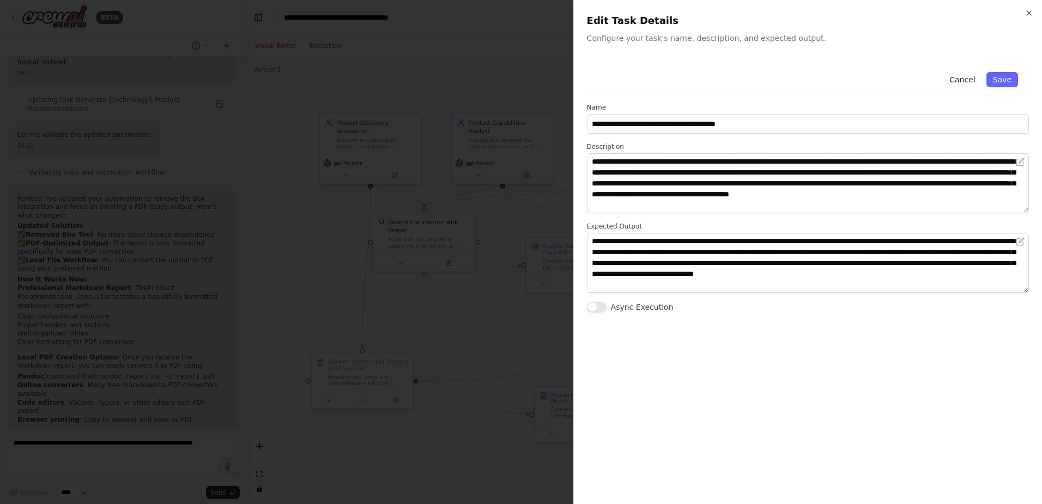
click at [964, 82] on button "Cancel" at bounding box center [962, 79] width 39 height 15
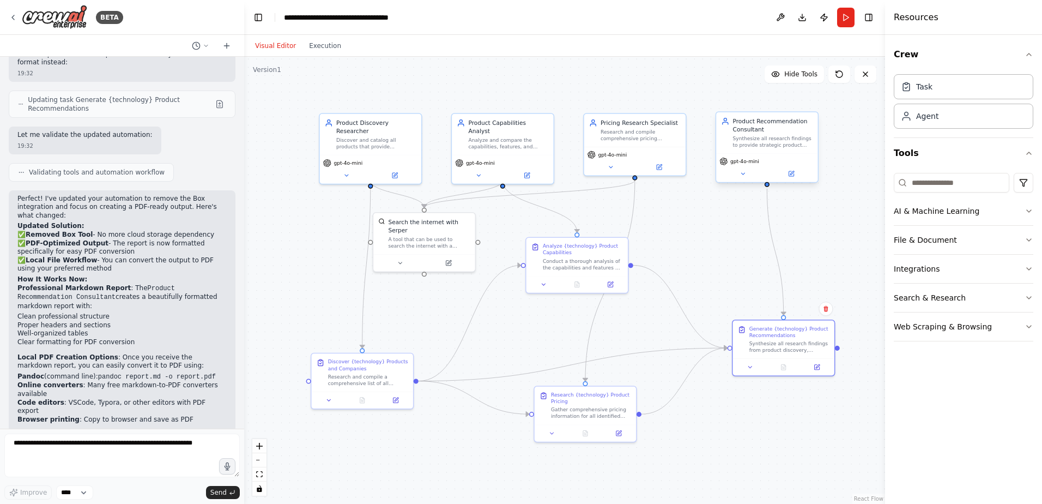
click at [793, 179] on div "gpt-4o-mini" at bounding box center [766, 167] width 101 height 28
click at [744, 172] on icon at bounding box center [743, 174] width 7 height 7
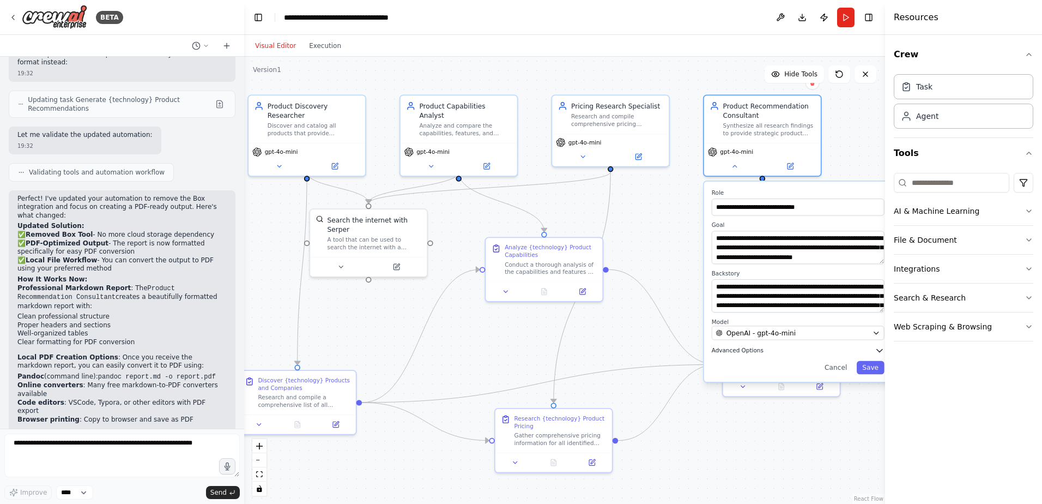
click at [739, 352] on span "Advanced Options" at bounding box center [738, 351] width 52 height 8
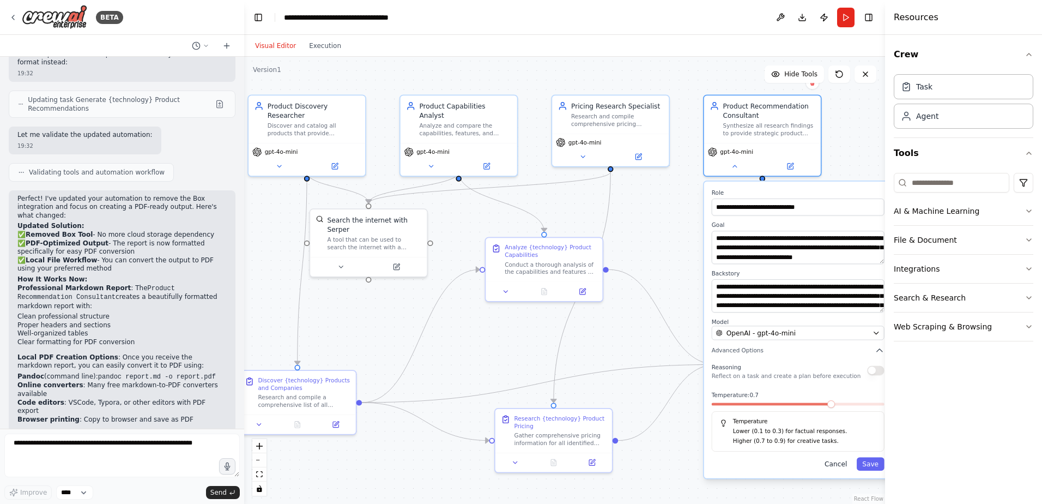
click at [843, 467] on button "Cancel" at bounding box center [836, 463] width 34 height 13
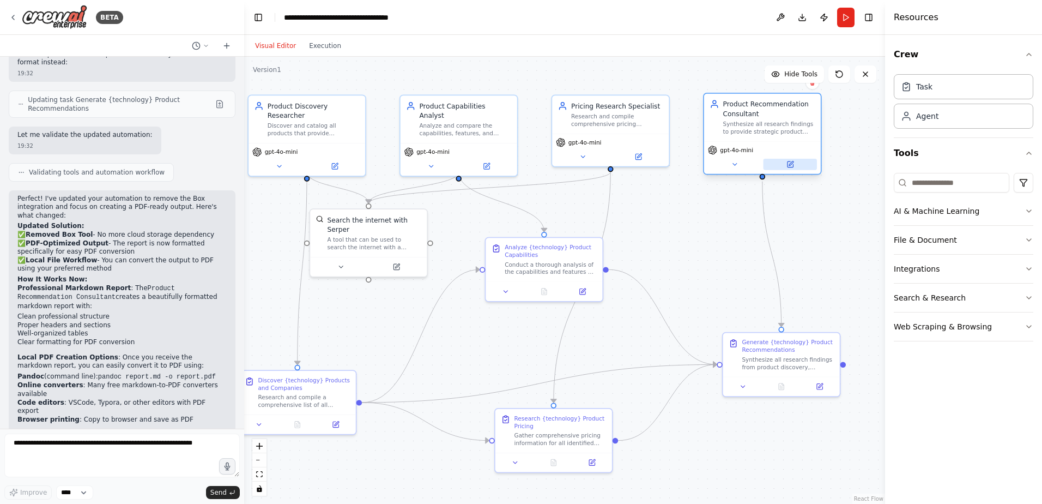
click at [793, 166] on icon at bounding box center [790, 163] width 5 height 5
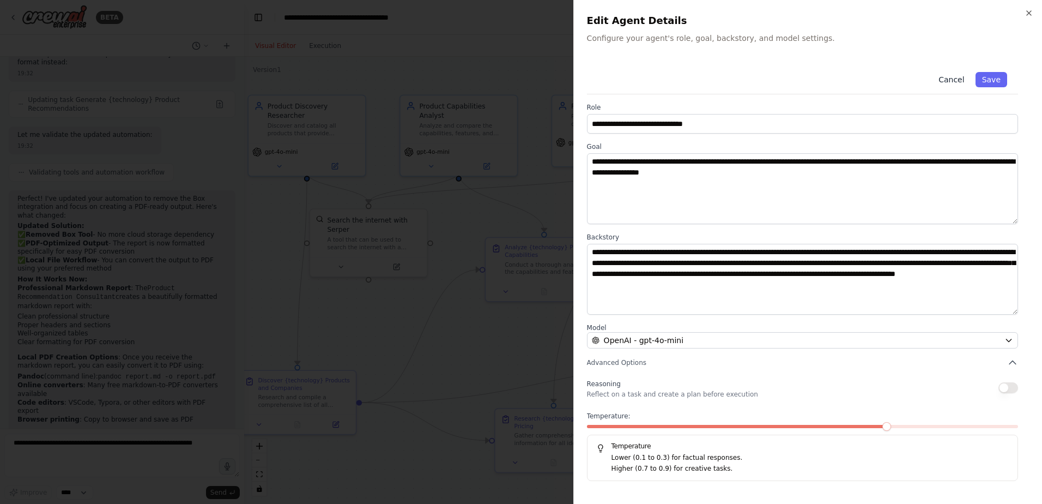
click at [950, 79] on button "Cancel" at bounding box center [951, 79] width 39 height 15
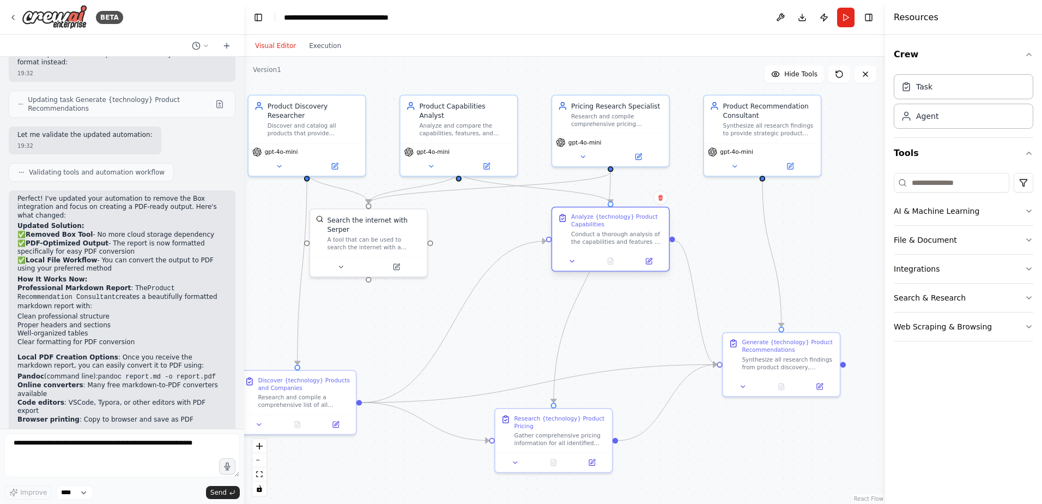
drag, startPoint x: 556, startPoint y: 246, endPoint x: 621, endPoint y: 215, distance: 71.9
click at [621, 215] on div "Analyze {technology} Product Capabilities" at bounding box center [617, 220] width 92 height 15
click at [793, 76] on span "Hide Tools" at bounding box center [800, 74] width 33 height 9
click at [794, 76] on span "Show Tools" at bounding box center [800, 74] width 36 height 9
drag, startPoint x: 366, startPoint y: 227, endPoint x: 388, endPoint y: 230, distance: 22.6
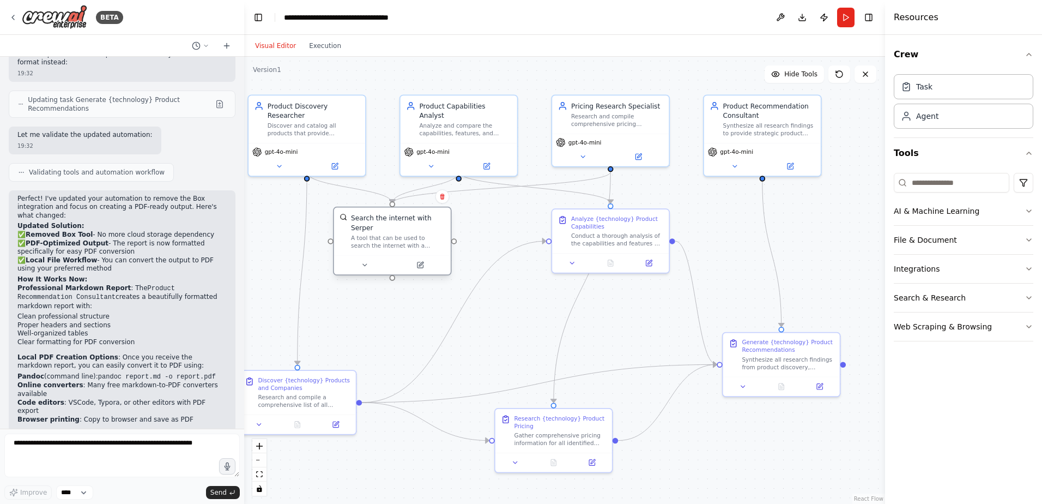
click at [388, 234] on div "A tool that can be used to search the internet with a search_query. Supports di…" at bounding box center [398, 241] width 94 height 15
click at [420, 262] on icon at bounding box center [420, 264] width 5 height 5
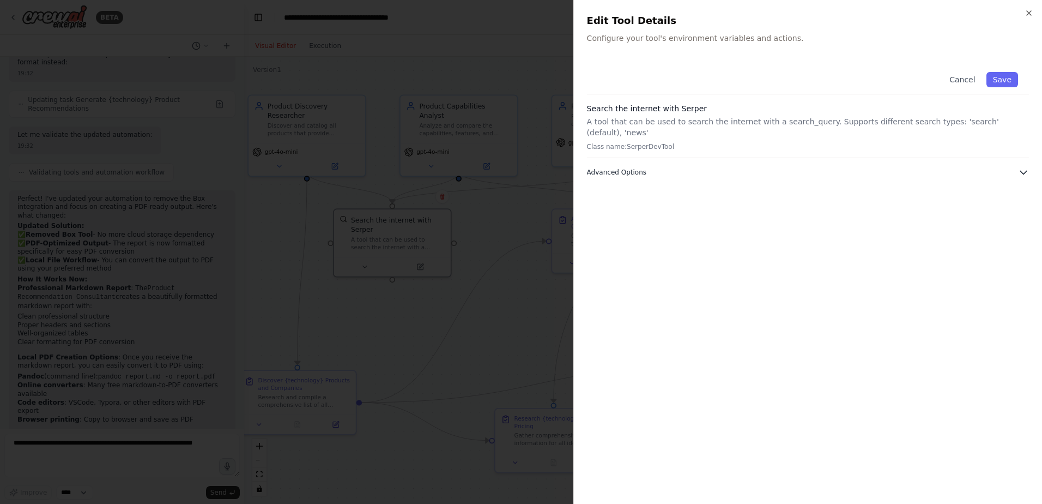
click at [1019, 167] on icon "button" at bounding box center [1023, 172] width 11 height 11
click at [1030, 9] on icon "button" at bounding box center [1029, 13] width 9 height 9
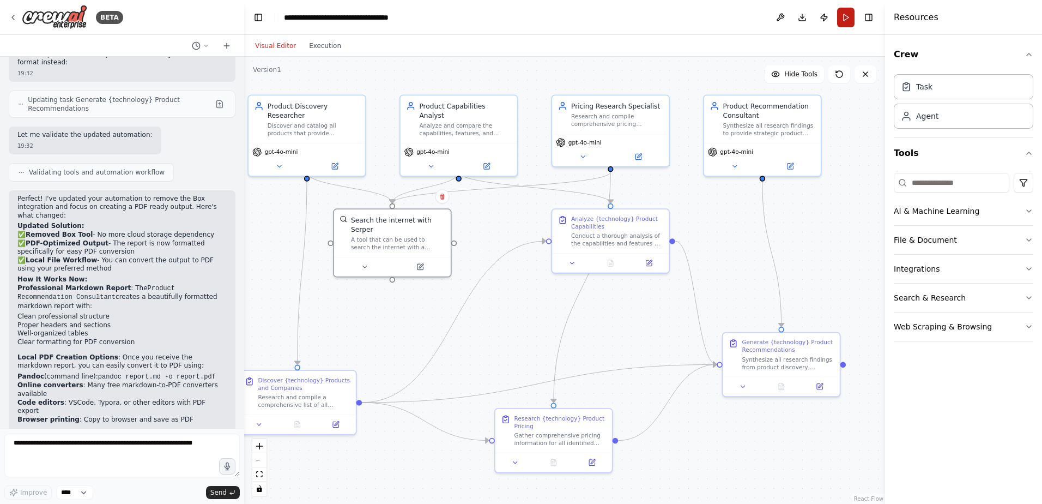
click at [843, 19] on button "Run" at bounding box center [845, 18] width 17 height 20
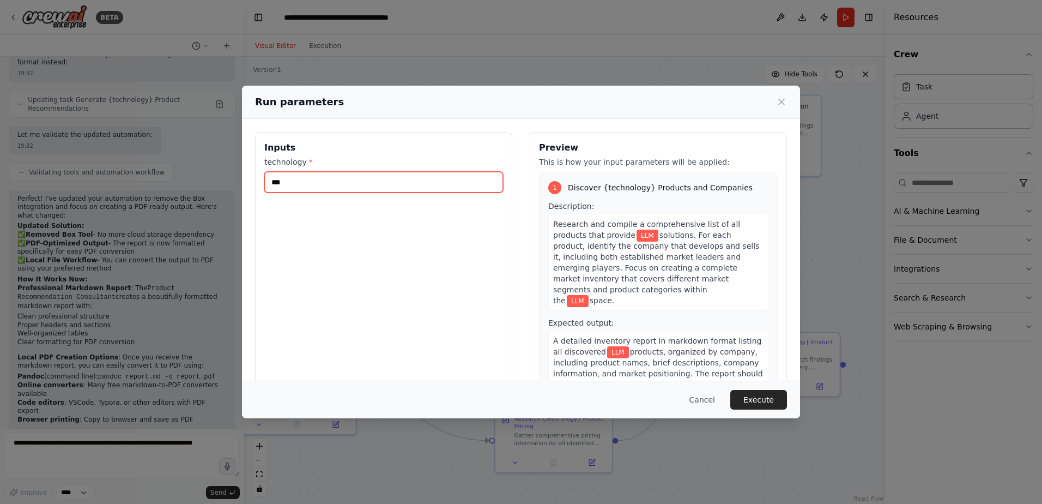
drag, startPoint x: 306, startPoint y: 178, endPoint x: 198, endPoint y: 177, distance: 107.9
click at [198, 177] on div "Run parameters Inputs technology * *** Preview This is how your input parameter…" at bounding box center [521, 252] width 1042 height 504
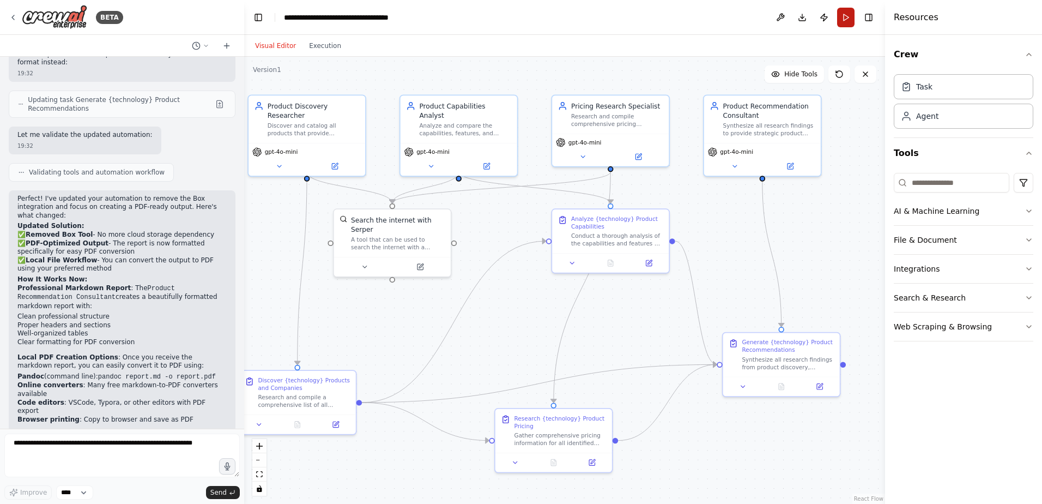
click at [845, 19] on button "Run" at bounding box center [845, 18] width 17 height 20
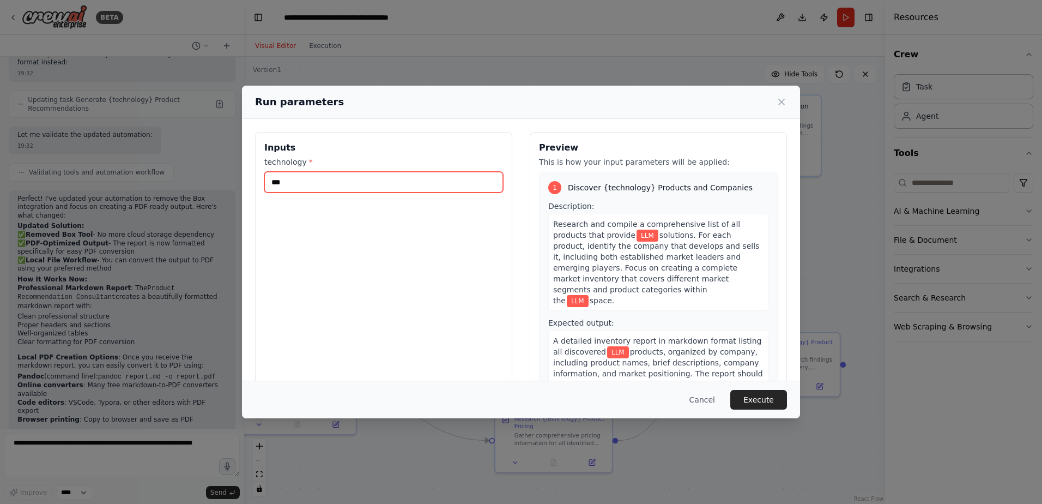
click at [321, 183] on input "***" at bounding box center [383, 182] width 239 height 21
type input "*"
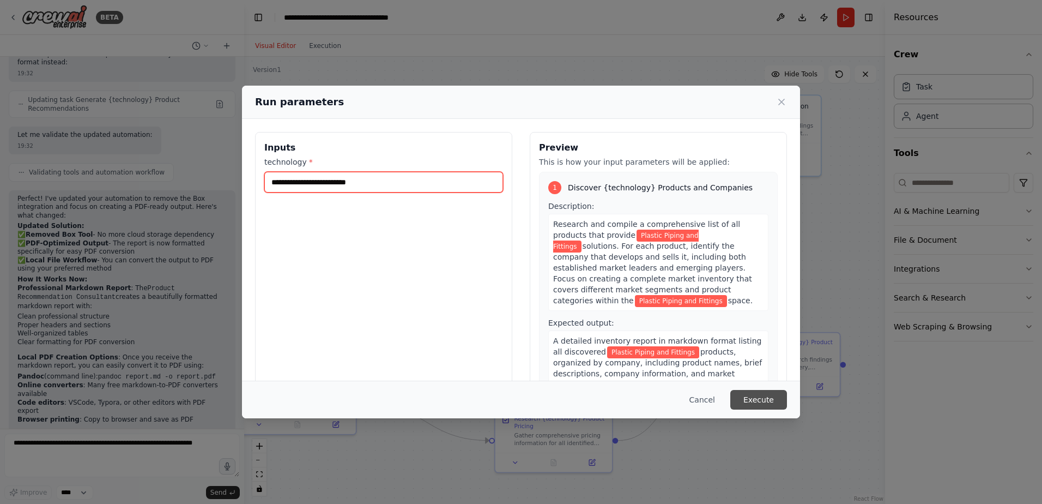
type input "**********"
click at [763, 397] on button "Execute" at bounding box center [758, 400] width 57 height 20
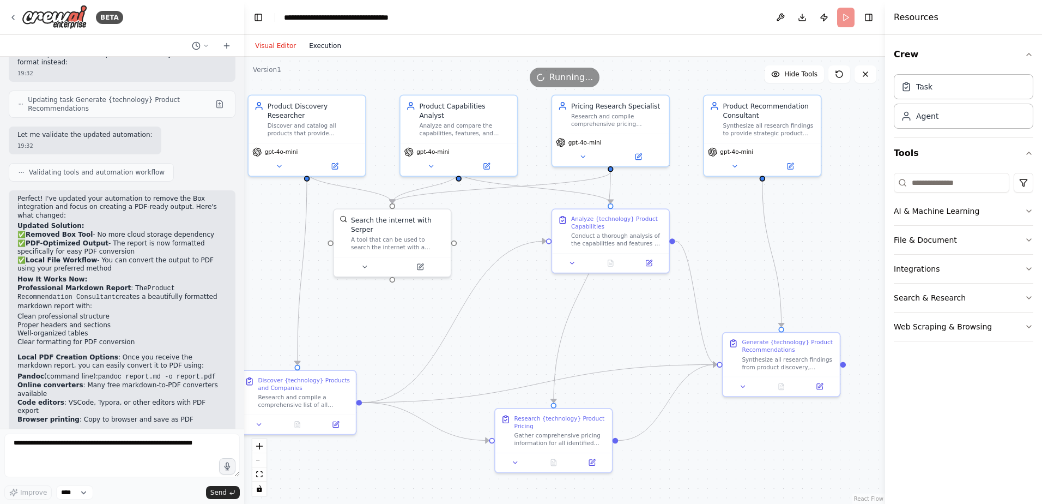
click at [324, 52] on button "Execution" at bounding box center [325, 45] width 45 height 13
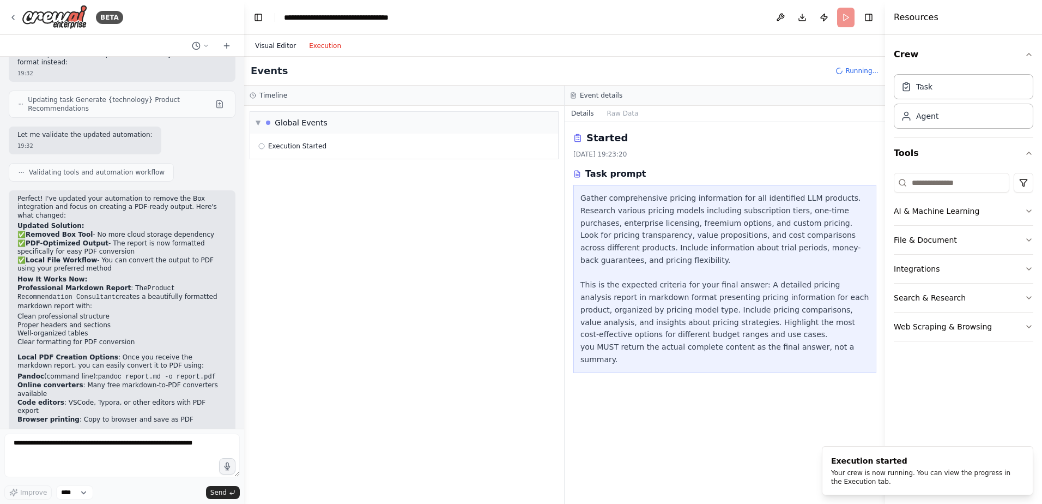
click at [259, 50] on button "Visual Editor" at bounding box center [276, 45] width 54 height 13
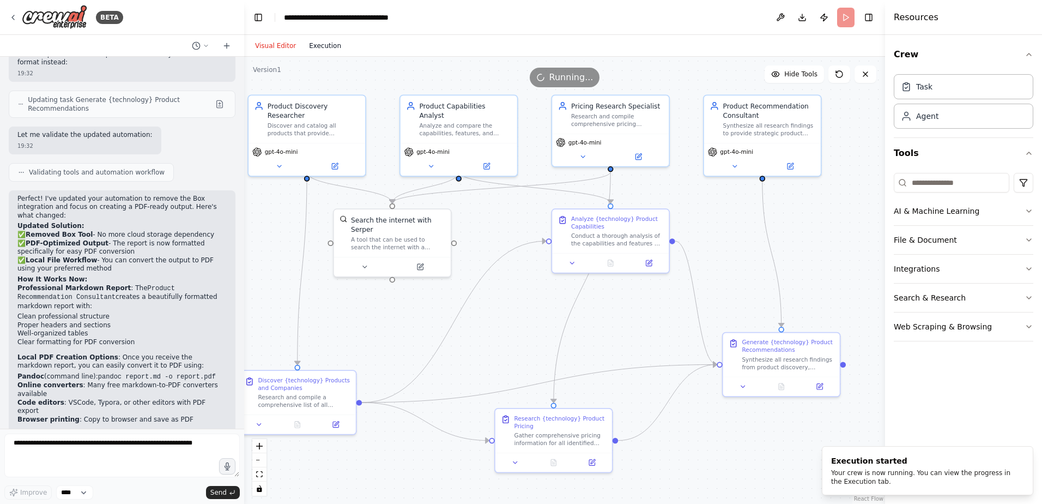
click at [320, 47] on button "Execution" at bounding box center [325, 45] width 45 height 13
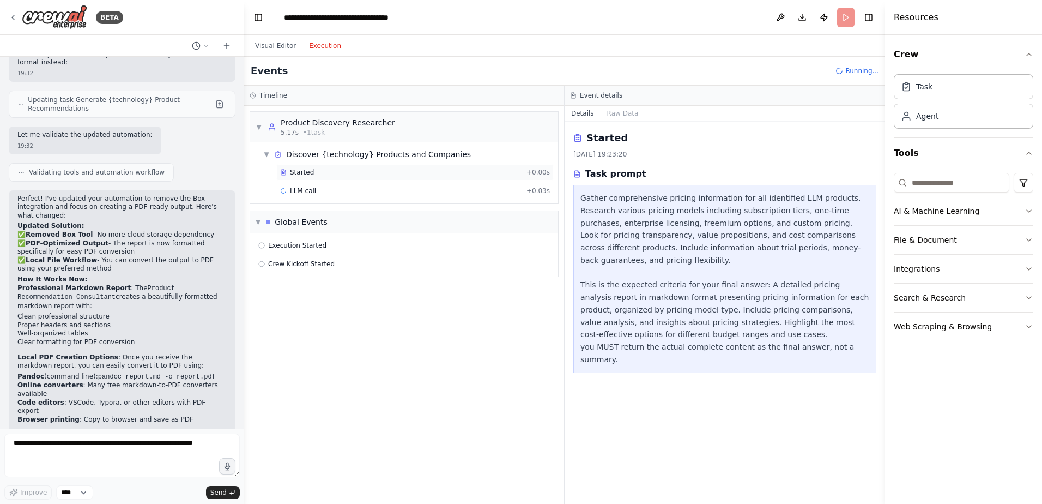
click at [299, 170] on span "Started" at bounding box center [302, 172] width 24 height 9
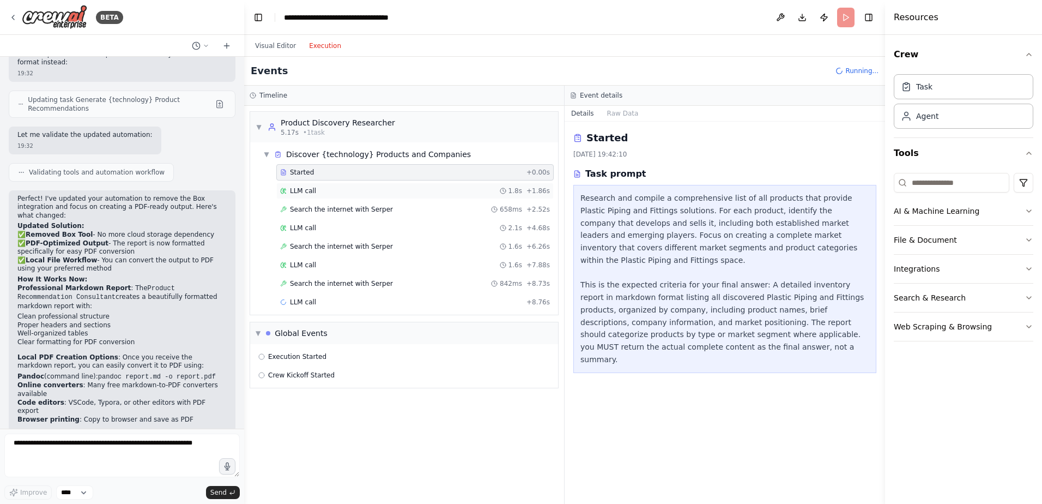
click at [306, 189] on span "LLM call" at bounding box center [303, 190] width 26 height 9
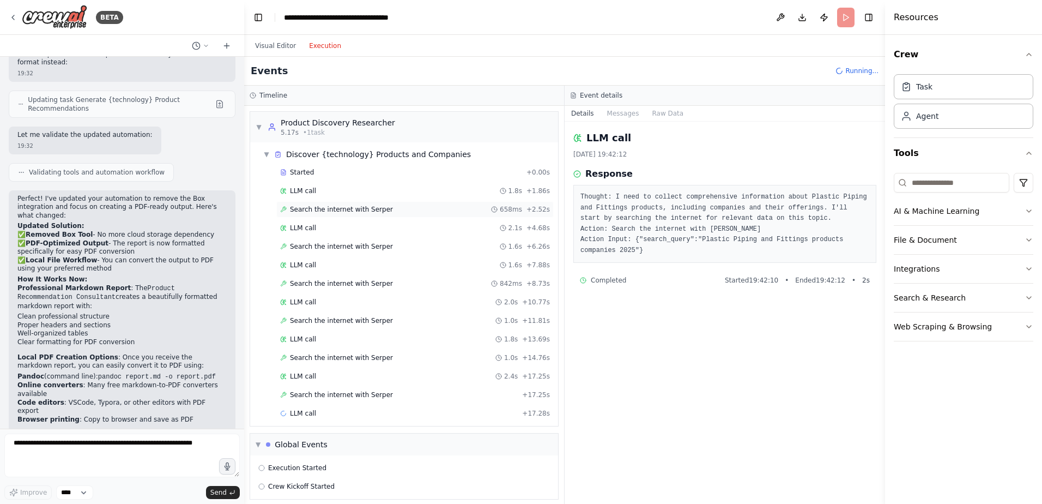
click at [307, 214] on div "Search the internet with Serper 658ms + 2.52s" at bounding box center [414, 209] width 277 height 16
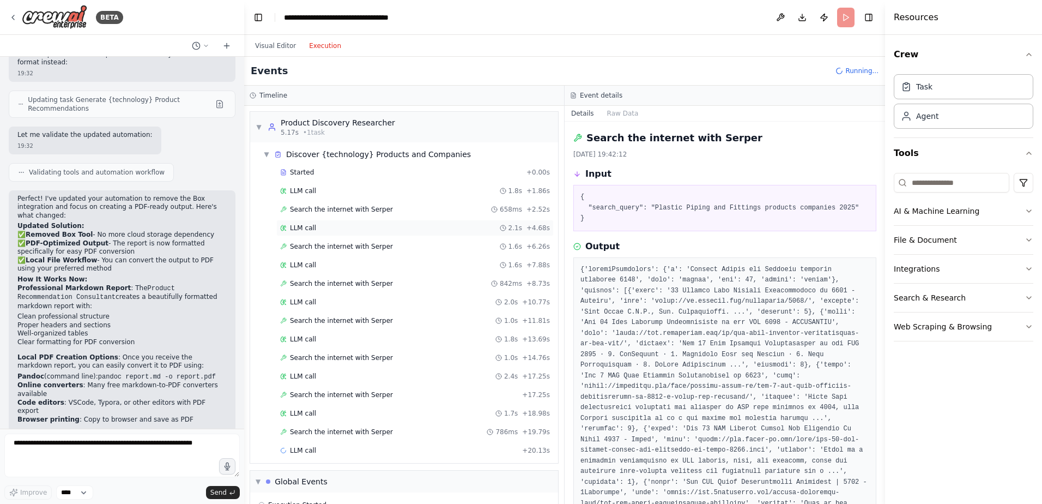
click at [299, 232] on div "LLM call 2.1s + 4.68s" at bounding box center [414, 228] width 277 height 16
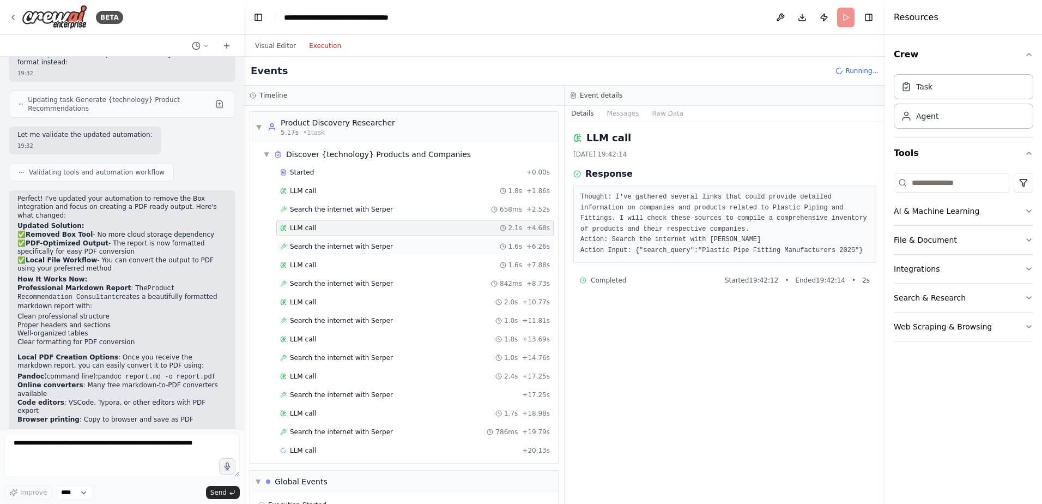
click at [307, 250] on span "Search the internet with Serper" at bounding box center [341, 246] width 103 height 9
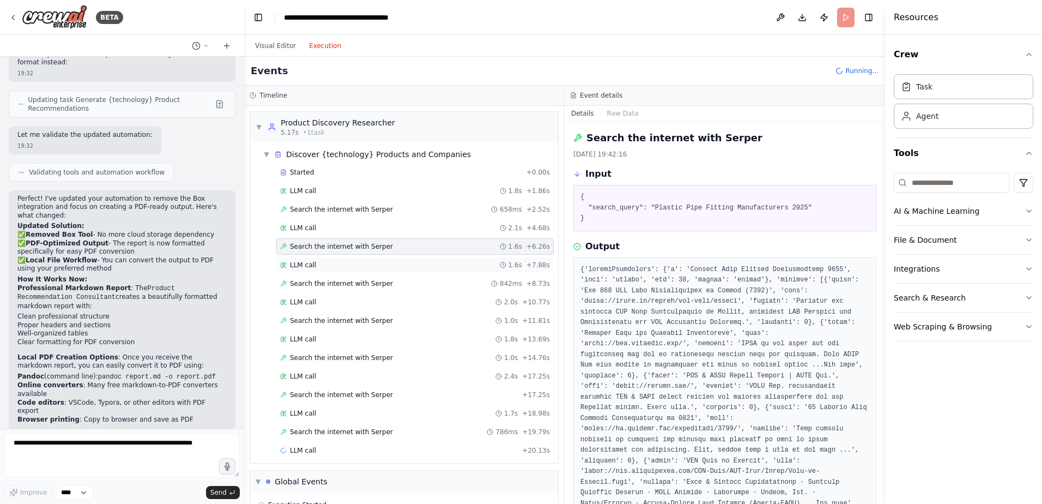
click at [302, 262] on span "LLM call" at bounding box center [303, 265] width 26 height 9
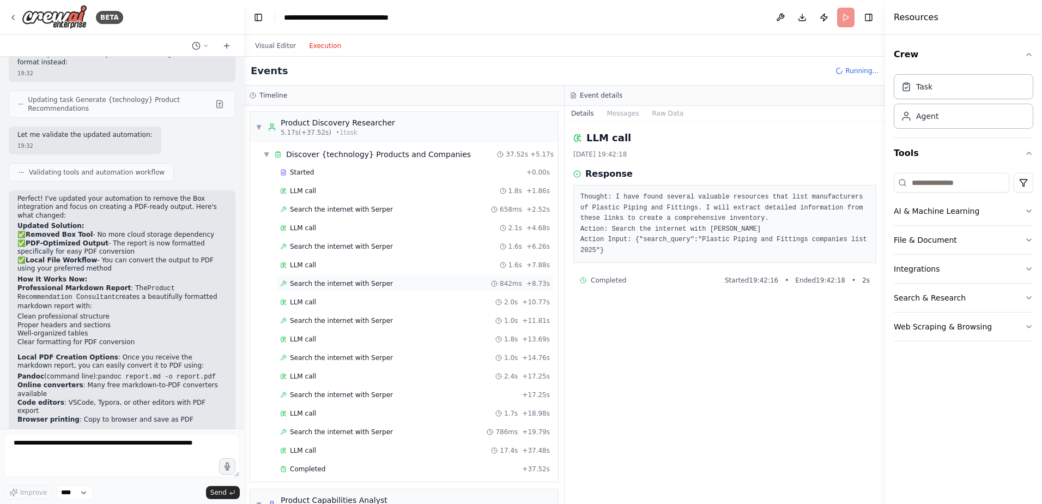
click at [306, 283] on span "Search the internet with Serper" at bounding box center [341, 283] width 103 height 9
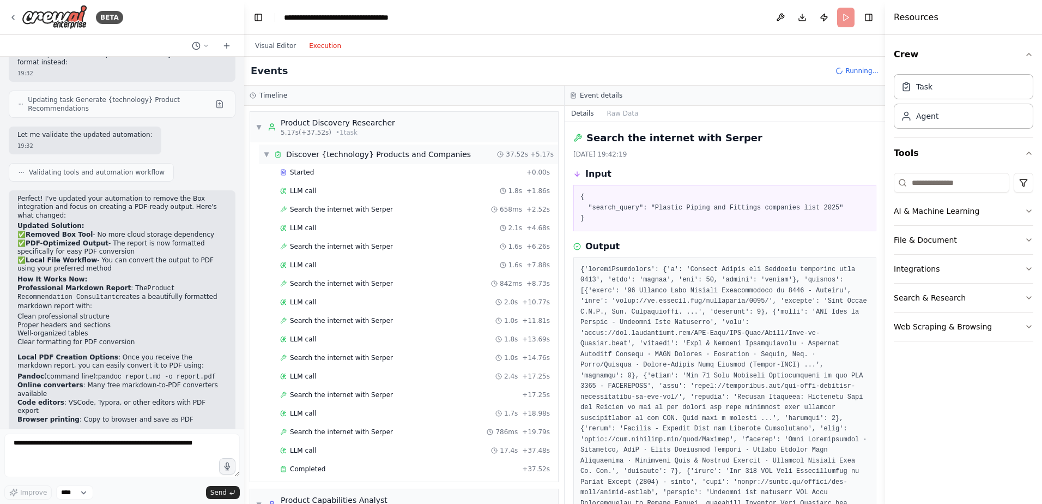
click at [266, 156] on span "▼" at bounding box center [266, 154] width 7 height 9
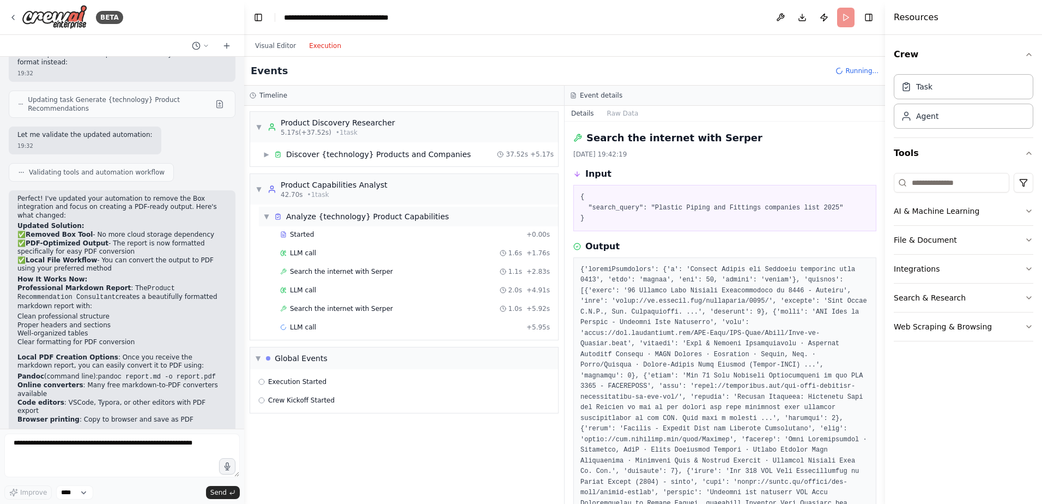
click at [319, 218] on div "Analyze {technology} Product Capabilities" at bounding box center [367, 216] width 163 height 11
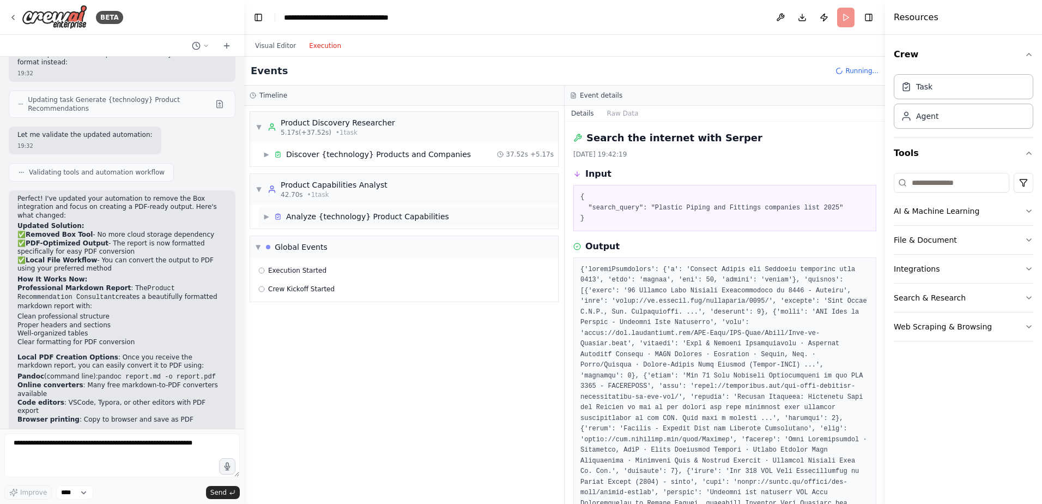
click at [319, 218] on div "Analyze {technology} Product Capabilities" at bounding box center [367, 216] width 163 height 11
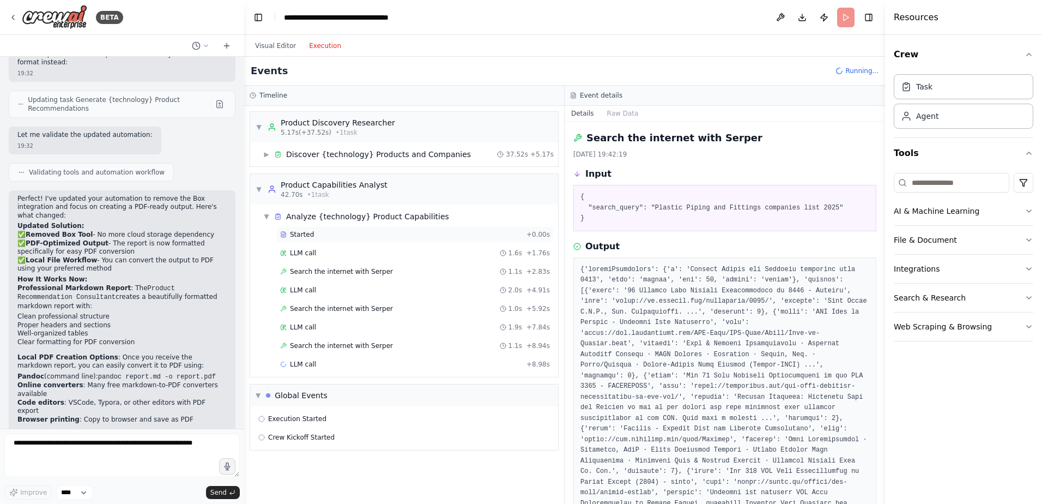
click at [293, 238] on span "Started" at bounding box center [302, 234] width 24 height 9
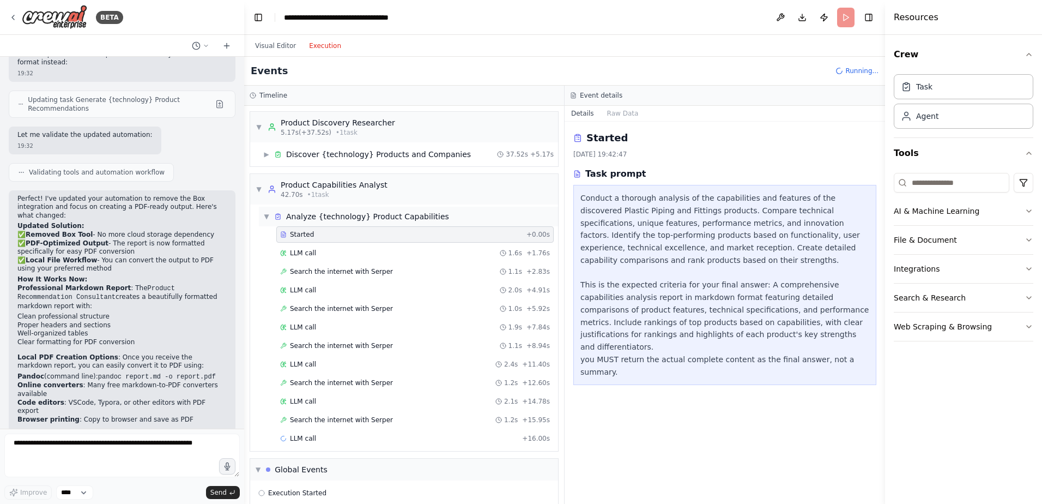
click at [266, 216] on span "▼" at bounding box center [266, 216] width 7 height 9
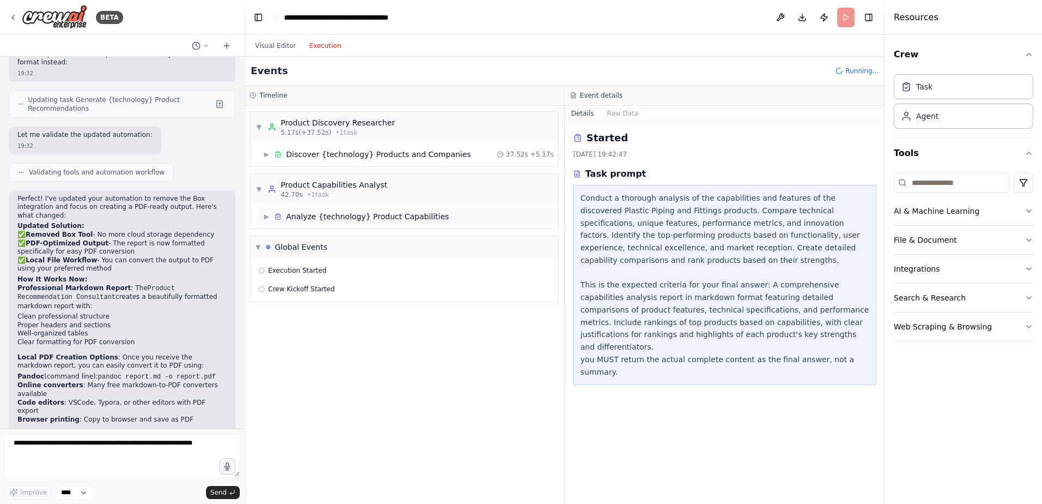
click at [266, 216] on span "▶" at bounding box center [266, 216] width 7 height 9
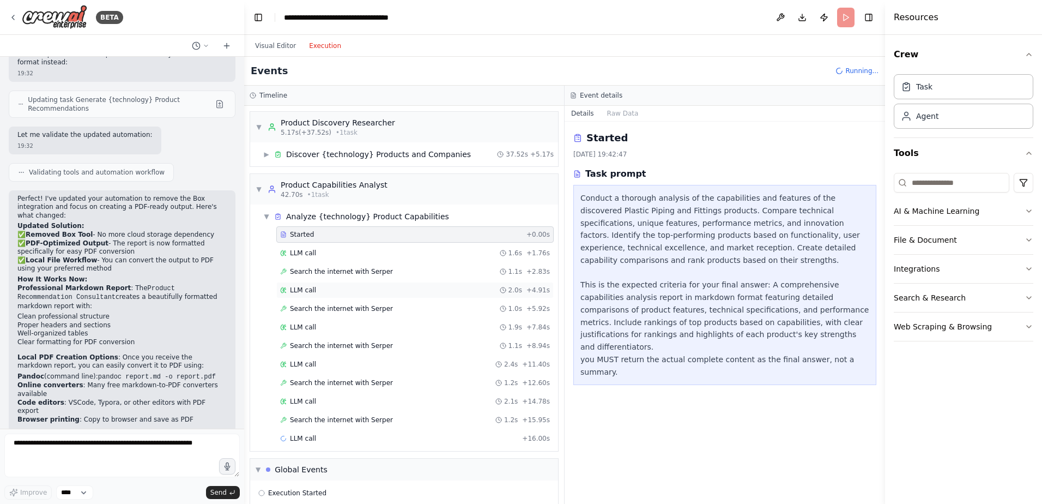
click at [297, 292] on span "LLM call" at bounding box center [303, 290] width 26 height 9
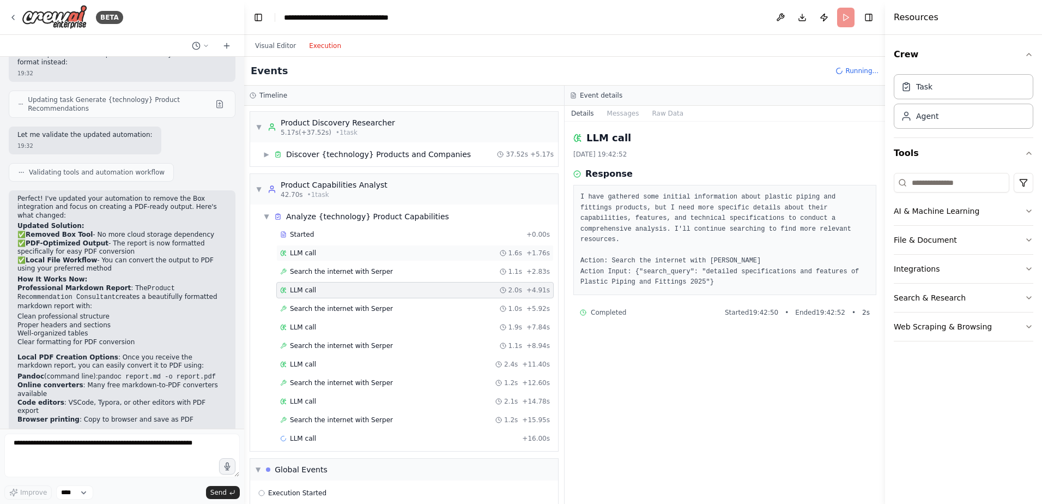
click at [299, 253] on span "LLM call" at bounding box center [303, 253] width 26 height 9
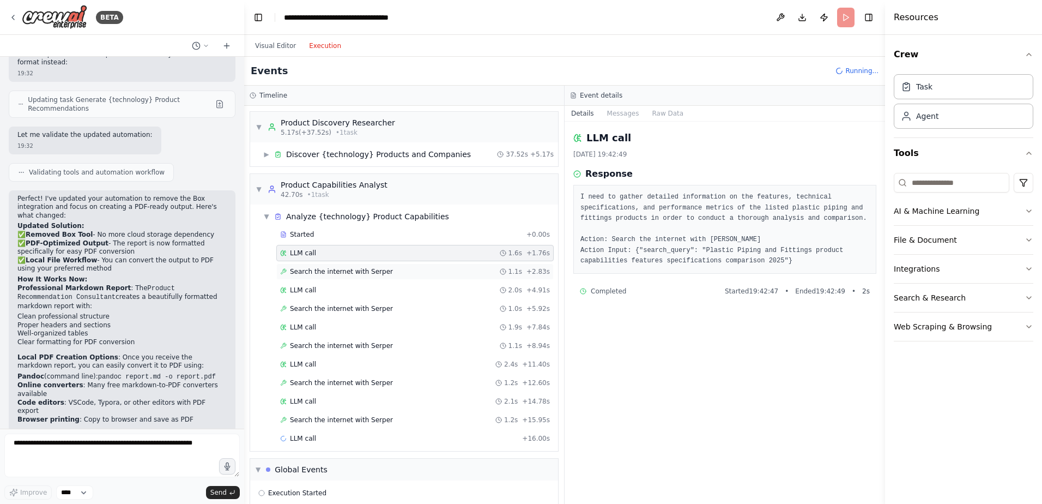
click at [303, 274] on span "Search the internet with Serper" at bounding box center [341, 271] width 103 height 9
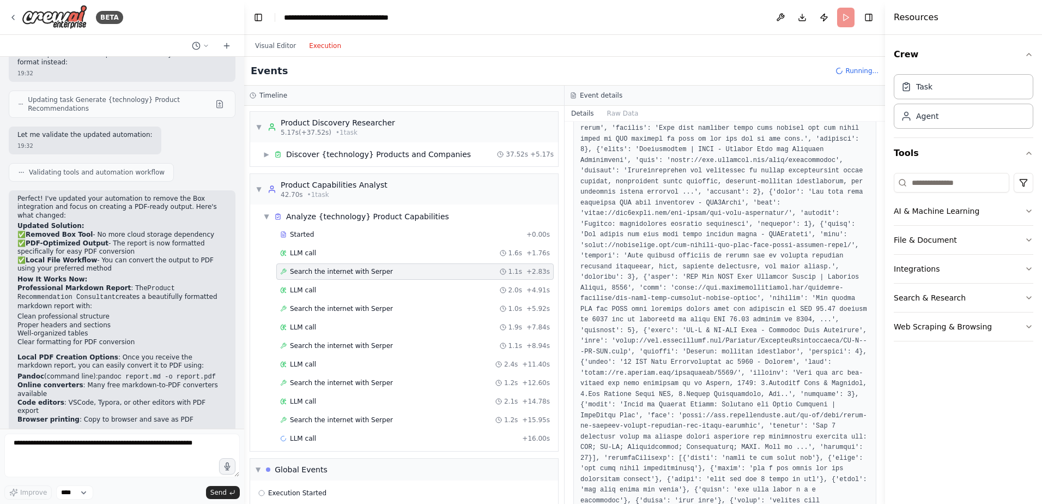
scroll to position [327, 0]
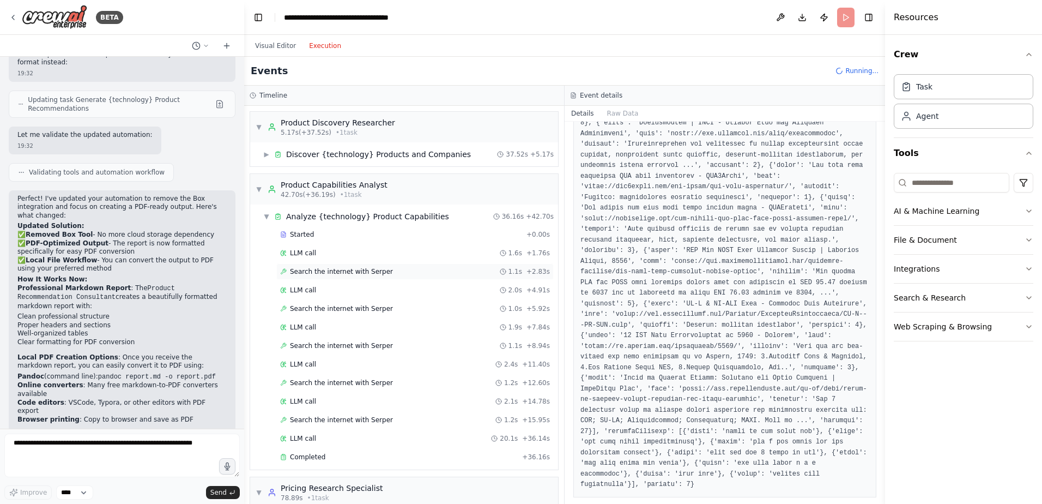
click at [298, 272] on span "Search the internet with Serper" at bounding box center [341, 271] width 103 height 9
click at [311, 291] on span "LLM call" at bounding box center [303, 290] width 26 height 9
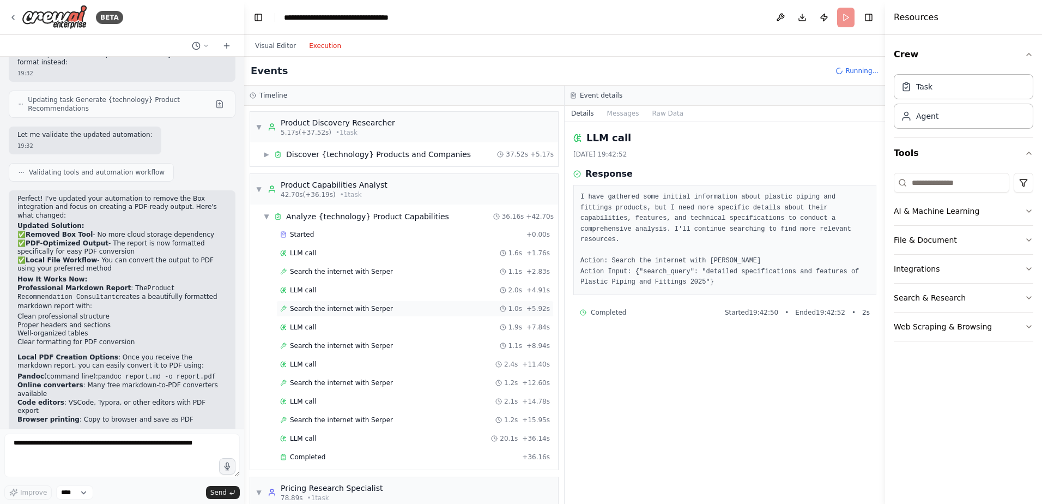
click at [300, 308] on span "Search the internet with Serper" at bounding box center [341, 308] width 103 height 9
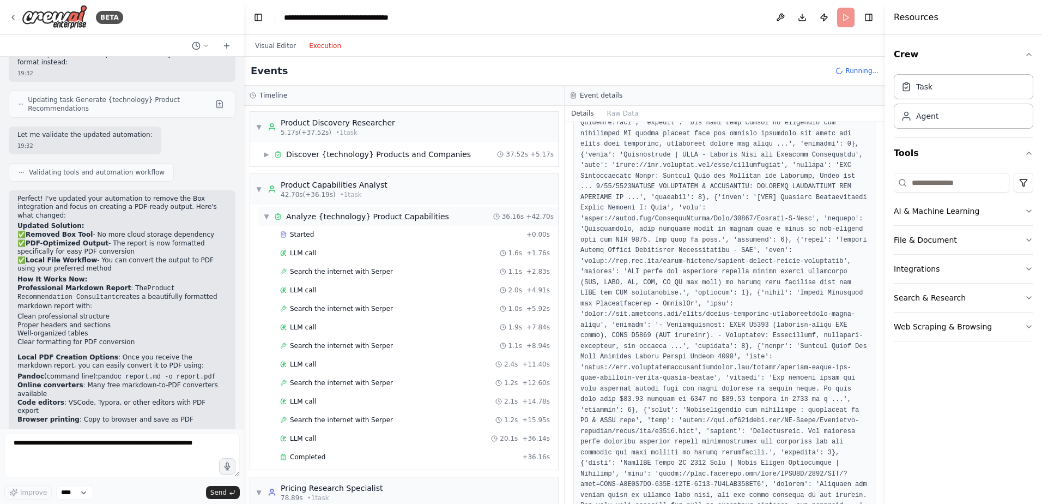
click at [263, 217] on span "▼" at bounding box center [266, 216] width 7 height 9
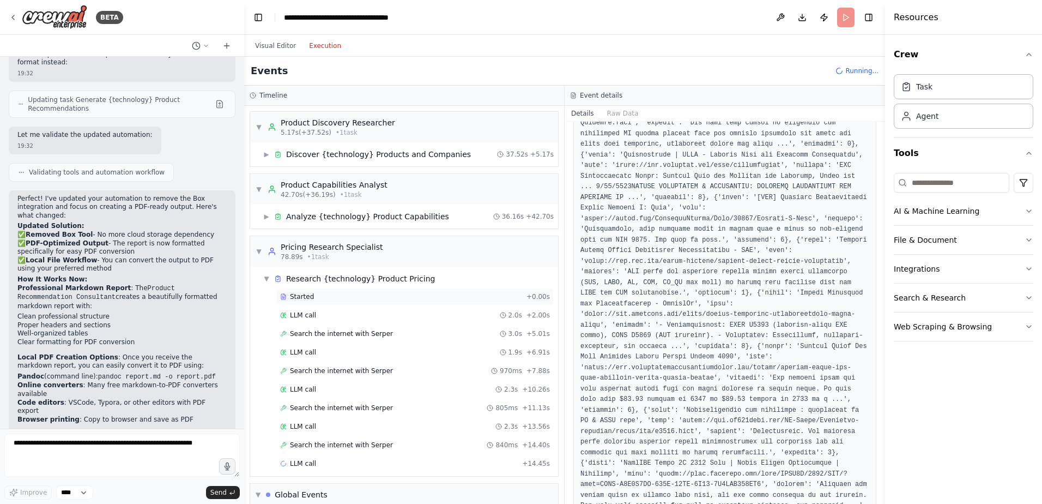
click at [302, 296] on span "Started" at bounding box center [302, 296] width 24 height 9
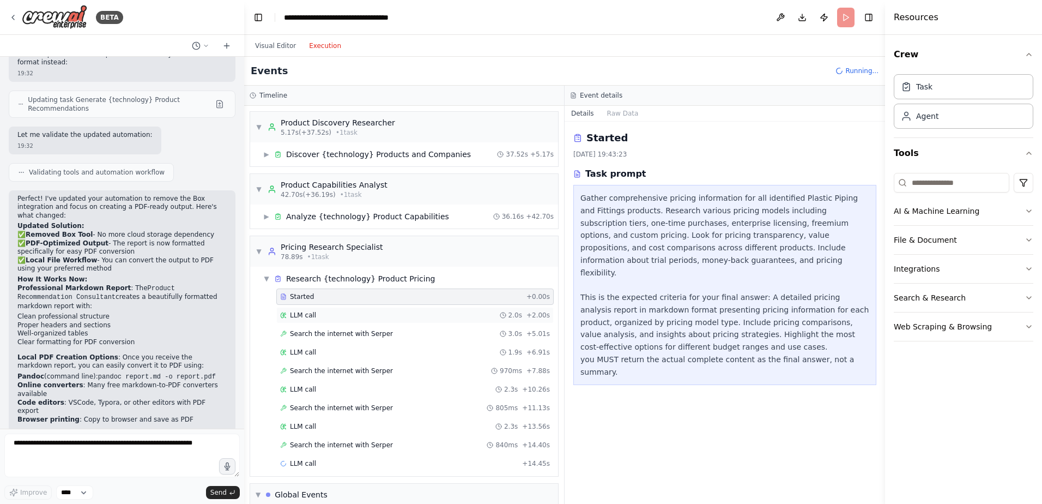
click at [309, 317] on span "LLM call" at bounding box center [303, 315] width 26 height 9
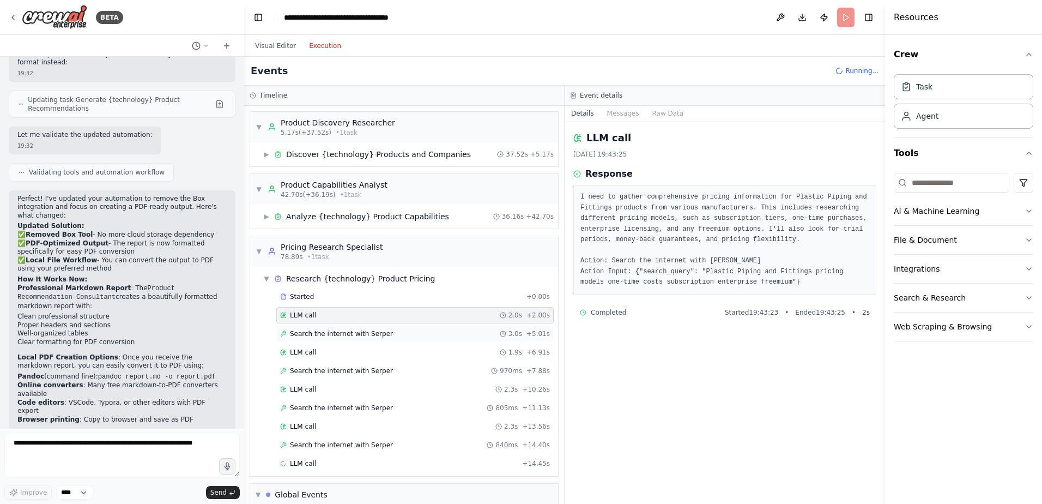
click at [328, 333] on span "Search the internet with Serper" at bounding box center [341, 333] width 103 height 9
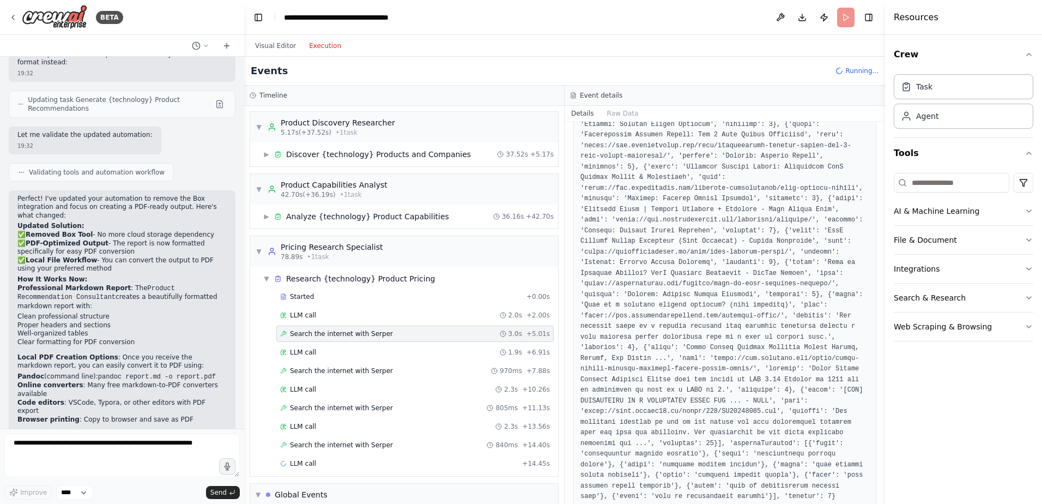
scroll to position [277, 0]
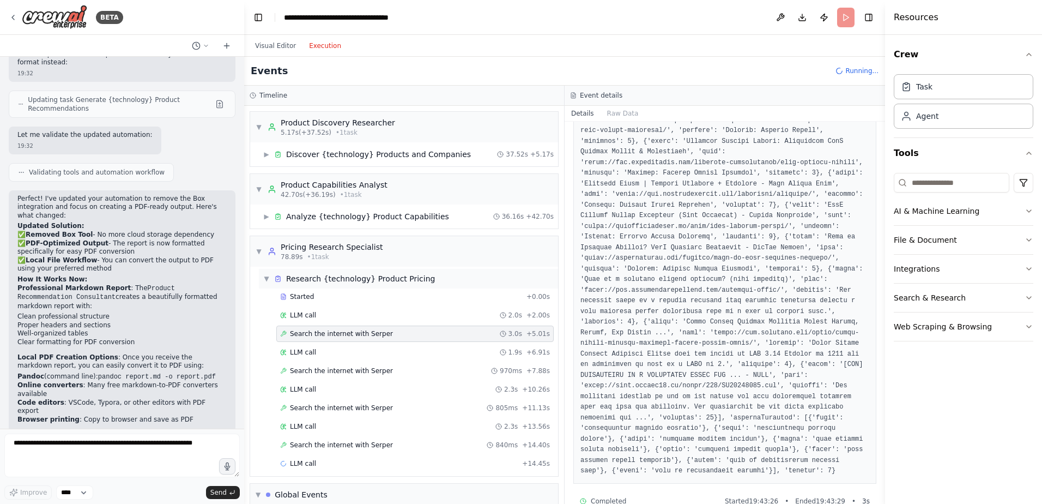
click at [268, 278] on span "▼" at bounding box center [266, 278] width 7 height 9
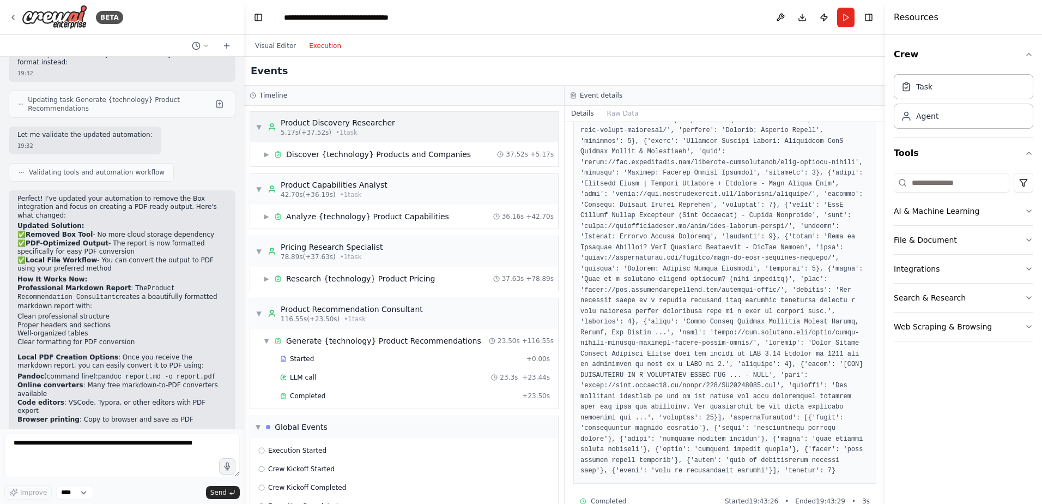
click at [257, 129] on span "▼" at bounding box center [259, 127] width 7 height 9
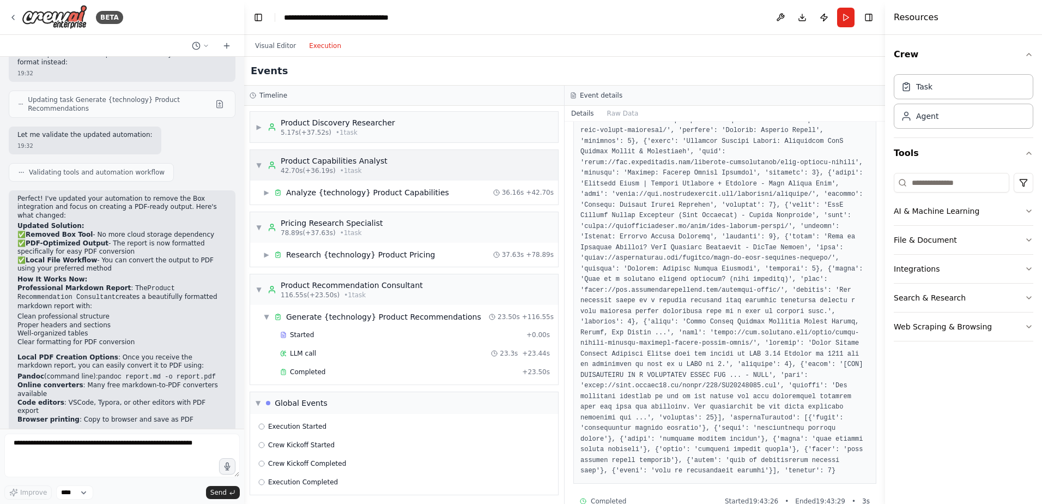
click at [257, 166] on span "▼" at bounding box center [259, 165] width 7 height 9
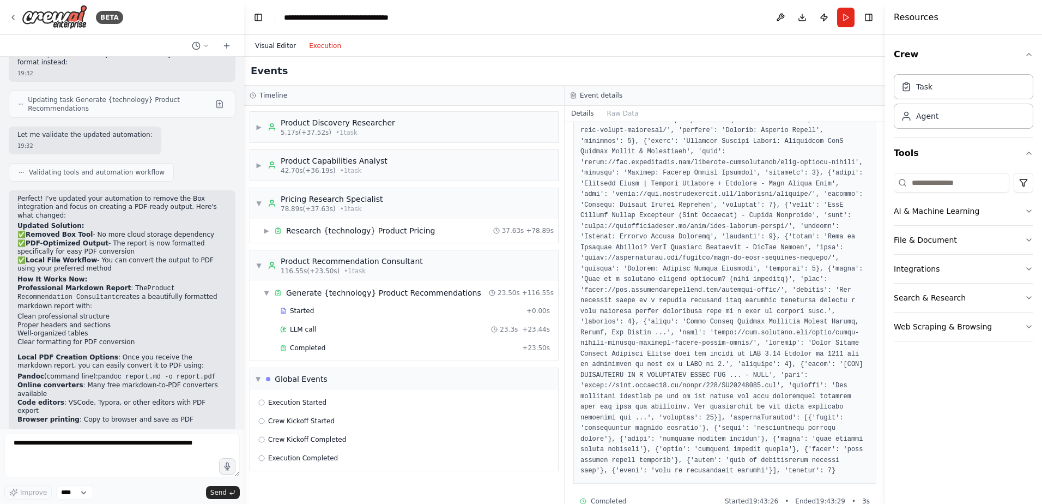
click at [275, 46] on button "Visual Editor" at bounding box center [276, 45] width 54 height 13
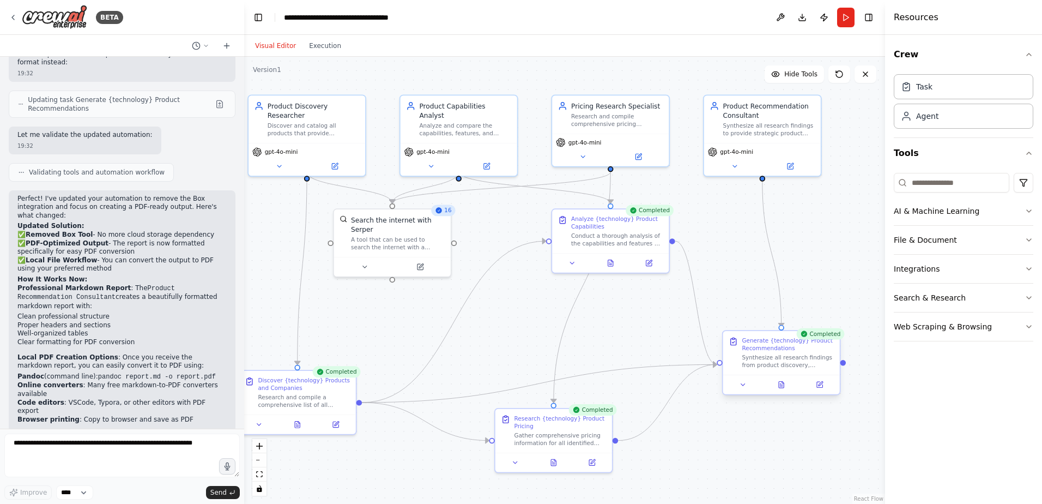
click at [780, 390] on div at bounding box center [781, 385] width 117 height 20
click at [782, 385] on icon at bounding box center [781, 385] width 5 height 7
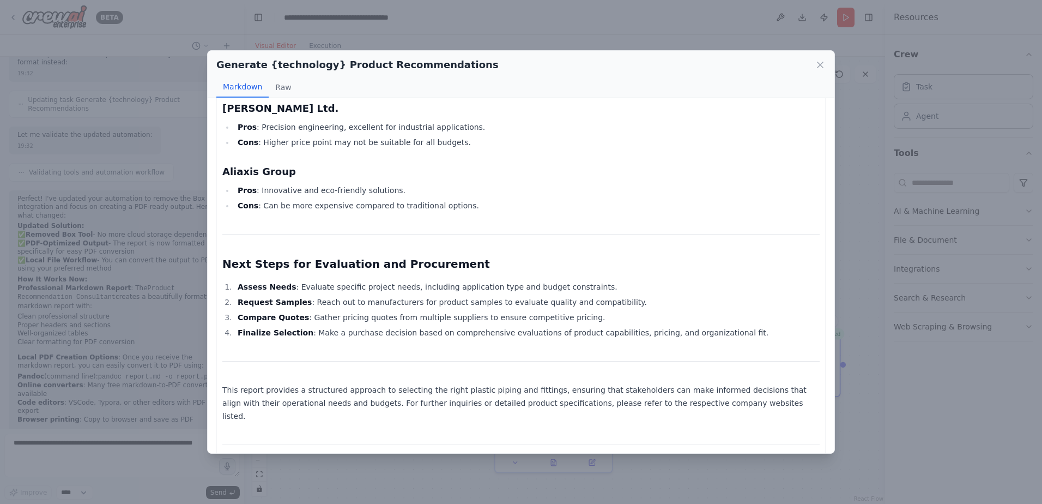
scroll to position [1533, 0]
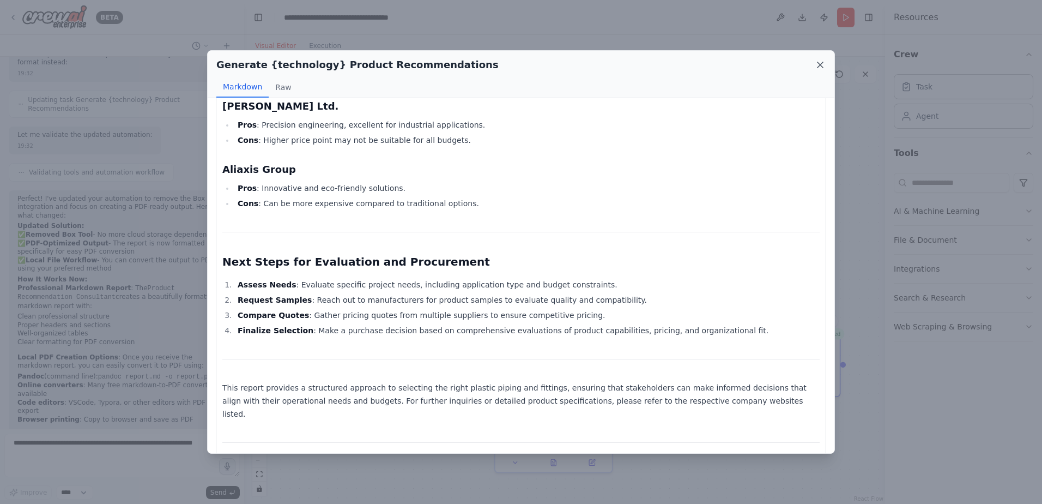
click at [822, 63] on icon at bounding box center [820, 64] width 11 height 11
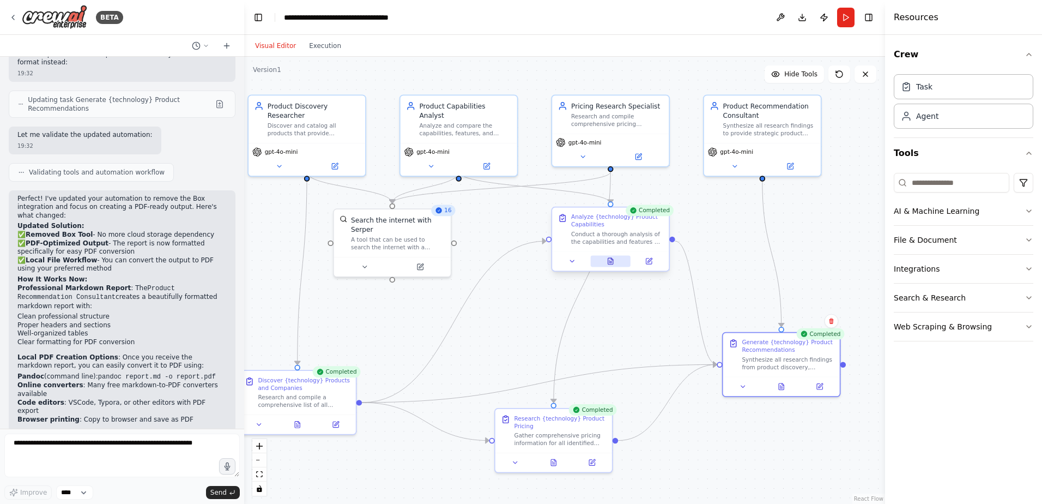
click at [613, 262] on icon at bounding box center [610, 261] width 5 height 7
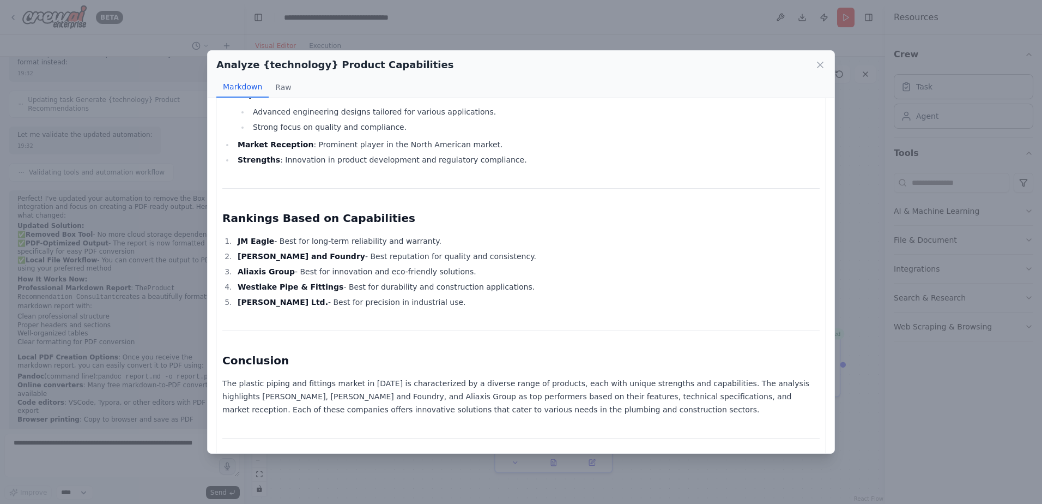
scroll to position [1561, 0]
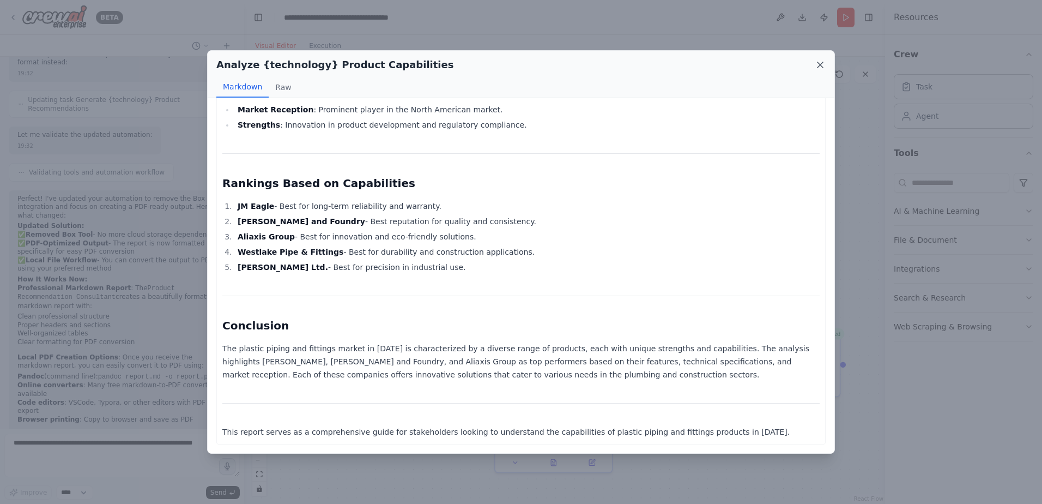
click at [820, 63] on icon at bounding box center [820, 64] width 11 height 11
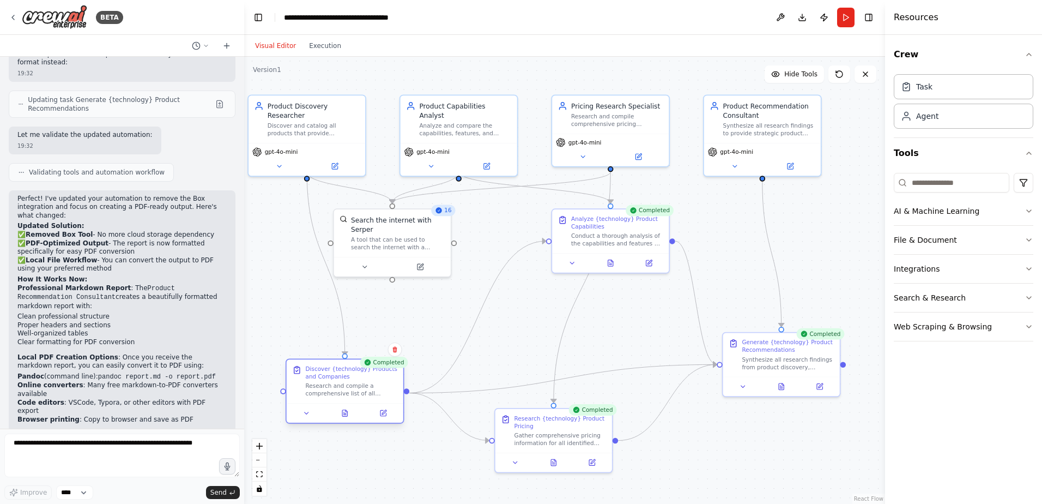
drag, startPoint x: 281, startPoint y: 383, endPoint x: 328, endPoint y: 371, distance: 49.1
click at [328, 371] on div "Discover {technology} Products and Companies" at bounding box center [352, 372] width 92 height 15
click at [343, 411] on icon at bounding box center [344, 413] width 5 height 7
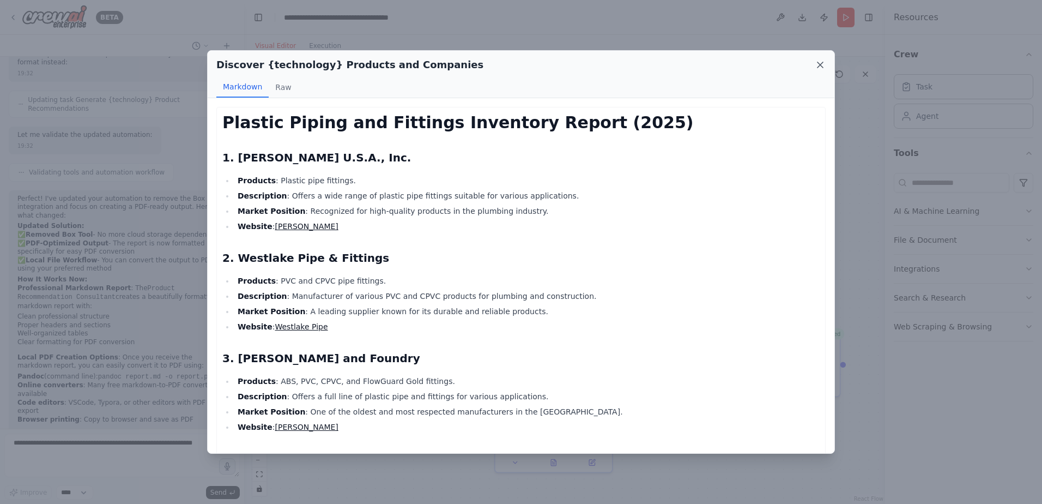
click at [820, 65] on icon at bounding box center [820, 64] width 5 height 5
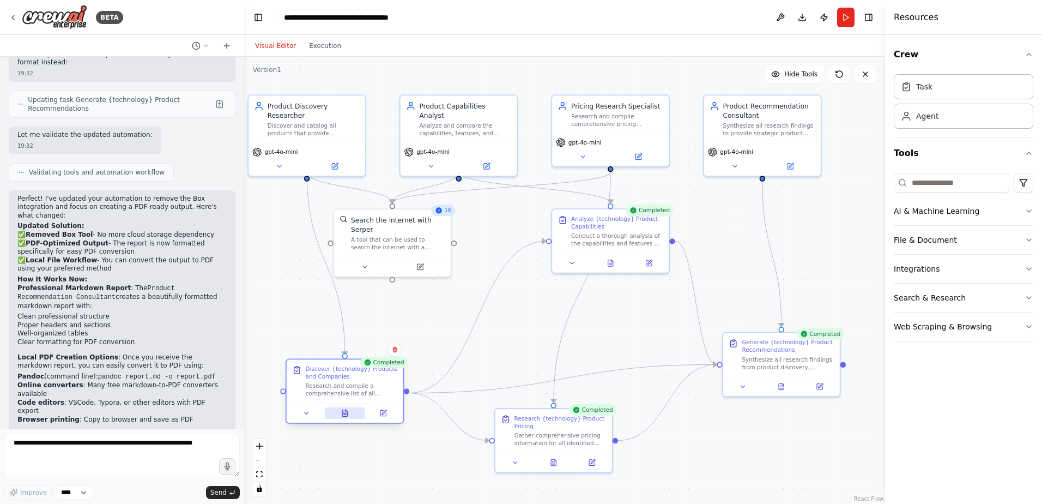
click at [345, 414] on icon at bounding box center [344, 413] width 5 height 7
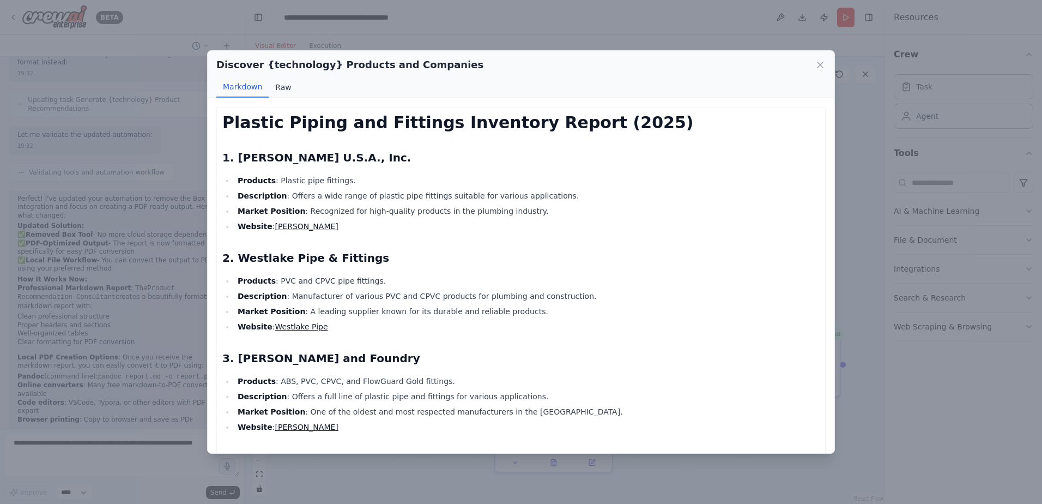
click at [289, 87] on button "Raw" at bounding box center [283, 87] width 29 height 21
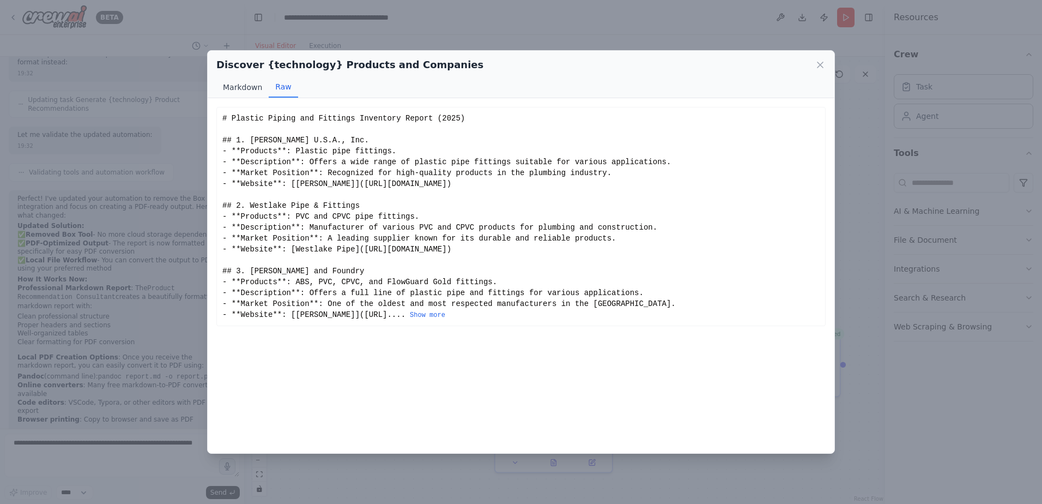
click at [240, 84] on button "Markdown" at bounding box center [242, 87] width 52 height 21
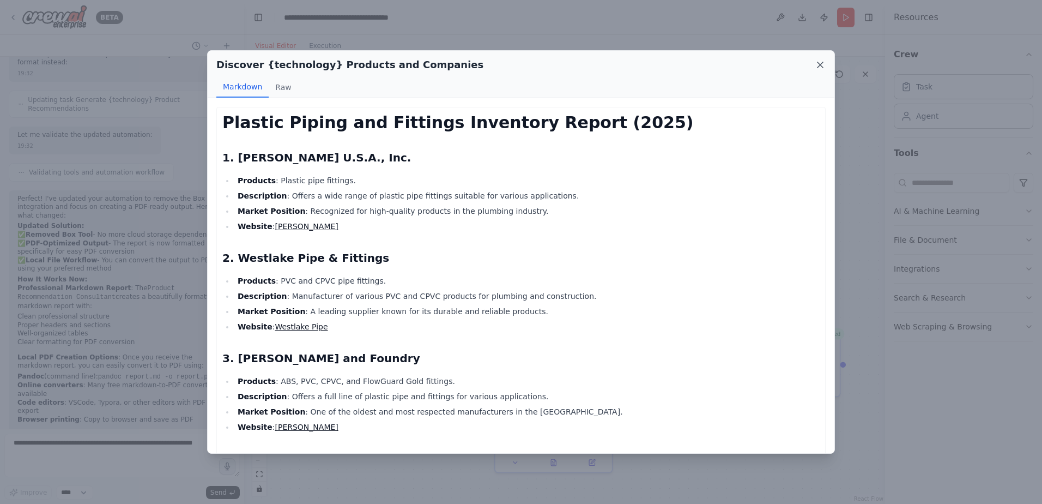
click at [818, 67] on icon at bounding box center [820, 64] width 11 height 11
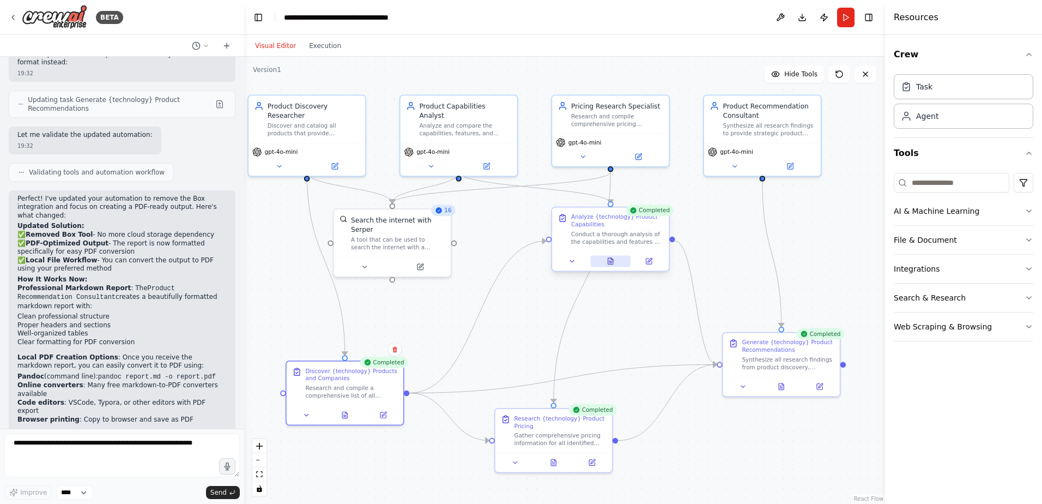
click at [612, 261] on icon at bounding box center [610, 261] width 5 height 7
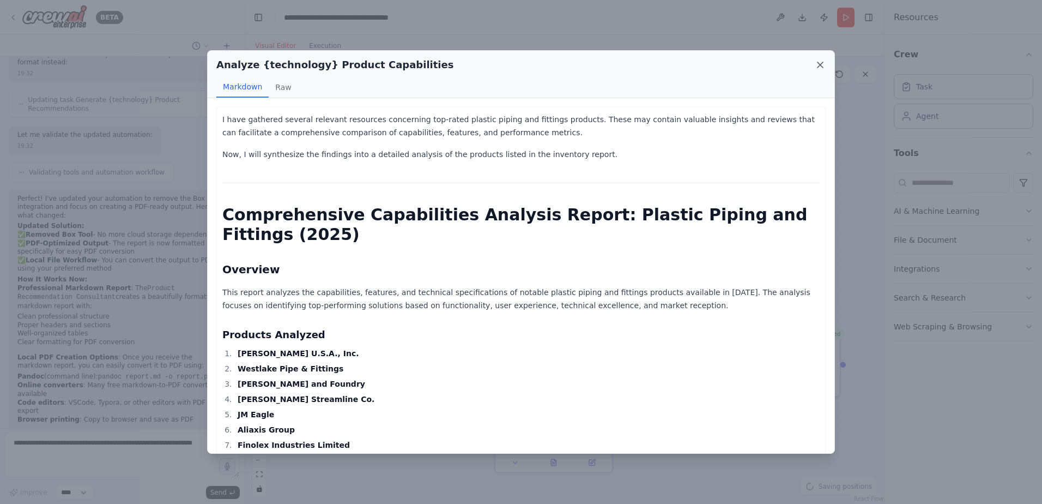
click at [817, 62] on icon at bounding box center [820, 64] width 11 height 11
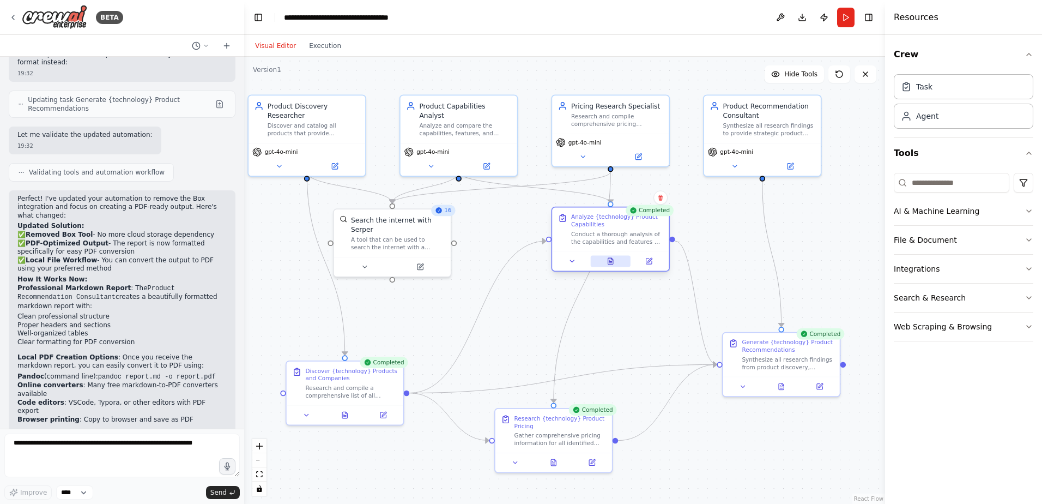
click at [609, 262] on icon at bounding box center [610, 261] width 5 height 7
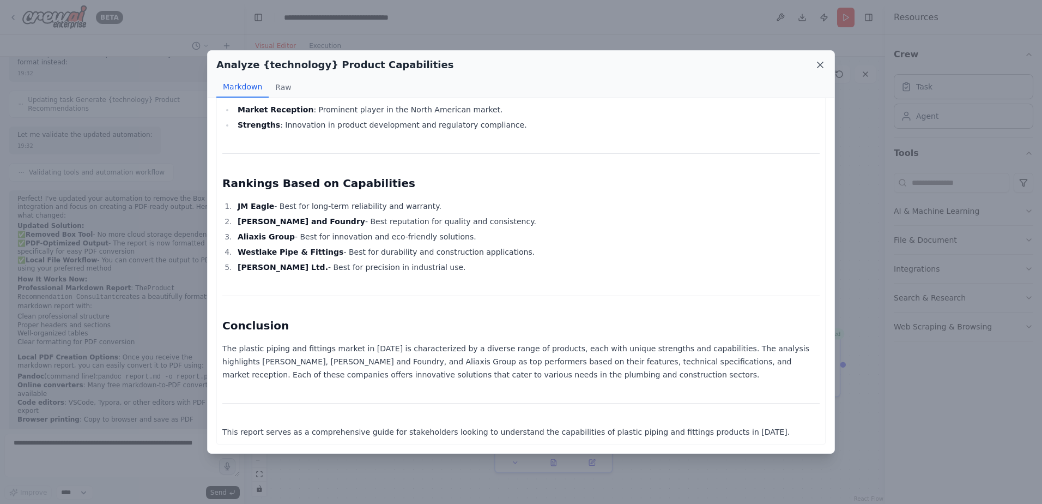
click at [817, 67] on icon at bounding box center [820, 64] width 11 height 11
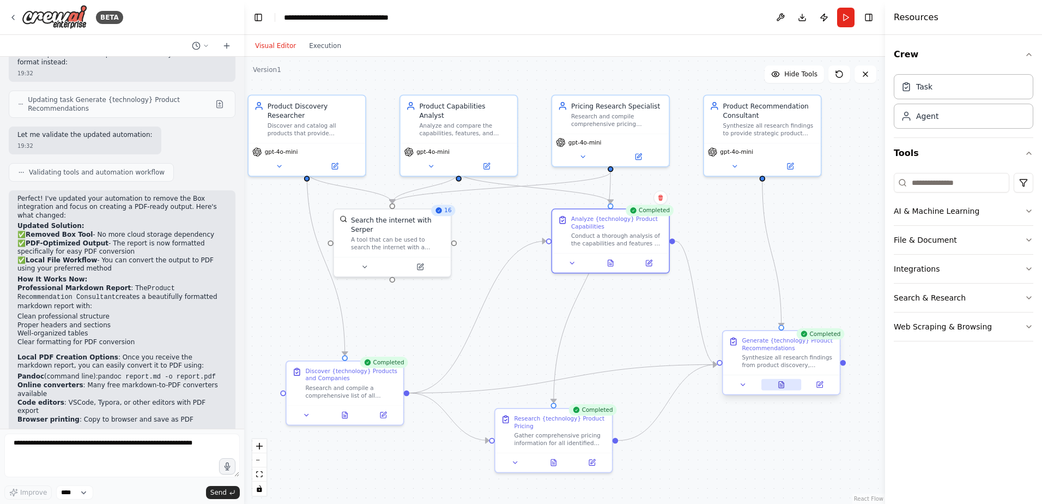
click at [780, 384] on icon at bounding box center [781, 385] width 5 height 7
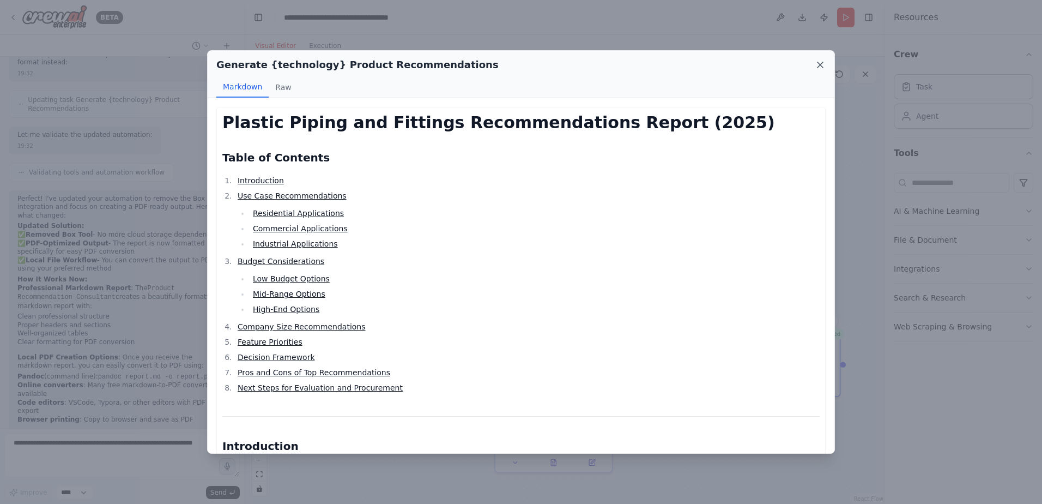
click at [817, 63] on icon at bounding box center [820, 64] width 11 height 11
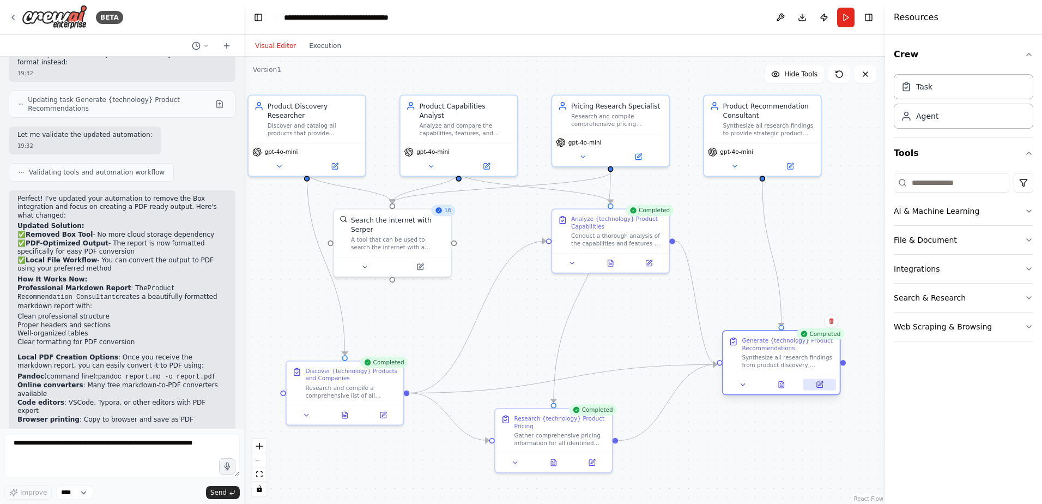
click at [820, 385] on icon at bounding box center [821, 384] width 4 height 4
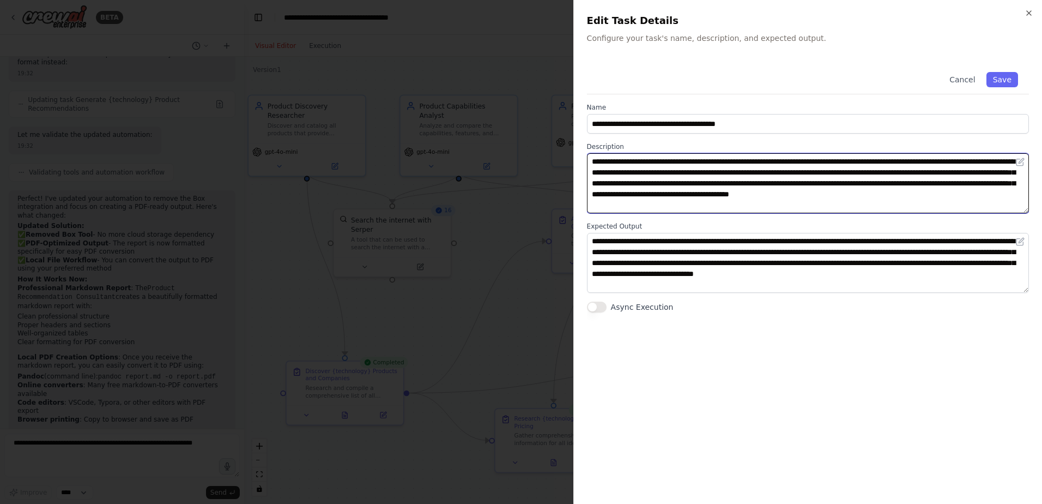
click at [656, 206] on textarea "**********" at bounding box center [808, 183] width 442 height 60
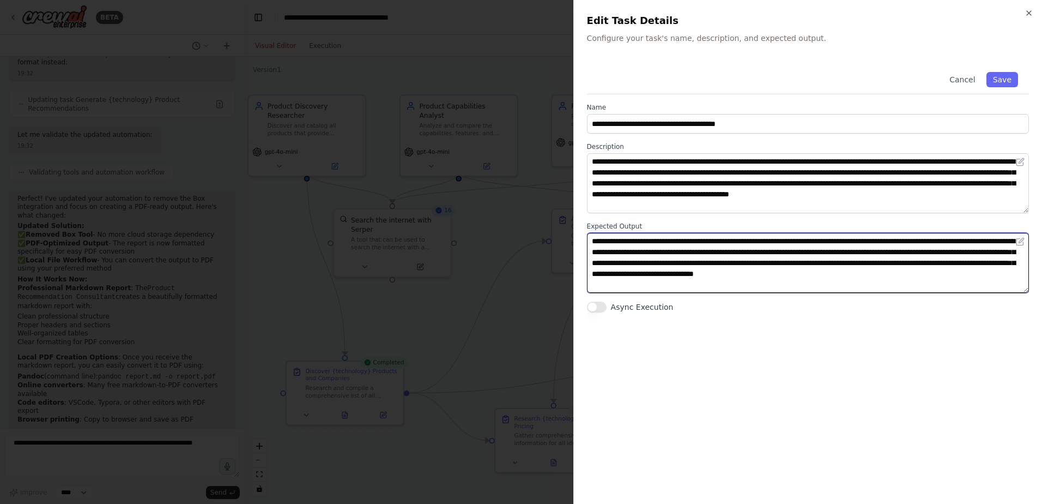
click at [650, 239] on textarea "**********" at bounding box center [808, 263] width 442 height 60
type textarea "**********"
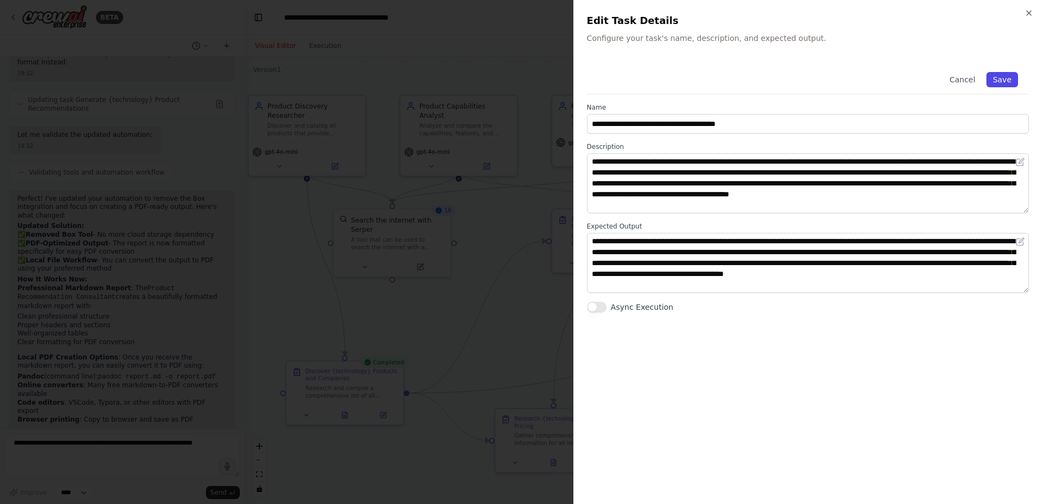
click at [1001, 85] on button "Save" at bounding box center [1003, 79] width 32 height 15
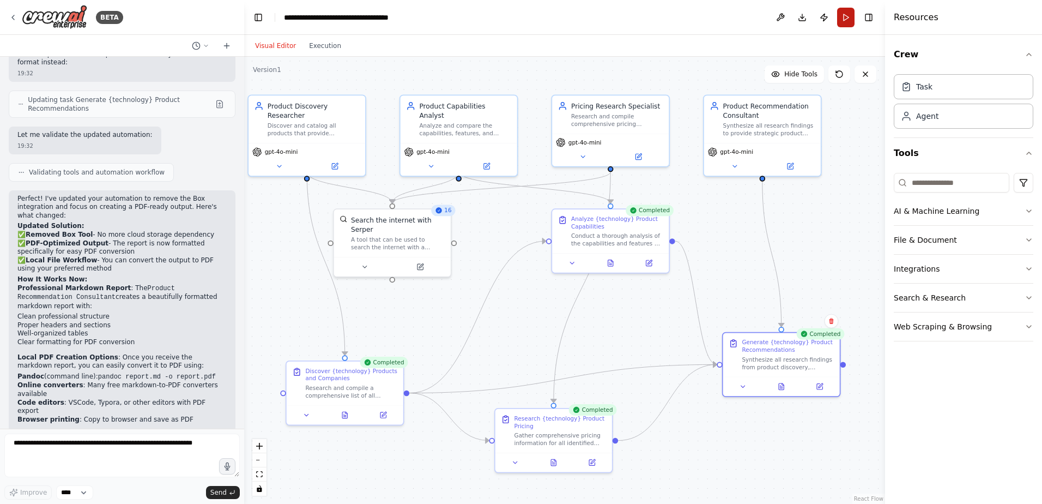
click at [848, 19] on button "Run" at bounding box center [845, 18] width 17 height 20
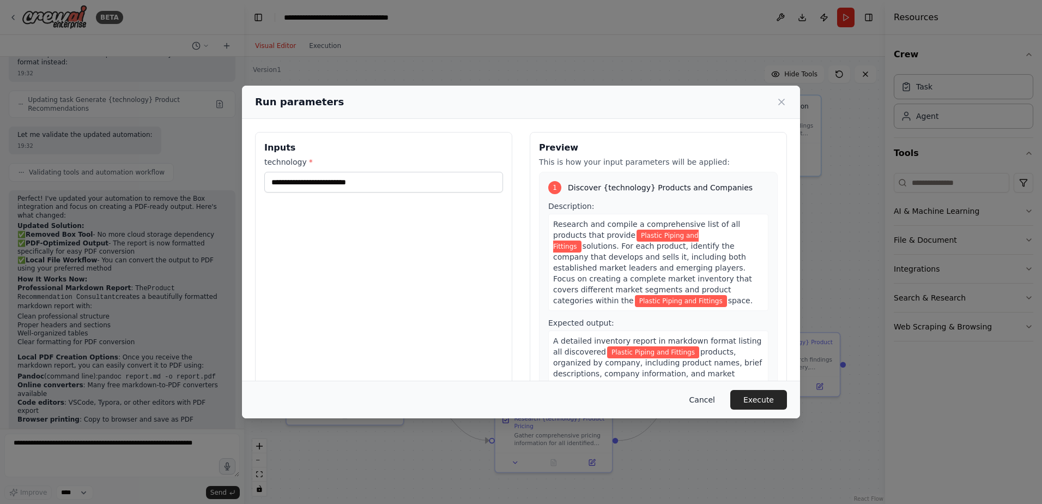
click at [715, 401] on button "Cancel" at bounding box center [702, 400] width 43 height 20
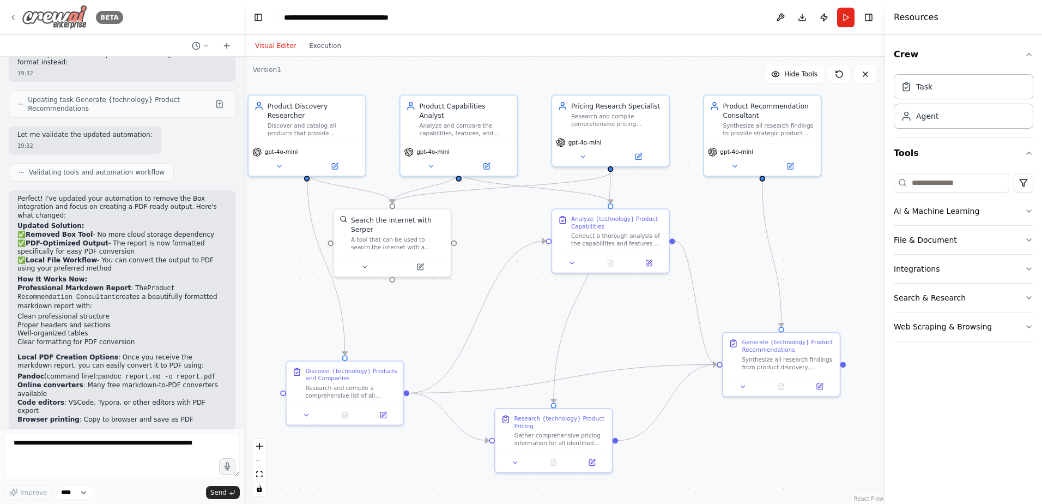
click at [16, 19] on icon at bounding box center [13, 17] width 9 height 9
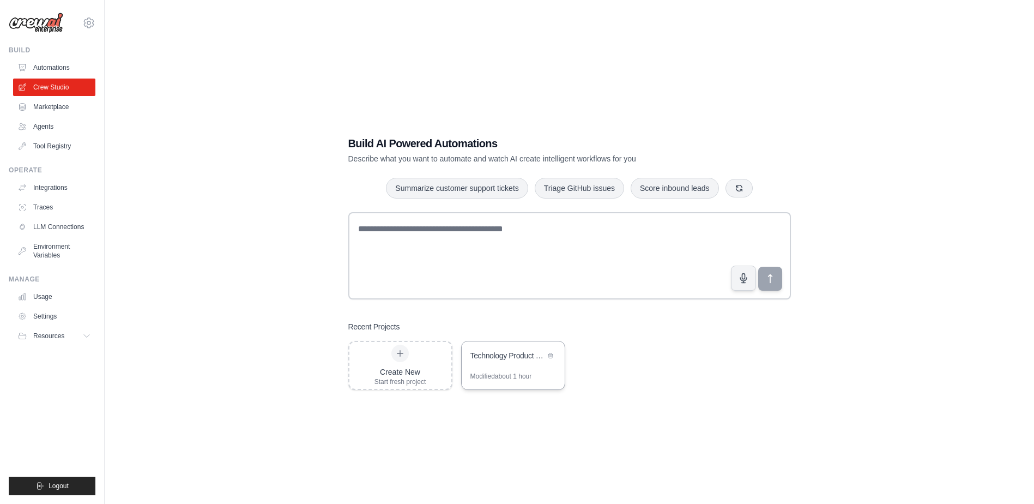
click at [488, 370] on div "Technology Product Research Automation" at bounding box center [513, 356] width 103 height 31
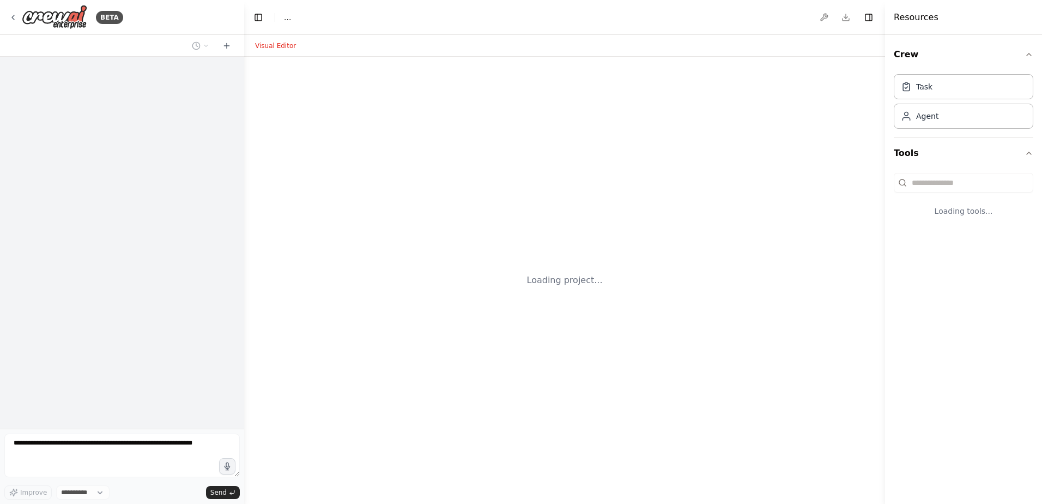
select select "****"
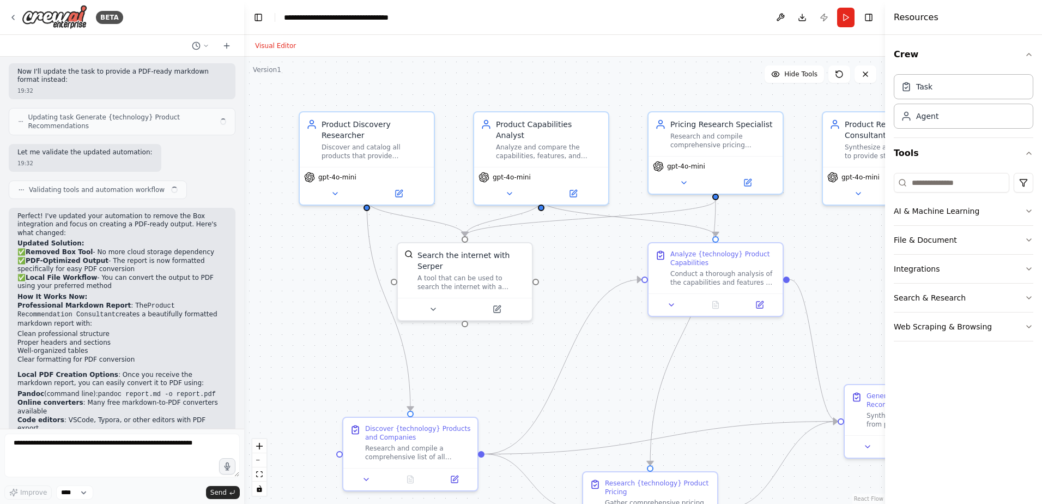
scroll to position [2818, 0]
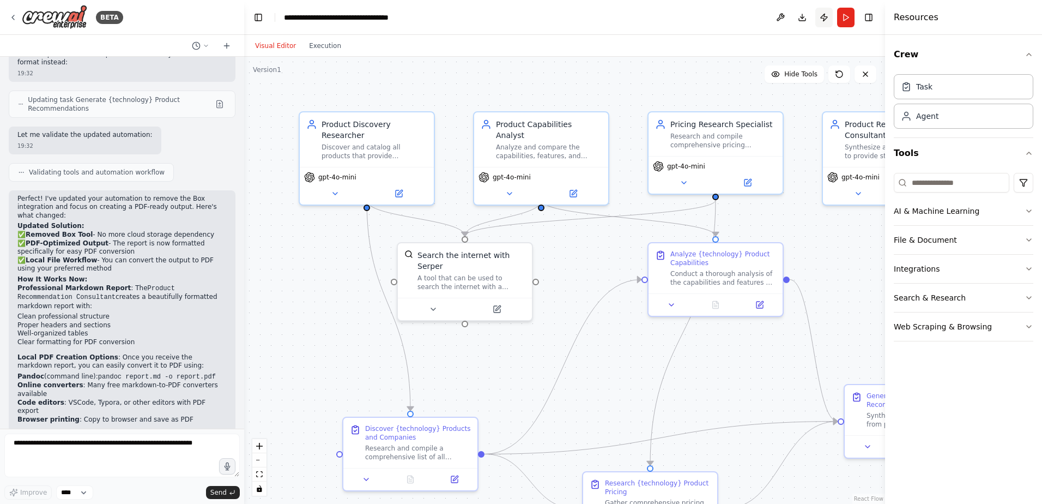
click at [821, 15] on button "Publish" at bounding box center [824, 18] width 17 height 20
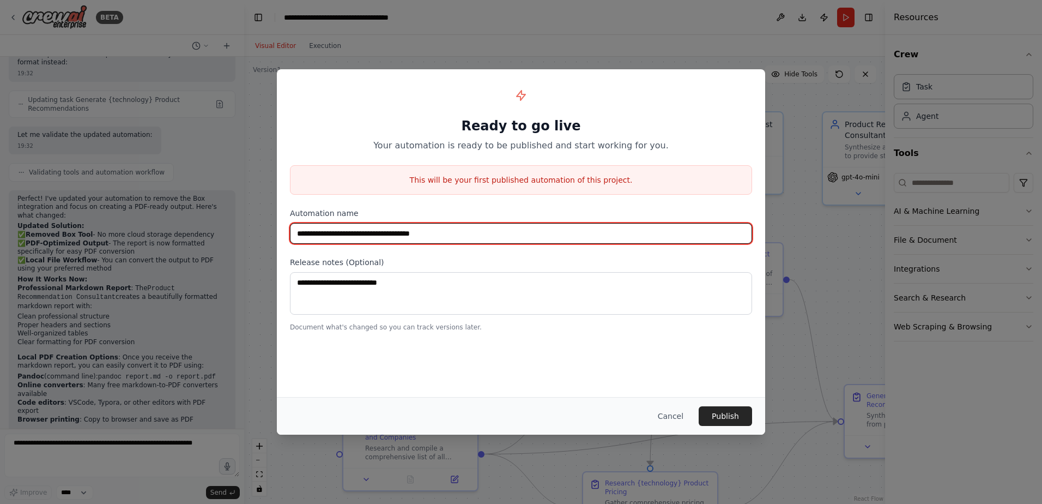
click at [486, 234] on input "**********" at bounding box center [521, 233] width 462 height 21
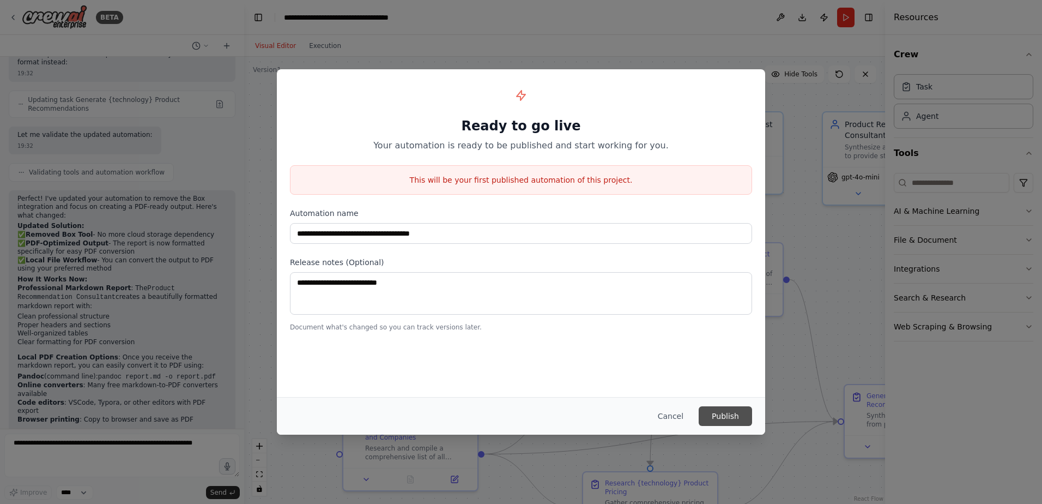
click at [719, 418] on button "Publish" at bounding box center [725, 416] width 53 height 20
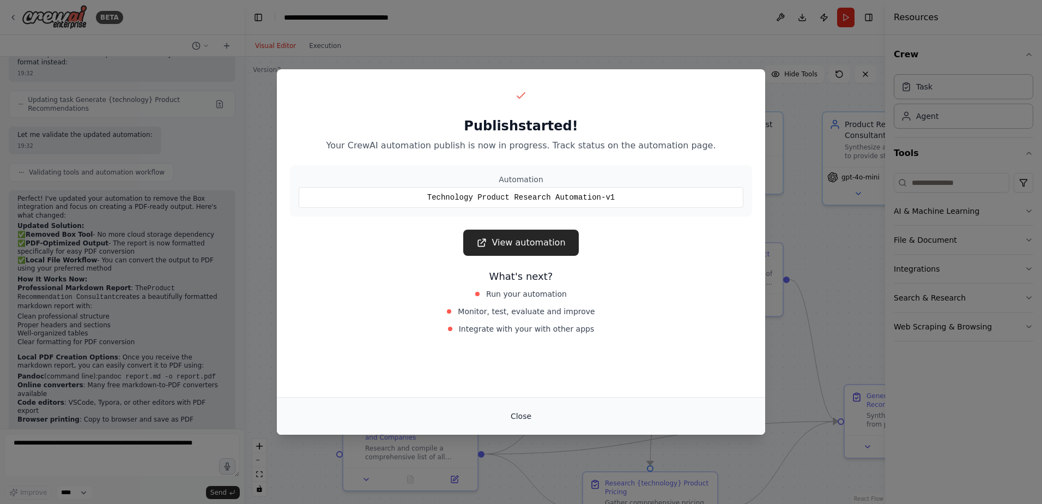
click at [515, 418] on button "Close" at bounding box center [521, 416] width 38 height 20
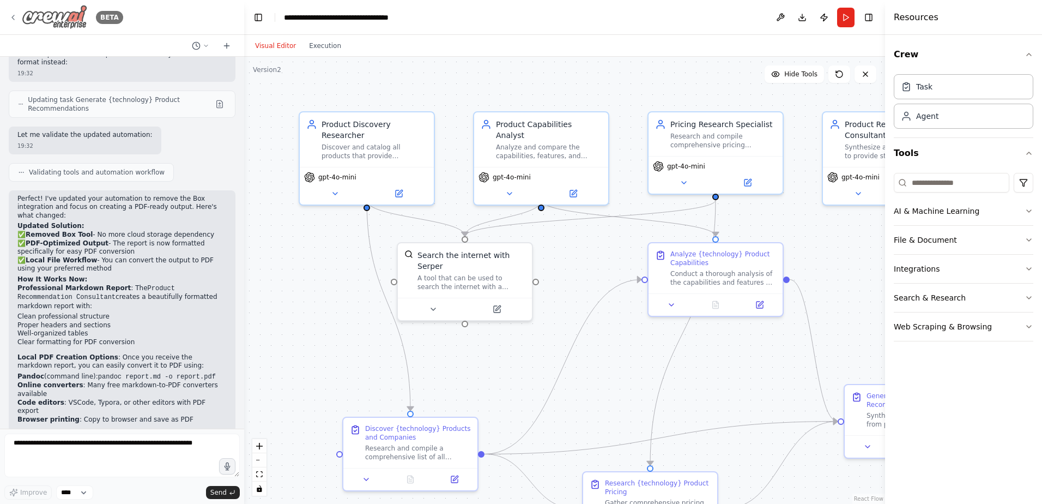
click at [12, 16] on icon at bounding box center [13, 17] width 9 height 9
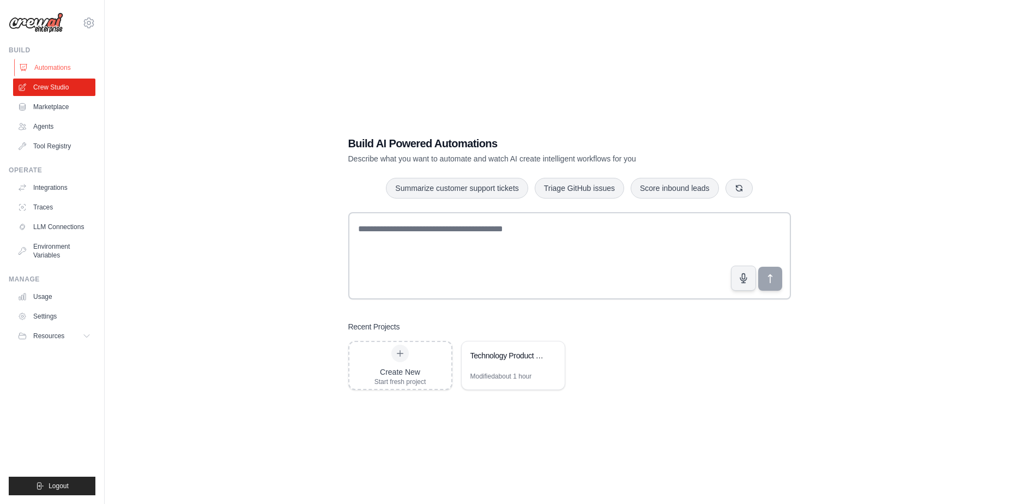
click at [57, 65] on link "Automations" at bounding box center [55, 67] width 82 height 17
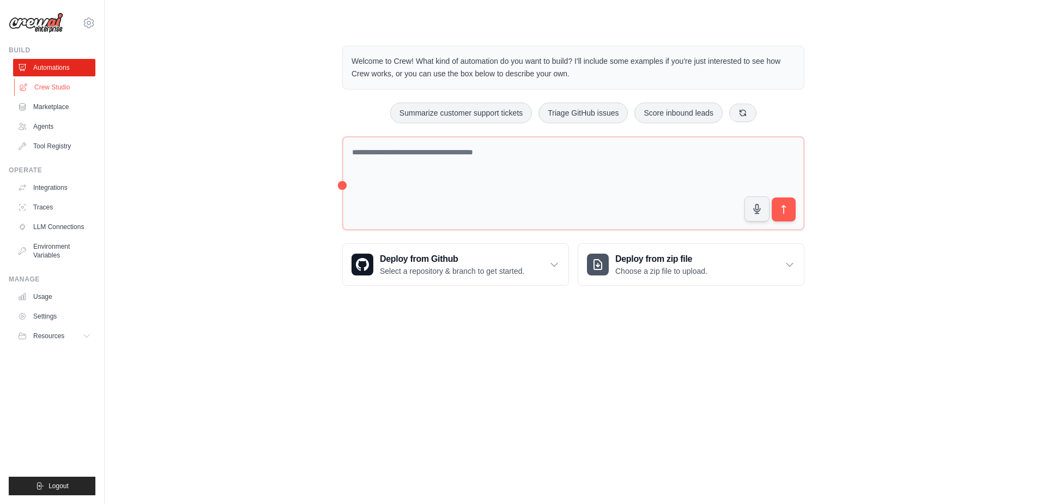
click at [57, 86] on link "Crew Studio" at bounding box center [55, 86] width 82 height 17
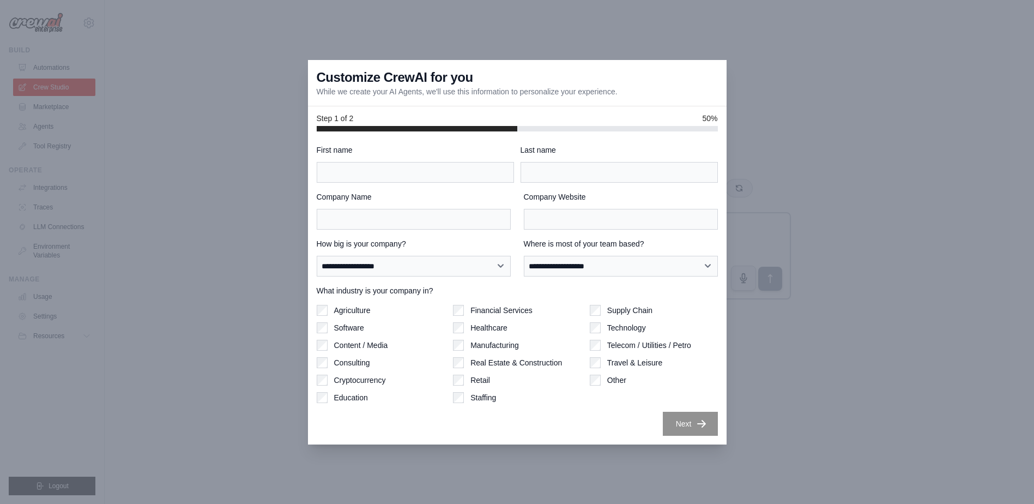
click at [258, 278] on div at bounding box center [517, 252] width 1034 height 504
click at [359, 173] on input "First name" at bounding box center [415, 172] width 197 height 21
type input "******"
click at [349, 214] on input "Company Name" at bounding box center [414, 219] width 194 height 21
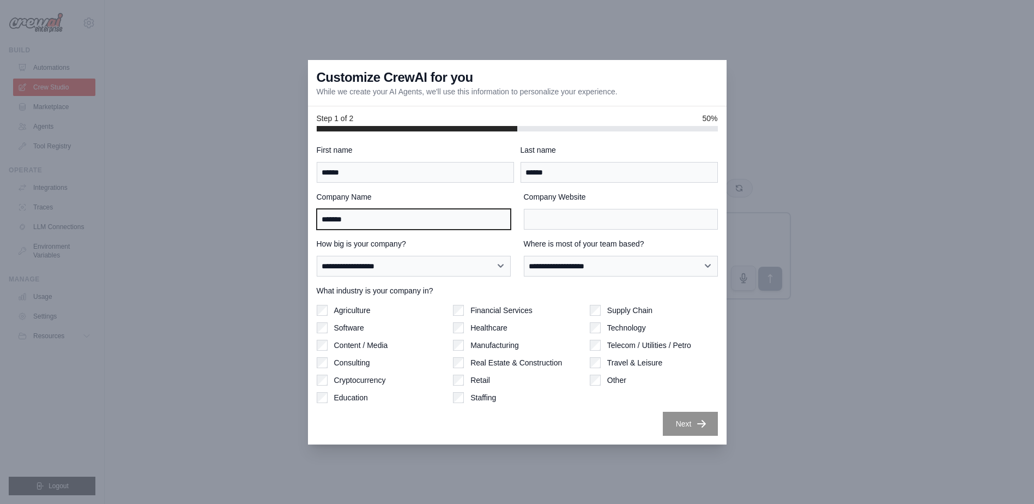
type input "*******"
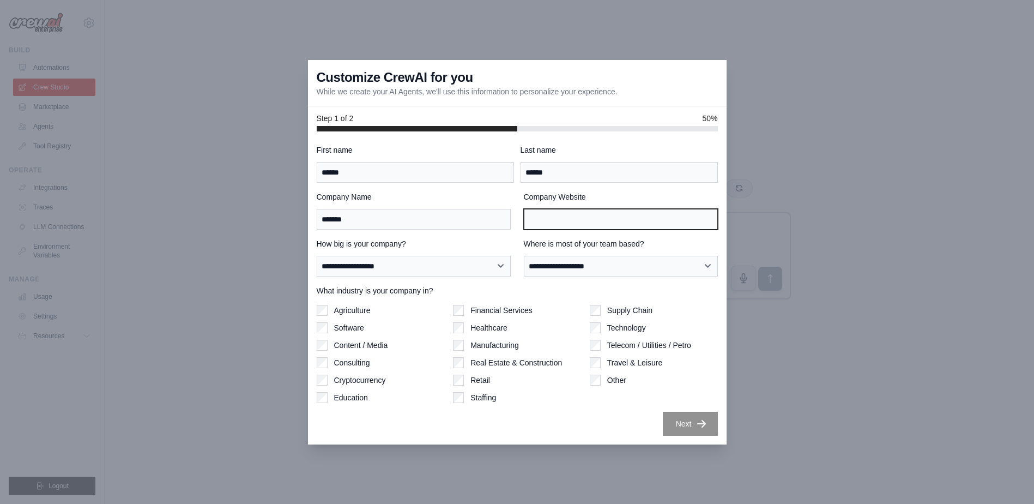
drag, startPoint x: 593, startPoint y: 221, endPoint x: 582, endPoint y: 220, distance: 10.9
click at [593, 221] on input "Company Website" at bounding box center [621, 219] width 194 height 21
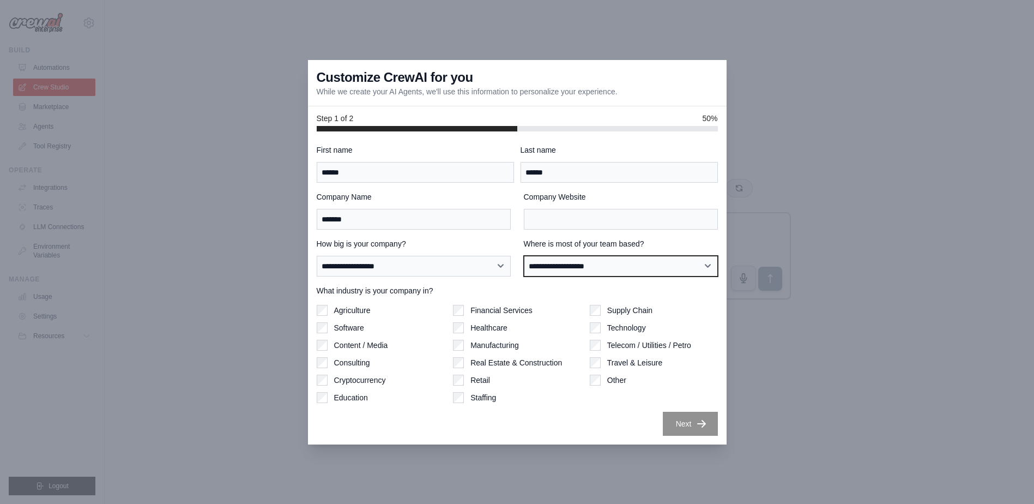
click at [547, 265] on select "**********" at bounding box center [621, 266] width 194 height 21
select select "******"
click at [524, 256] on select "**********" at bounding box center [621, 266] width 194 height 21
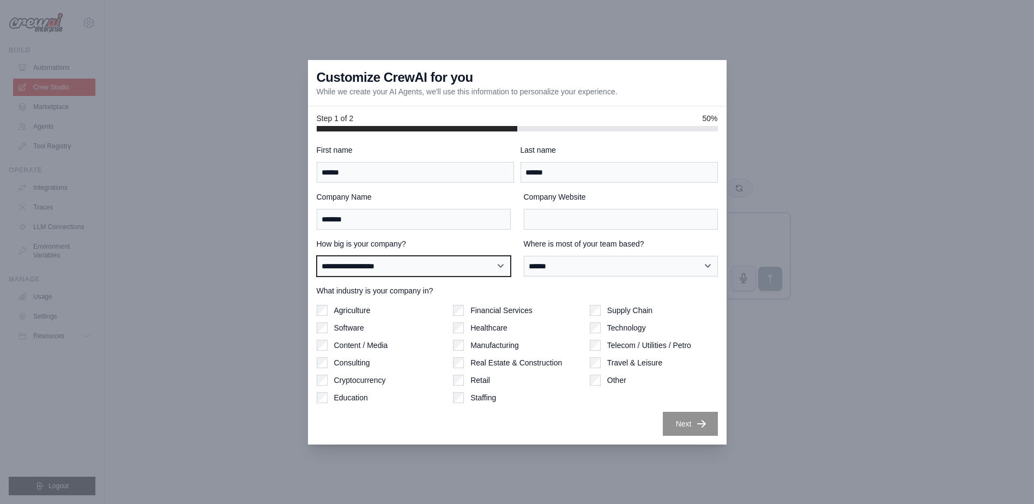
click at [376, 259] on select "**********" at bounding box center [414, 266] width 194 height 21
select select "**********"
click at [317, 256] on select "**********" at bounding box center [414, 266] width 194 height 21
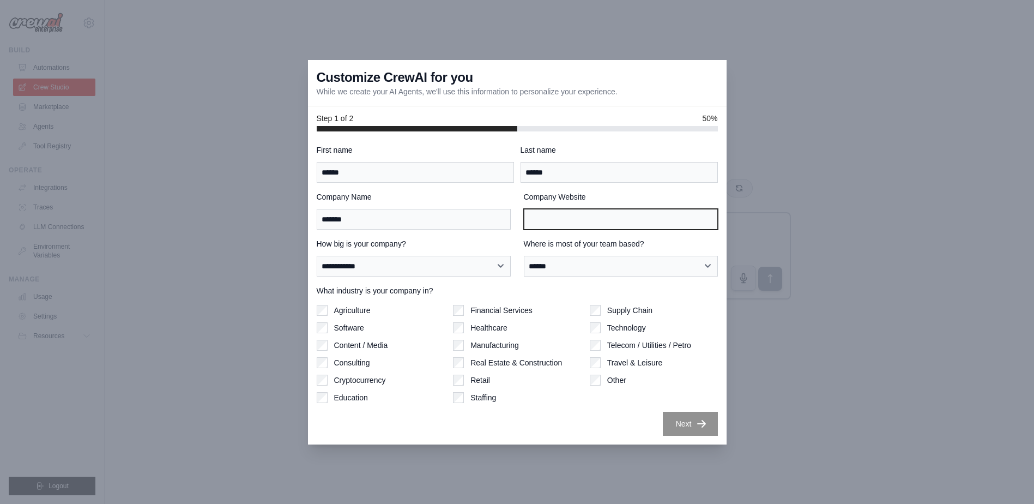
drag, startPoint x: 549, startPoint y: 215, endPoint x: 585, endPoint y: 216, distance: 35.5
click at [549, 215] on input "Company Website" at bounding box center [621, 219] width 194 height 21
type input "**********"
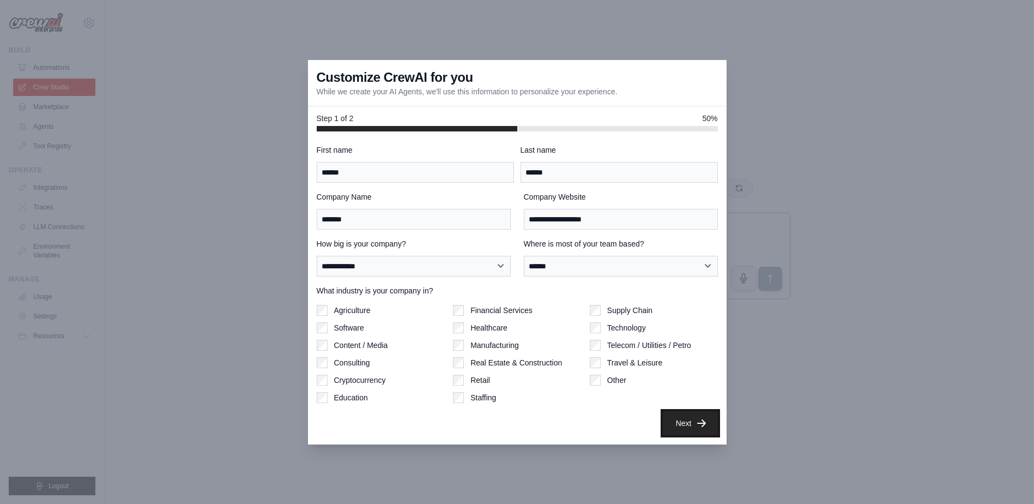
click at [686, 422] on button "Next" at bounding box center [690, 423] width 55 height 24
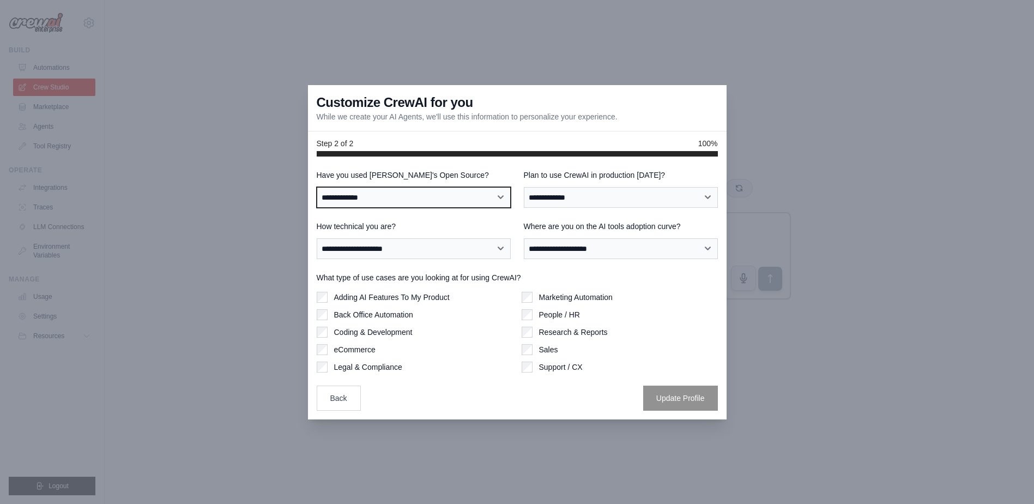
click at [372, 203] on select "**********" at bounding box center [414, 197] width 194 height 21
select select "**********"
click at [317, 187] on select "**********" at bounding box center [414, 197] width 194 height 21
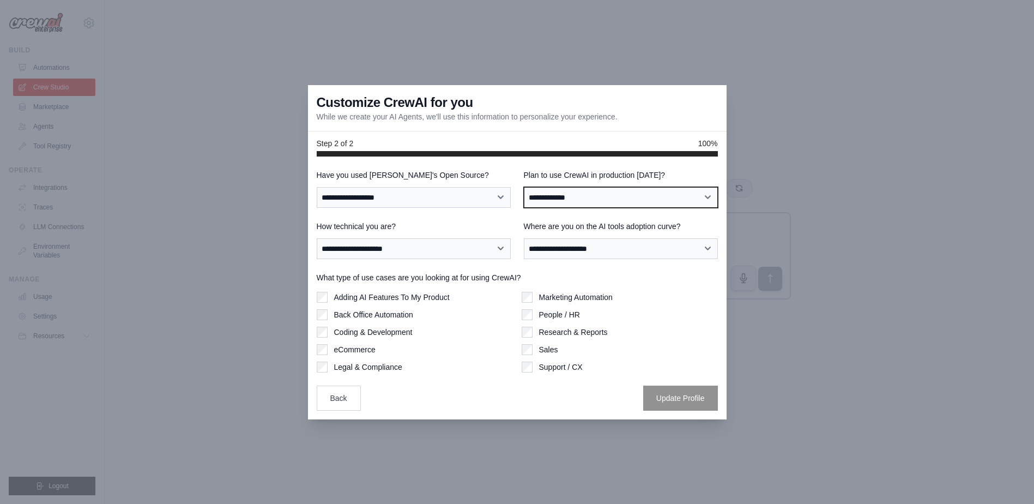
click at [557, 197] on select "**********" at bounding box center [621, 197] width 194 height 21
select select "****"
click at [524, 187] on select "**********" at bounding box center [621, 197] width 194 height 21
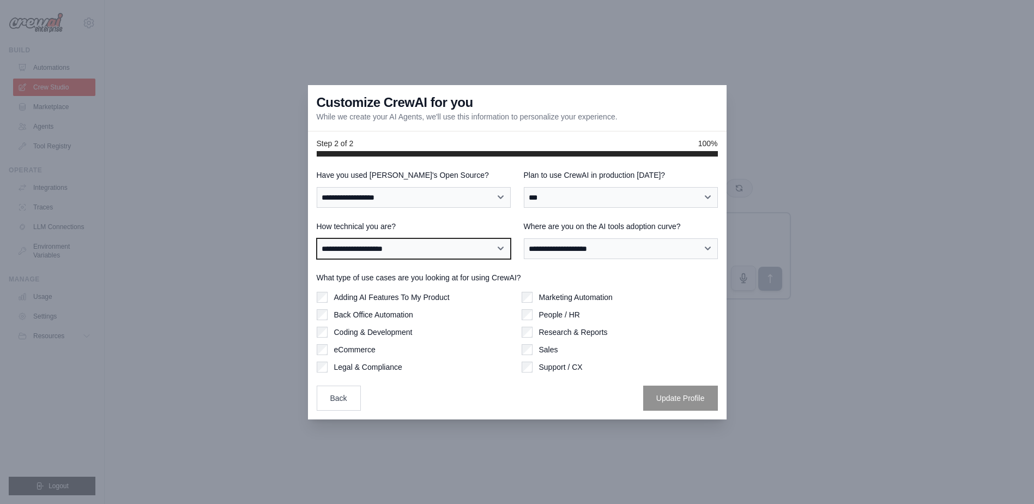
click at [346, 247] on select "**********" at bounding box center [414, 248] width 194 height 21
select select "**********"
click at [317, 238] on select "**********" at bounding box center [414, 248] width 194 height 21
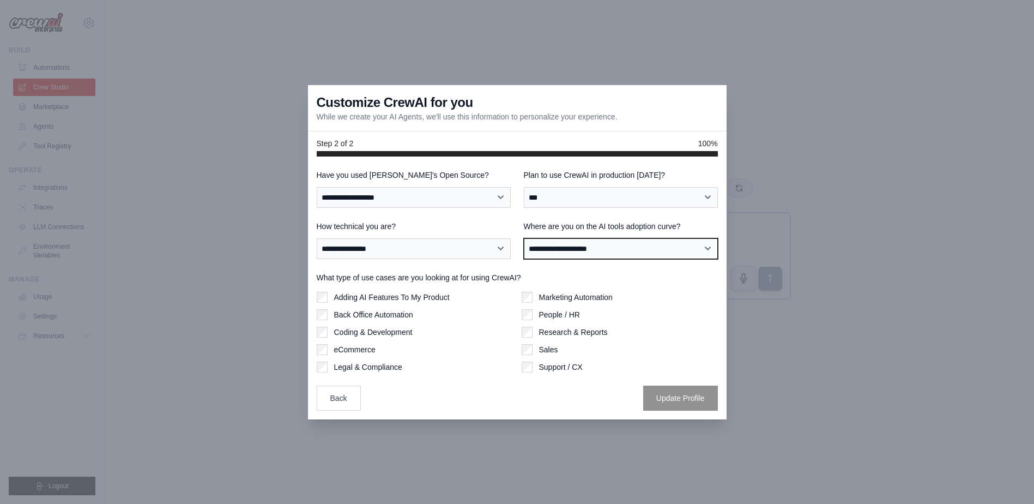
click at [556, 249] on select "**********" at bounding box center [621, 248] width 194 height 21
select select "**********"
click at [524, 238] on select "**********" at bounding box center [621, 248] width 194 height 21
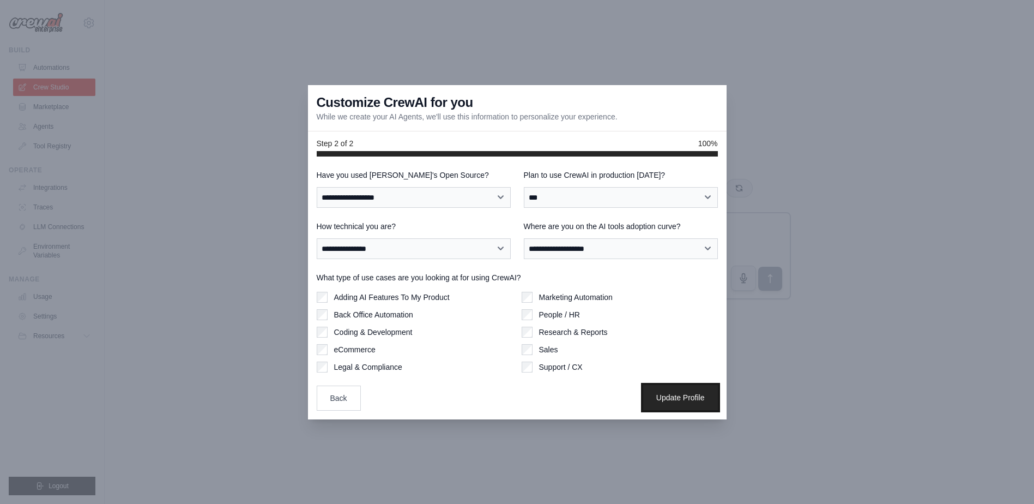
click at [676, 395] on button "Update Profile" at bounding box center [680, 397] width 75 height 25
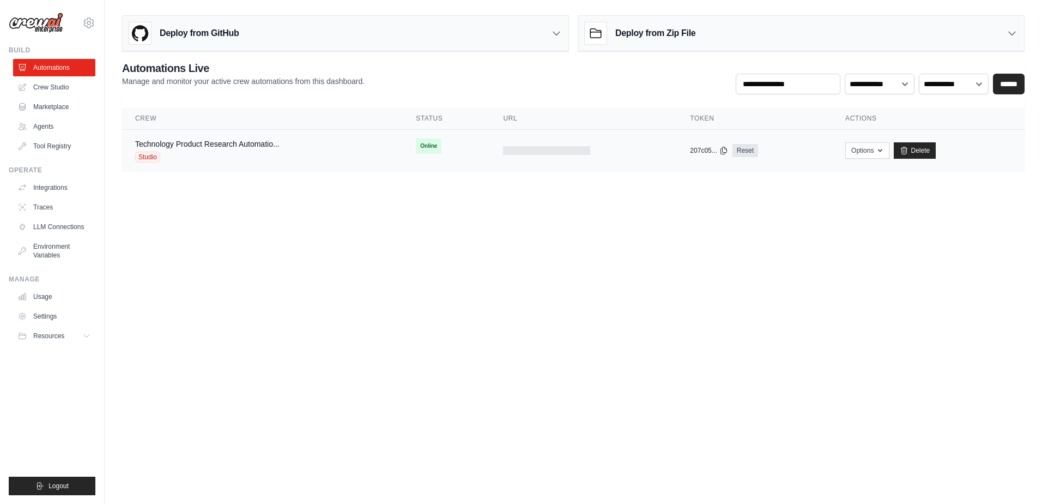
click at [430, 147] on span "Online" at bounding box center [429, 145] width 26 height 15
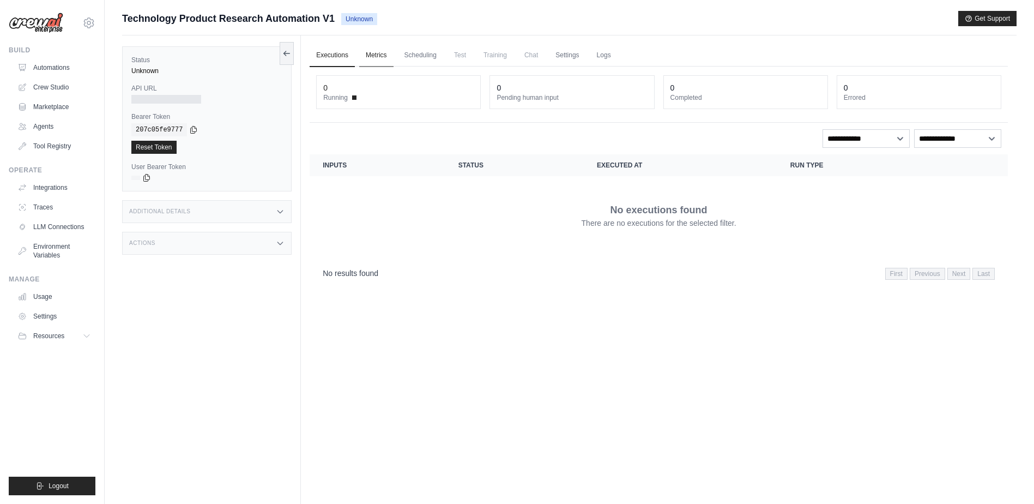
click at [376, 55] on link "Metrics" at bounding box center [376, 55] width 34 height 23
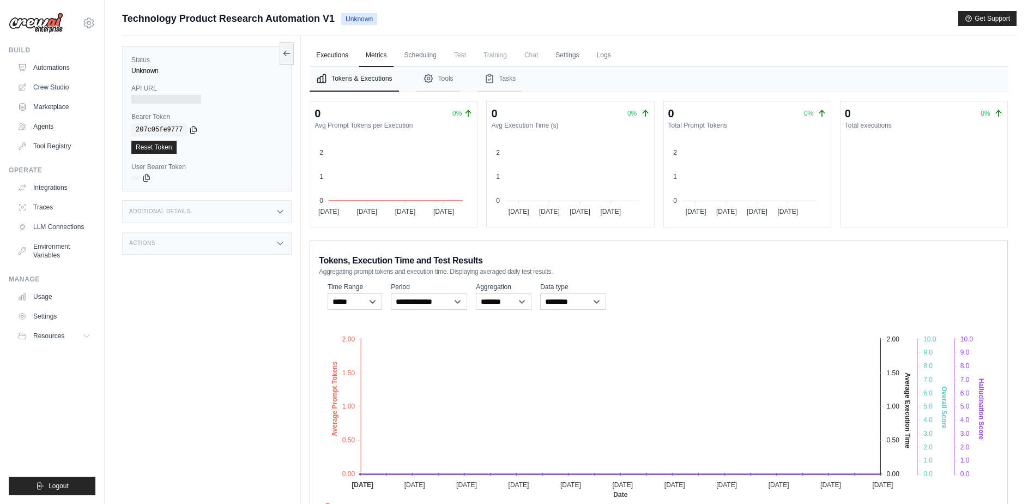
click at [336, 57] on link "Executions" at bounding box center [332, 55] width 45 height 23
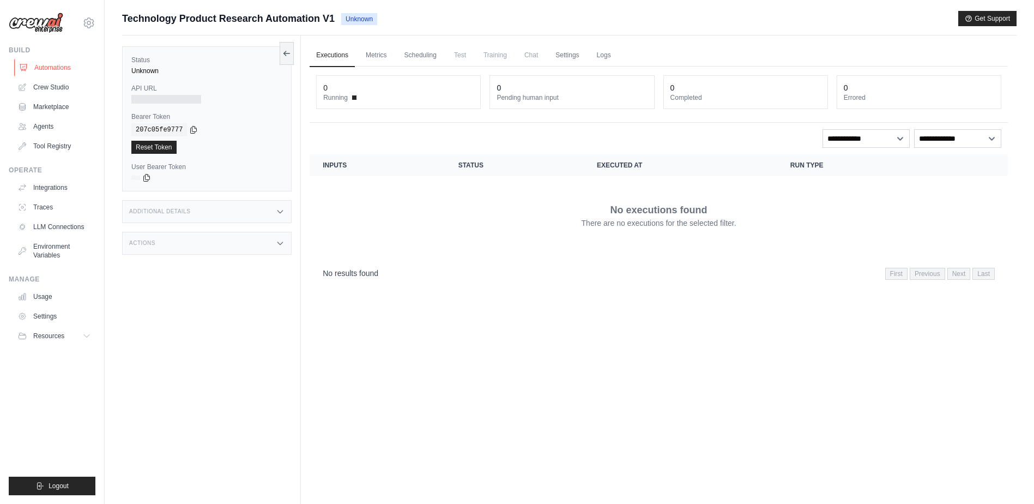
click at [49, 69] on link "Automations" at bounding box center [55, 67] width 82 height 17
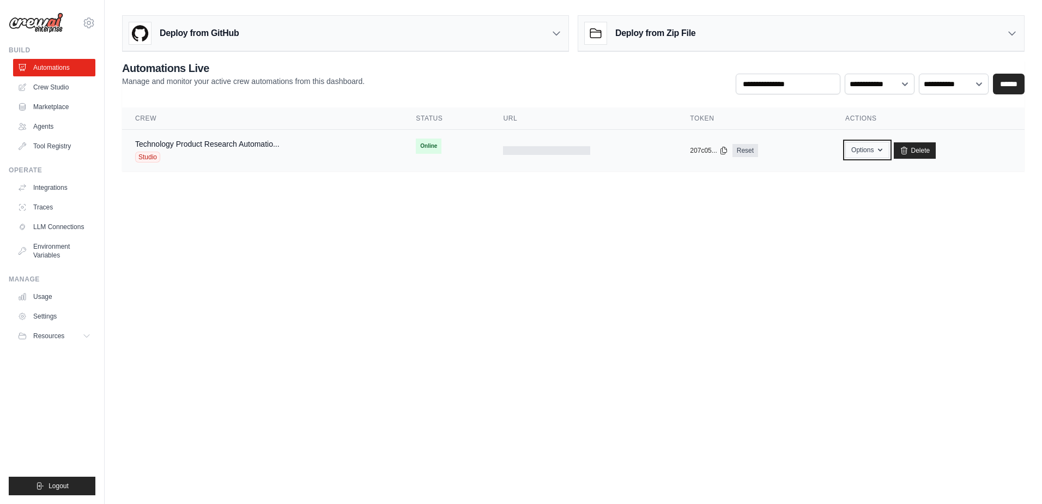
click at [879, 150] on icon "button" at bounding box center [880, 150] width 9 height 9
click at [144, 151] on div "Technology Product Research Automatio... Studio" at bounding box center [207, 150] width 144 height 24
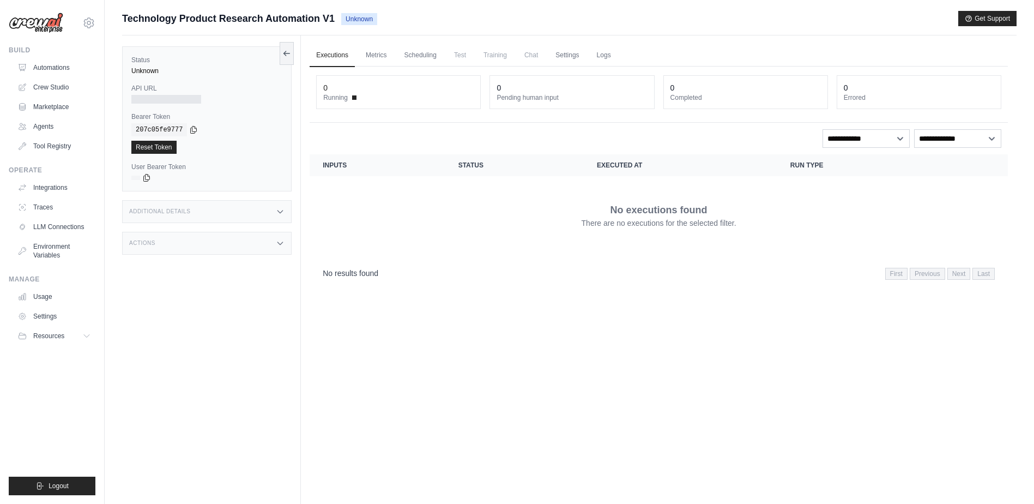
click at [181, 216] on div "Additional Details" at bounding box center [207, 211] width 170 height 23
click at [51, 186] on link "Integrations" at bounding box center [55, 187] width 82 height 17
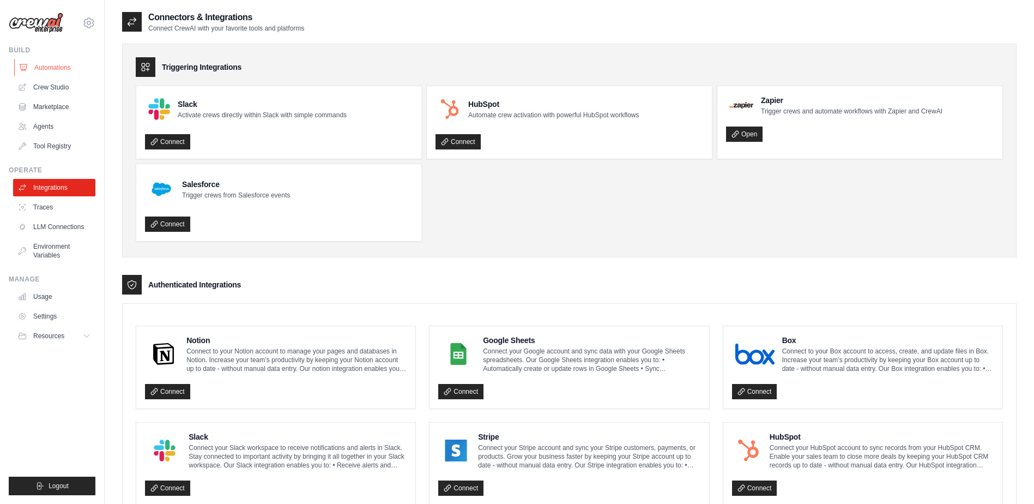
click at [58, 67] on link "Automations" at bounding box center [55, 67] width 82 height 17
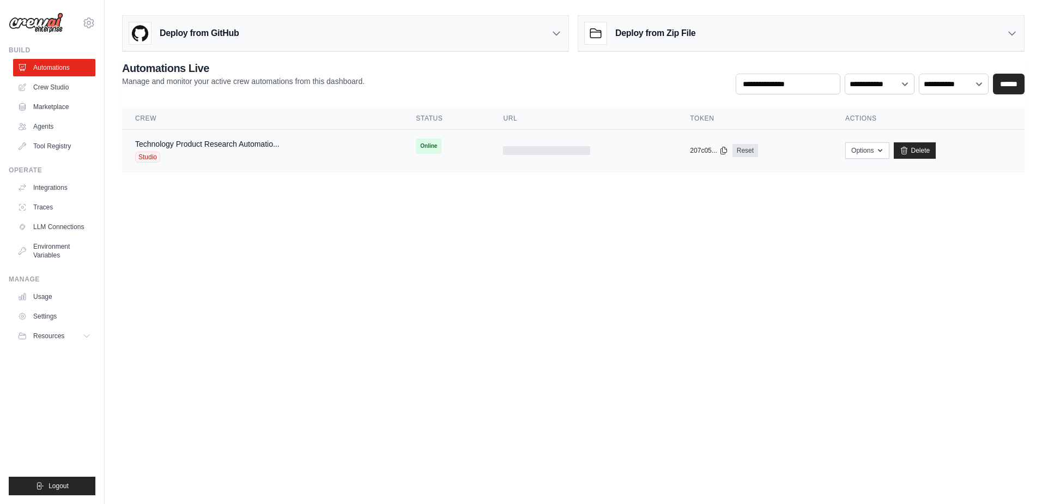
click at [226, 153] on div "Studio" at bounding box center [207, 157] width 144 height 11
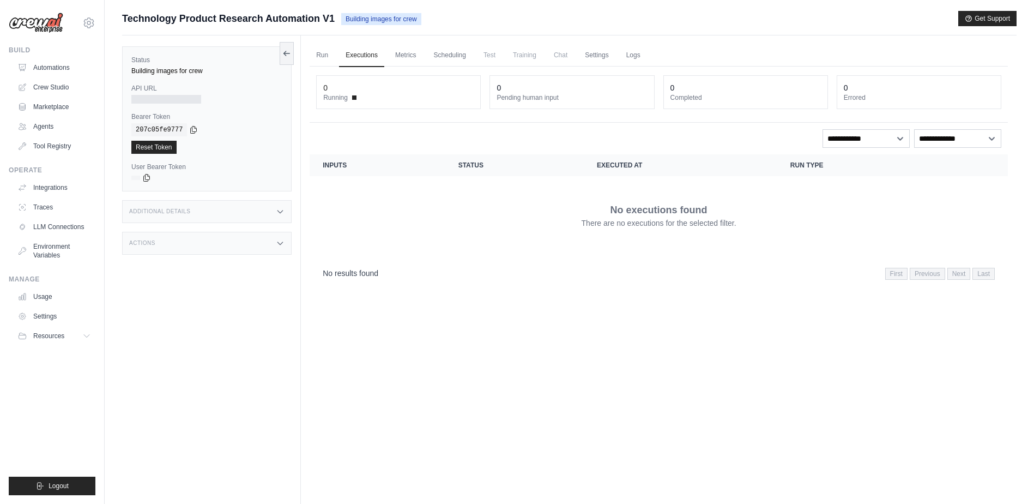
click at [341, 97] on span "Running" at bounding box center [335, 97] width 25 height 9
drag, startPoint x: 418, startPoint y: 17, endPoint x: 341, endPoint y: 17, distance: 76.9
click at [341, 17] on div "Technology Product Research Automation V1 Building images for crew" at bounding box center [271, 18] width 299 height 15
copy span "Building images for crew"
click at [41, 86] on link "Crew Studio" at bounding box center [55, 86] width 82 height 17
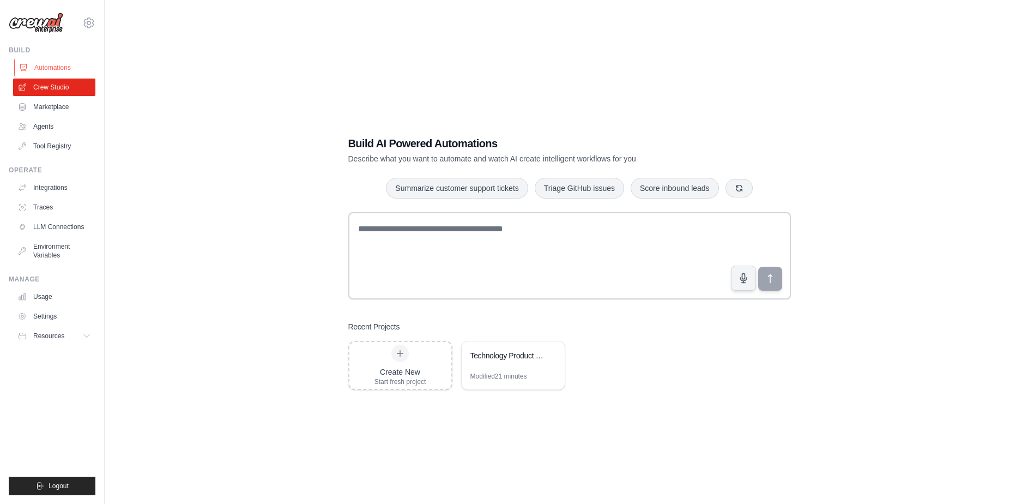
click at [46, 64] on link "Automations" at bounding box center [55, 67] width 82 height 17
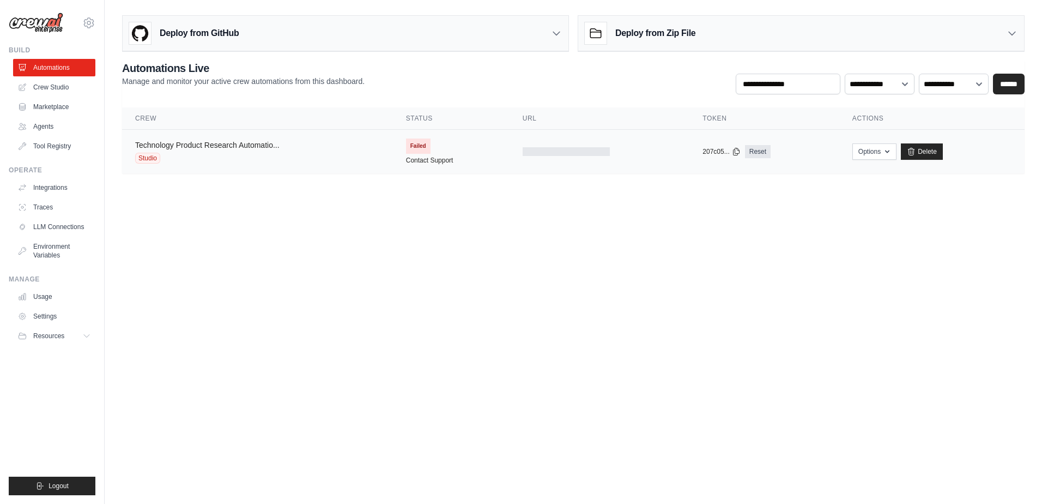
click at [241, 146] on link "Technology Product Research Automatio..." at bounding box center [207, 145] width 144 height 9
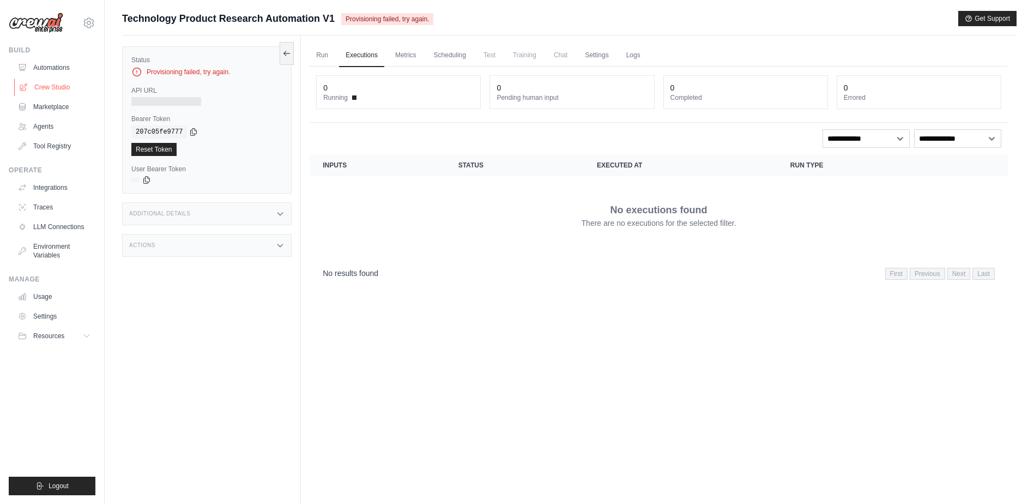
click at [52, 84] on link "Crew Studio" at bounding box center [55, 86] width 82 height 17
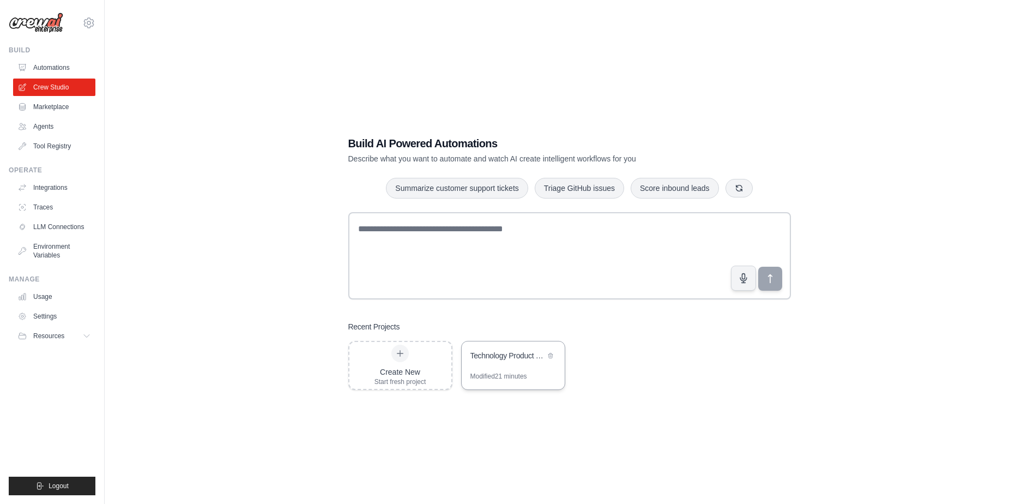
click at [509, 365] on div "Technology Product Research Automation" at bounding box center [513, 356] width 103 height 31
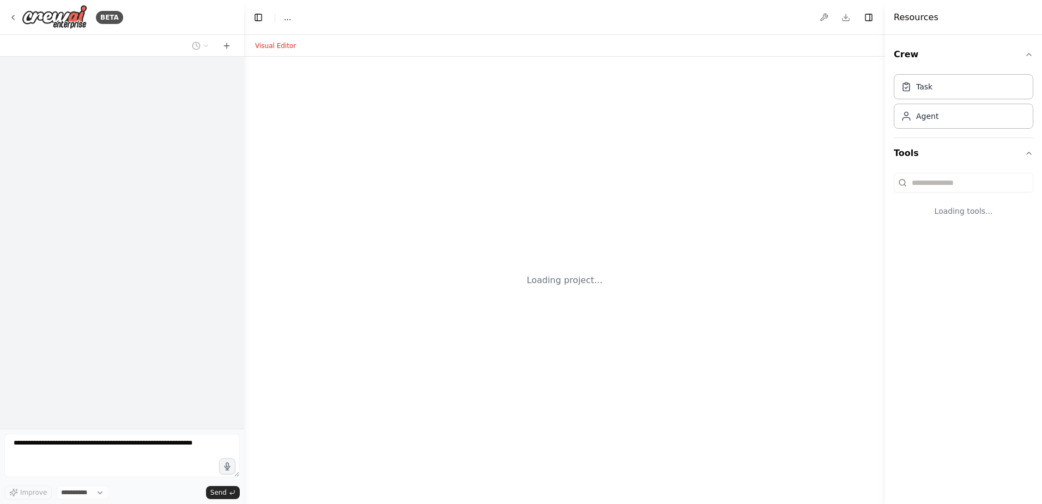
select select "****"
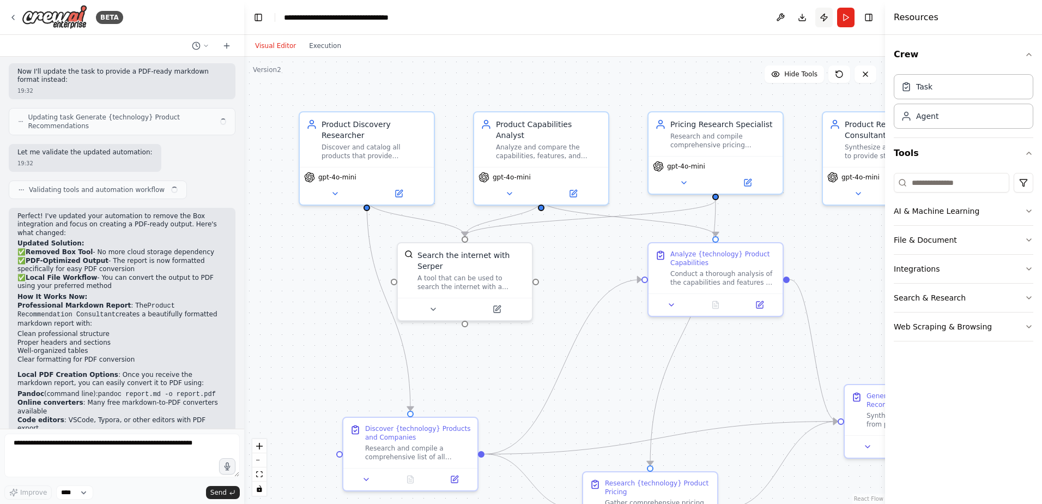
click at [823, 17] on button "Publish" at bounding box center [824, 18] width 17 height 20
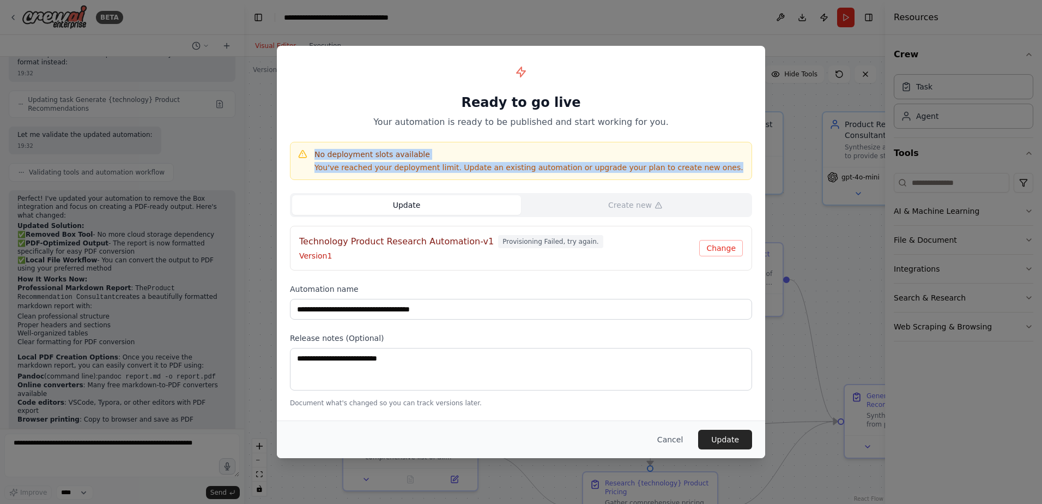
drag, startPoint x: 702, startPoint y: 166, endPoint x: 276, endPoint y: 144, distance: 426.3
click at [276, 144] on div "**********" at bounding box center [521, 252] width 1042 height 504
copy div "No deployment slots available You've reached your deployment limit. Update an e…"
click at [673, 439] on button "Cancel" at bounding box center [670, 440] width 43 height 20
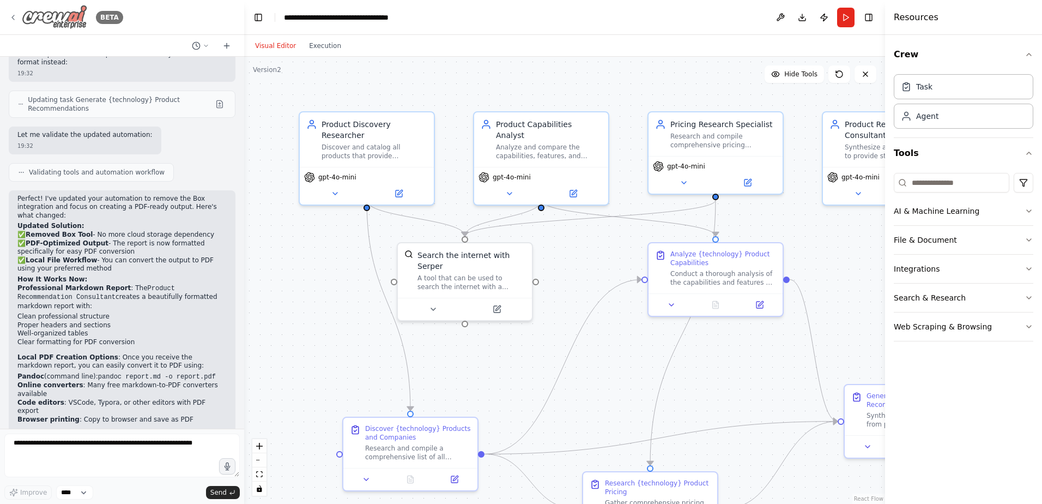
click at [14, 19] on icon at bounding box center [13, 17] width 9 height 9
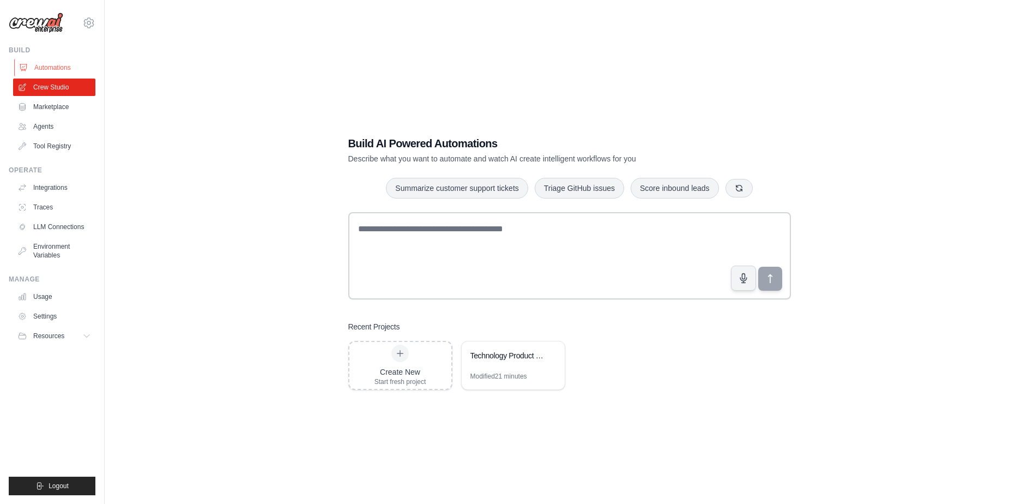
click at [49, 68] on link "Automations" at bounding box center [55, 67] width 82 height 17
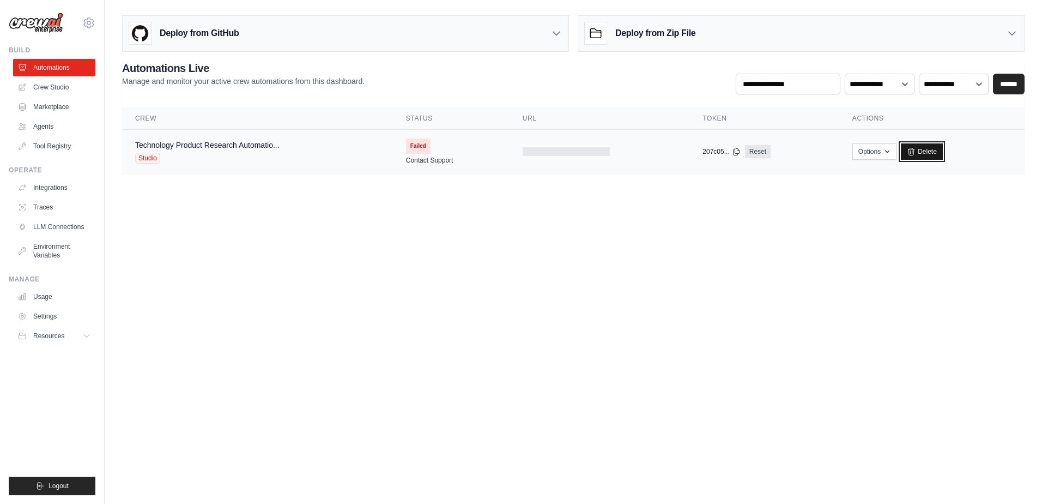
click at [925, 152] on link "Delete" at bounding box center [922, 151] width 42 height 16
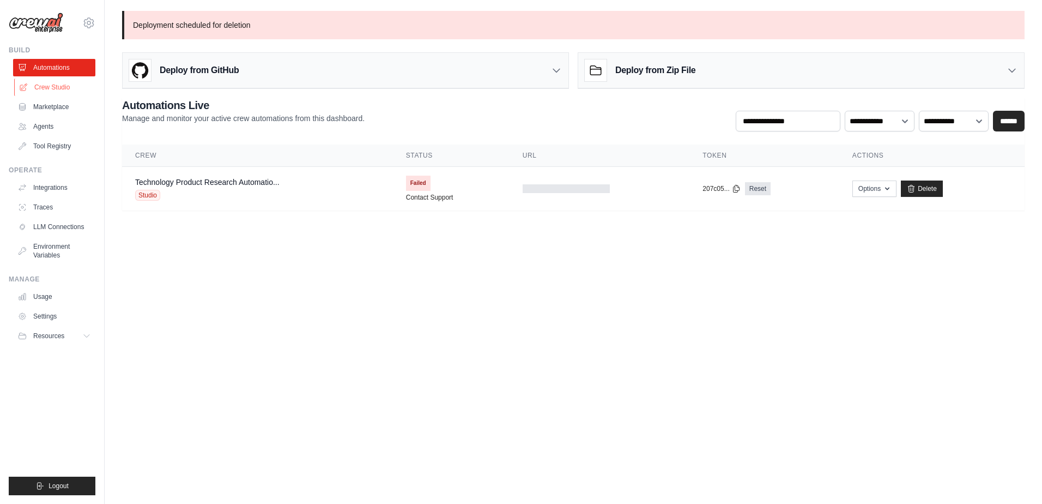
click at [55, 83] on link "Crew Studio" at bounding box center [55, 86] width 82 height 17
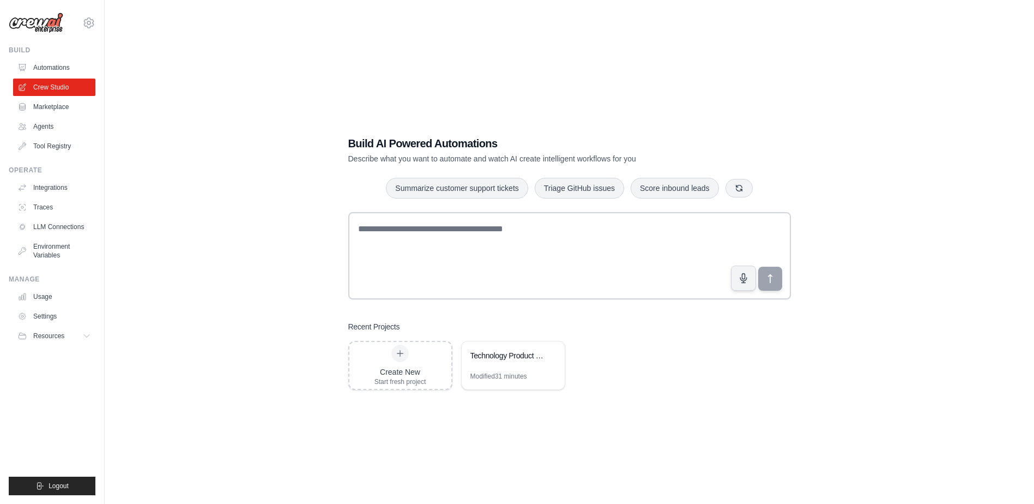
click at [57, 66] on link "Automations" at bounding box center [54, 67] width 82 height 17
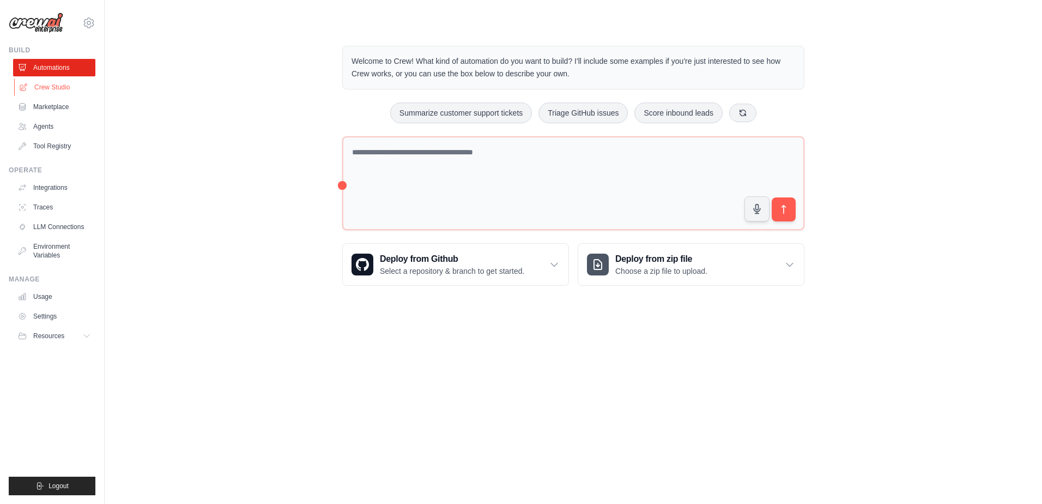
click at [57, 90] on link "Crew Studio" at bounding box center [55, 86] width 82 height 17
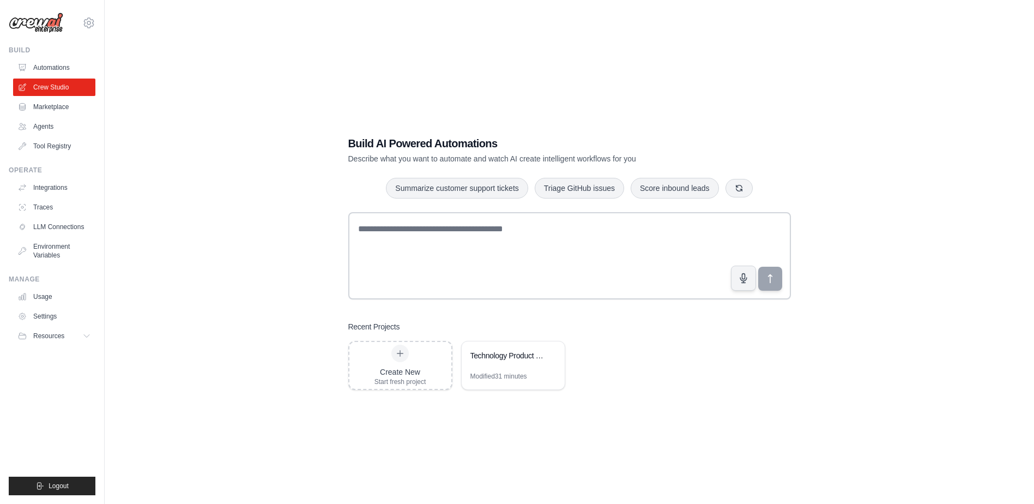
scroll to position [22, 0]
